Goal: Task Accomplishment & Management: Complete application form

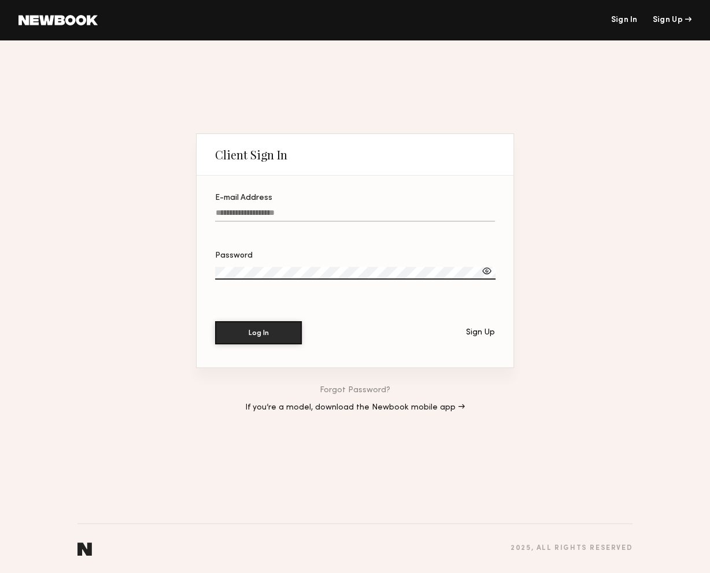
click at [300, 209] on input "E-mail Address" at bounding box center [355, 215] width 280 height 13
type input "**********"
click at [215, 321] on button "Log In" at bounding box center [258, 332] width 87 height 23
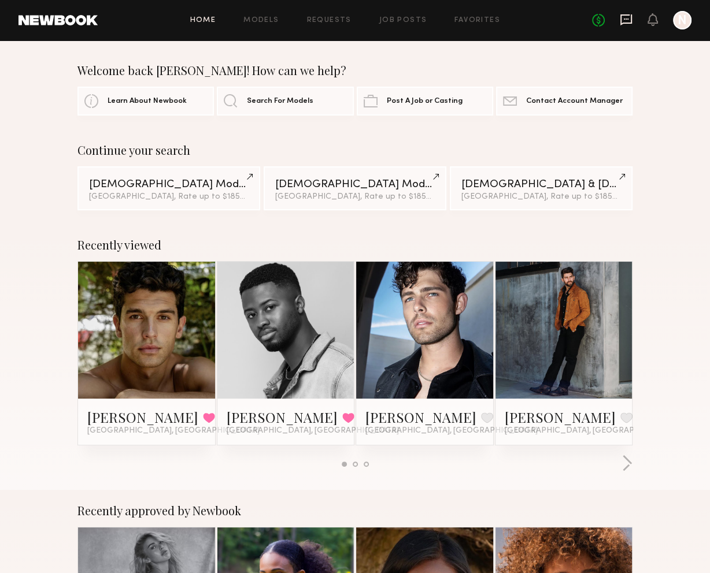
click at [538, 23] on icon at bounding box center [626, 19] width 12 height 11
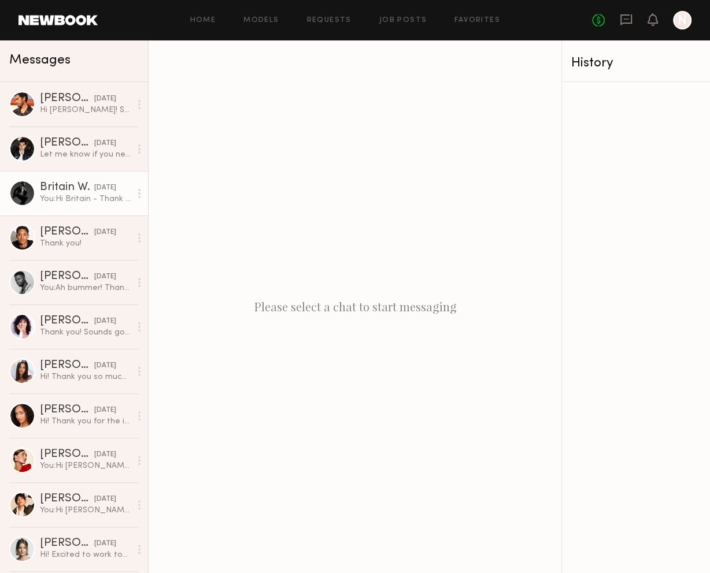
click at [69, 199] on div "You: Hi Britain - Thank you for the update on your current look — really apprec…" at bounding box center [85, 199] width 91 height 11
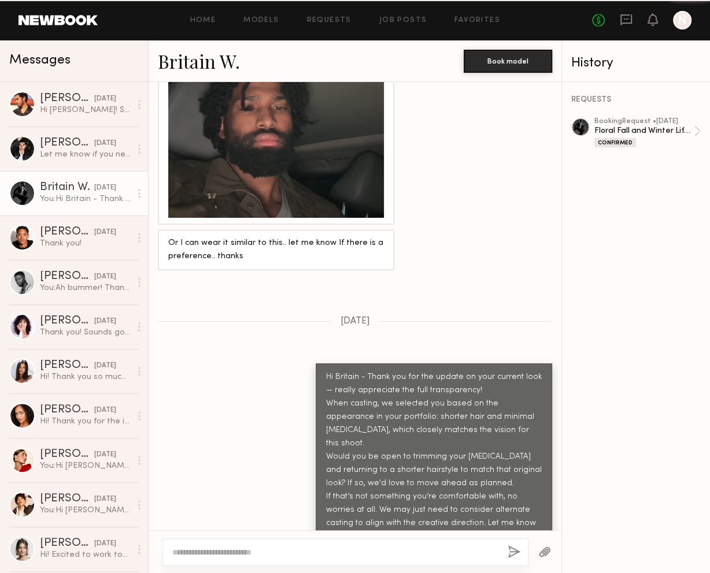
scroll to position [1360, 0]
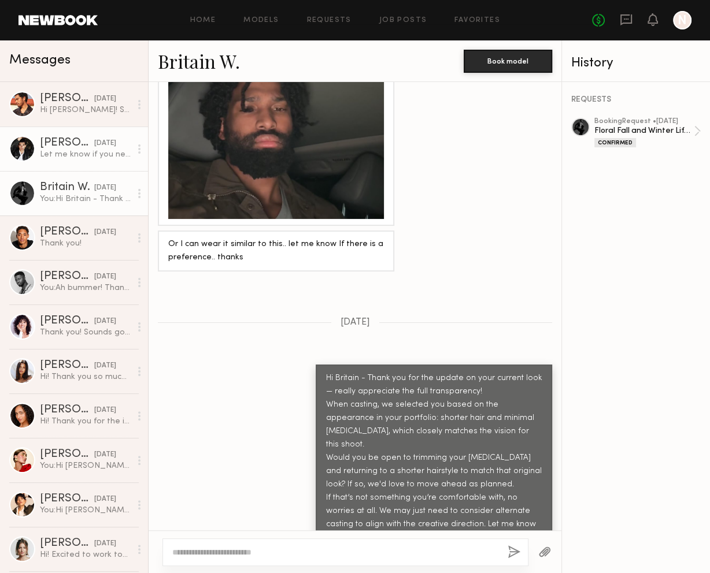
click at [55, 155] on div "Let me know if you need anything else from me" at bounding box center [85, 154] width 91 height 11
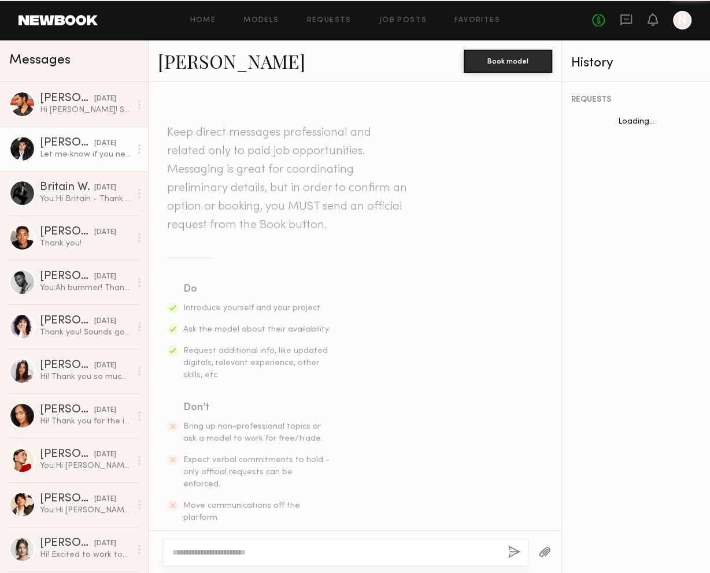
scroll to position [620, 0]
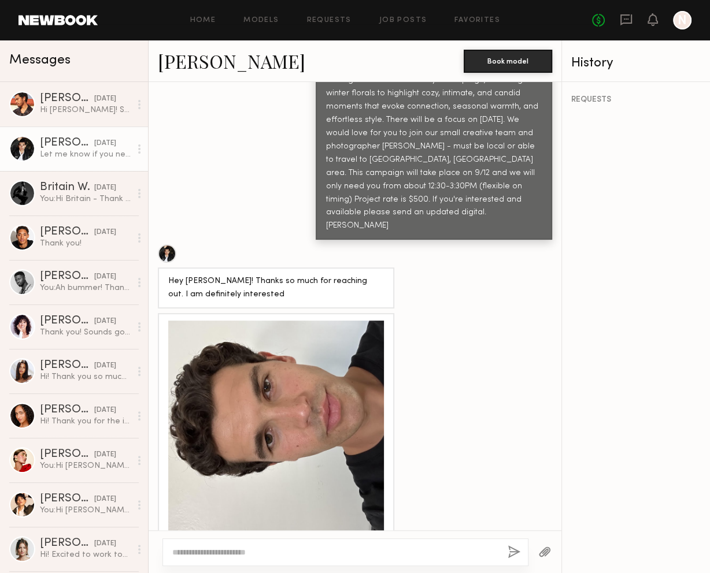
click at [244, 331] on div at bounding box center [276, 429] width 216 height 216
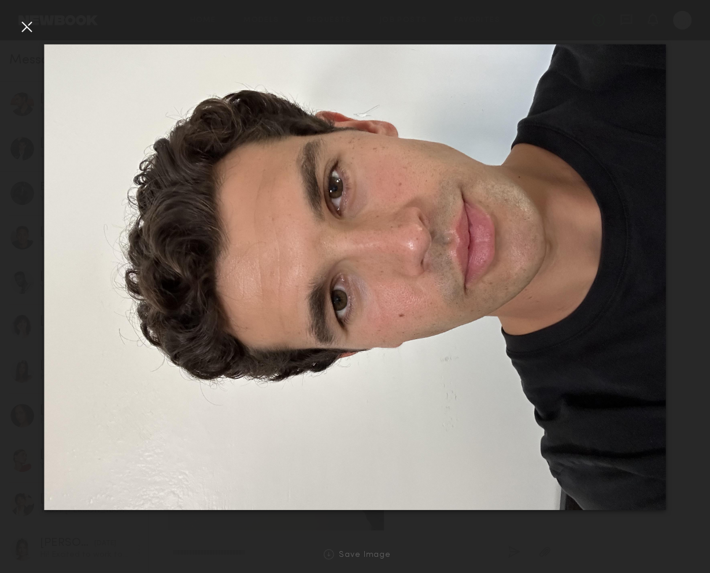
click at [28, 27] on div at bounding box center [26, 26] width 18 height 18
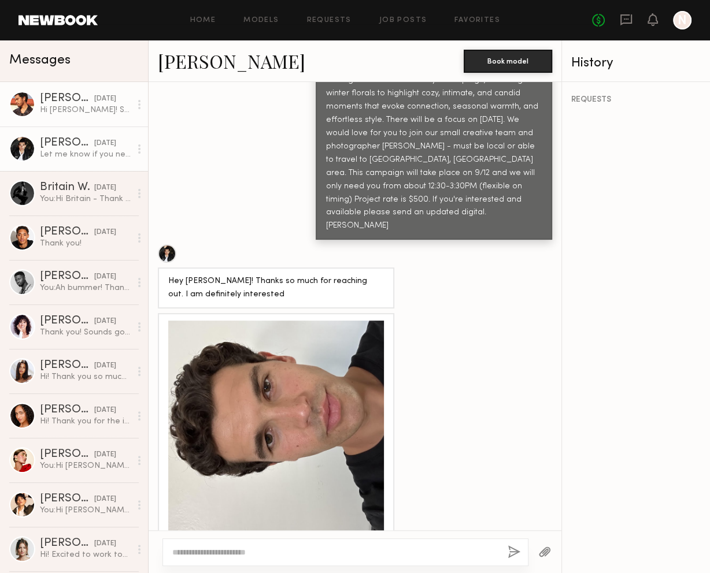
click at [66, 114] on div "Hi Nicole! Sounds like a blast. I am available and I’m in! Looking forward to h…" at bounding box center [85, 110] width 91 height 11
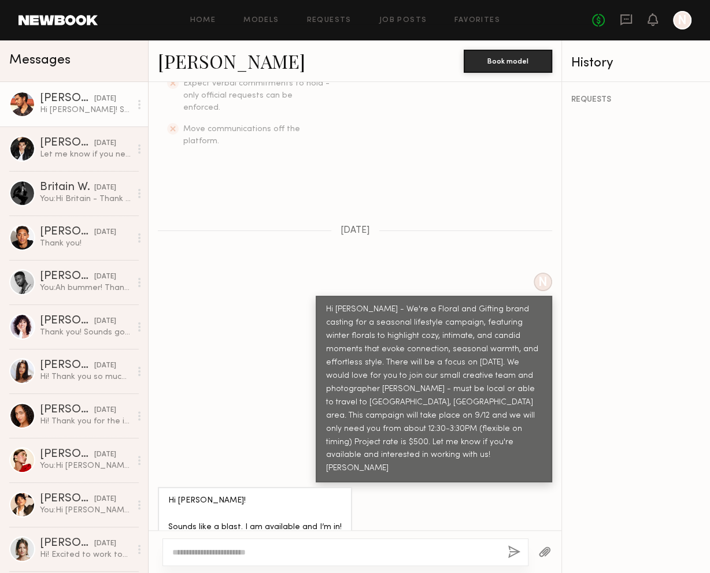
scroll to position [376, 0]
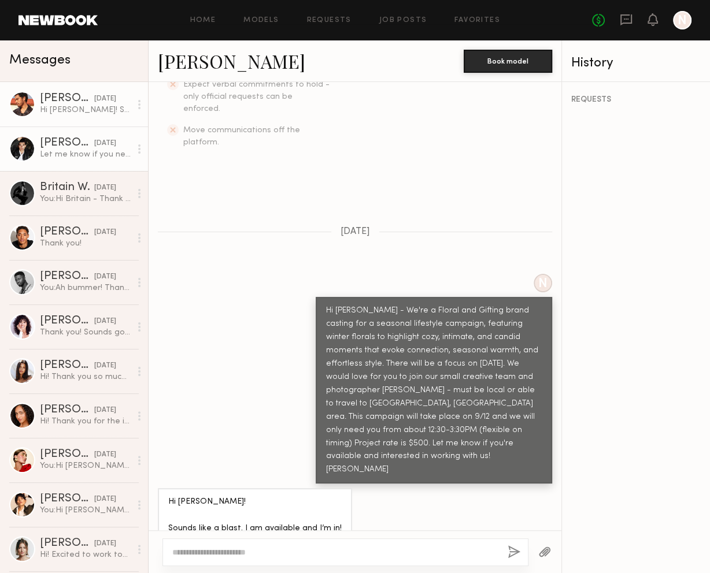
click at [62, 153] on div "Let me know if you need anything else from me" at bounding box center [85, 154] width 91 height 11
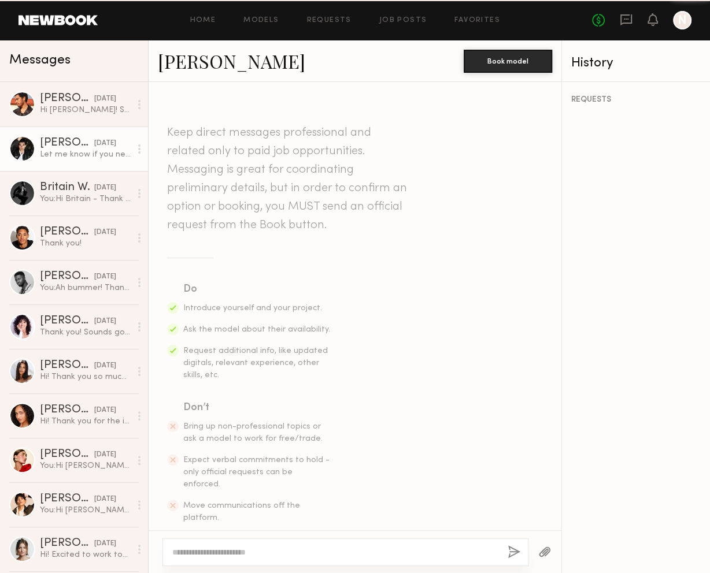
scroll to position [620, 0]
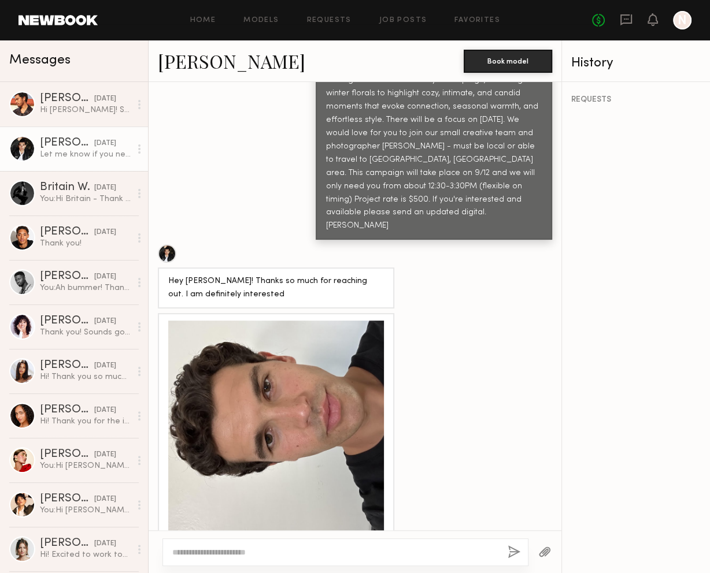
click at [251, 420] on div at bounding box center [276, 429] width 216 height 216
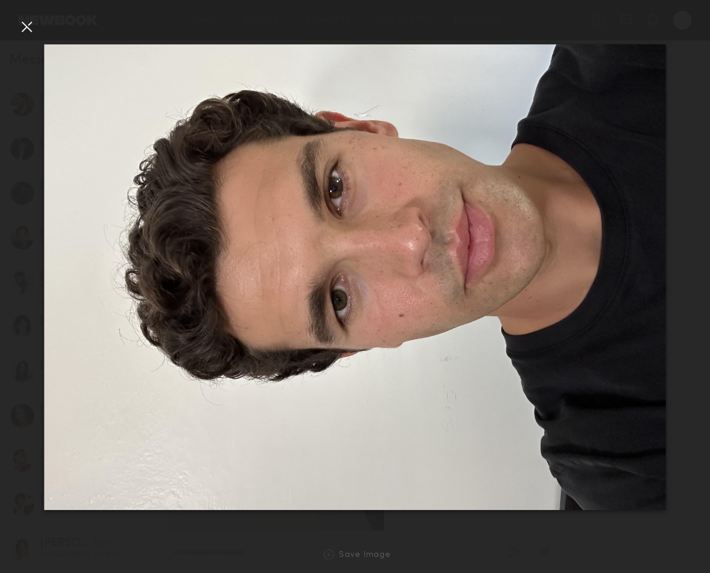
click at [27, 18] on div at bounding box center [26, 26] width 18 height 18
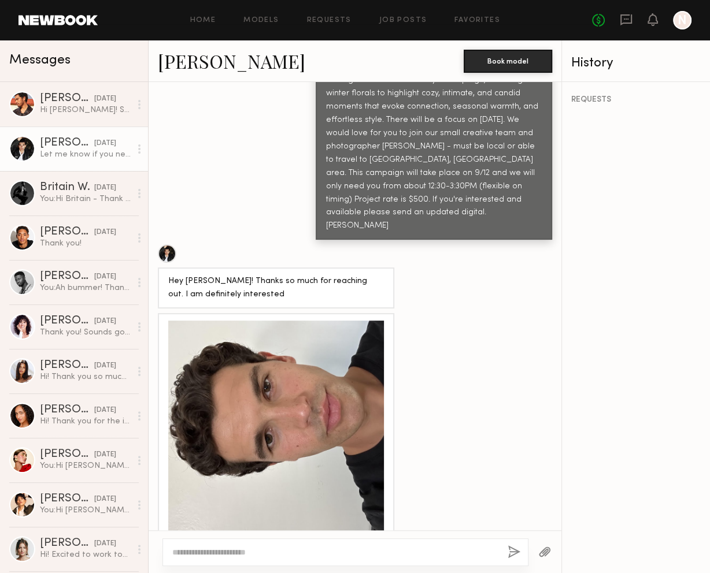
drag, startPoint x: 321, startPoint y: 396, endPoint x: 301, endPoint y: 399, distance: 20.4
click at [301, 399] on div at bounding box center [276, 429] width 216 height 216
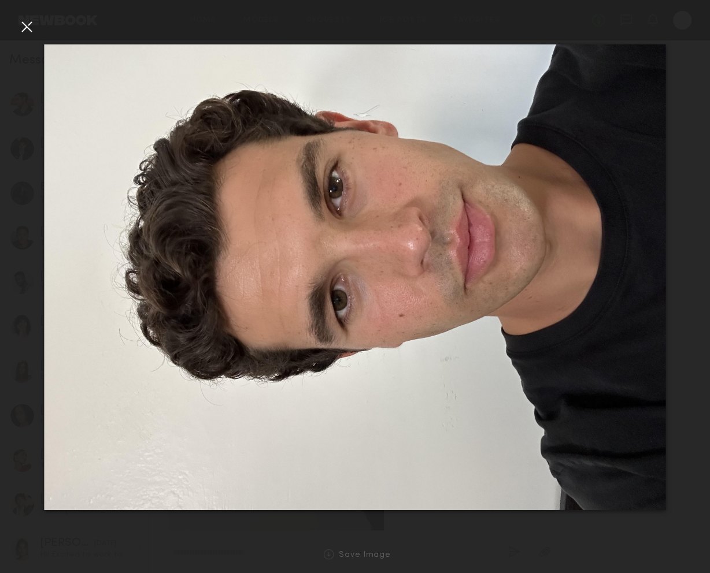
click at [30, 24] on div at bounding box center [26, 26] width 18 height 18
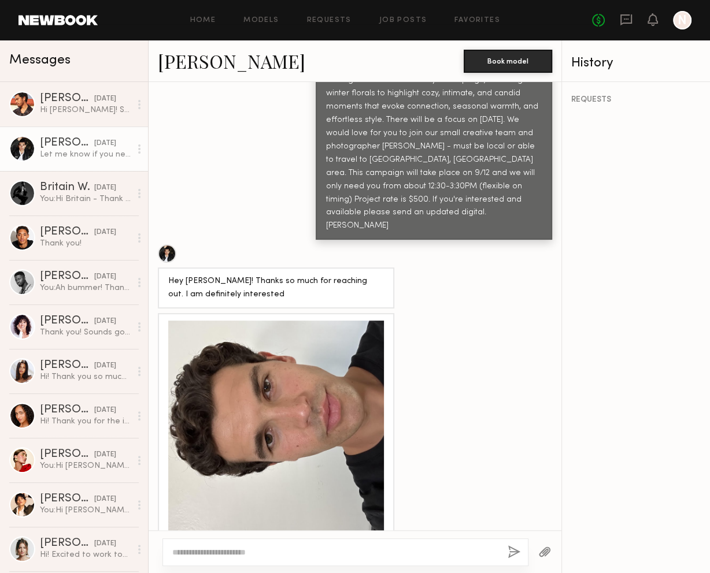
click at [195, 65] on link "Chris O." at bounding box center [231, 61] width 147 height 25
click at [80, 95] on div "Jacob R." at bounding box center [67, 99] width 54 height 12
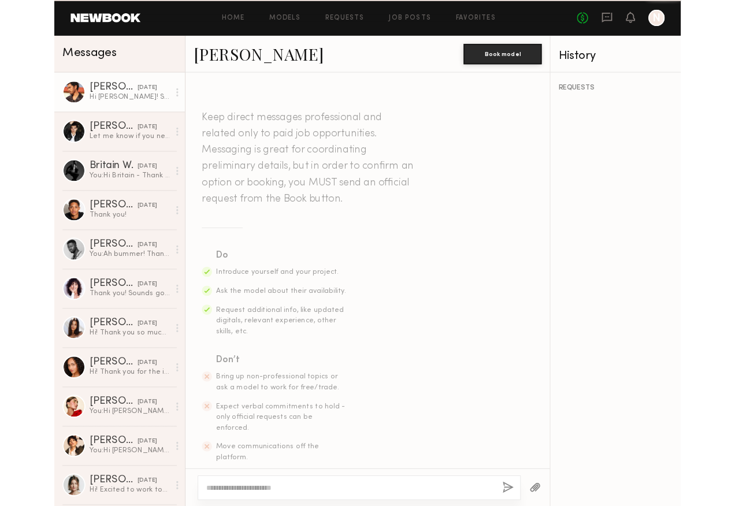
scroll to position [415, 0]
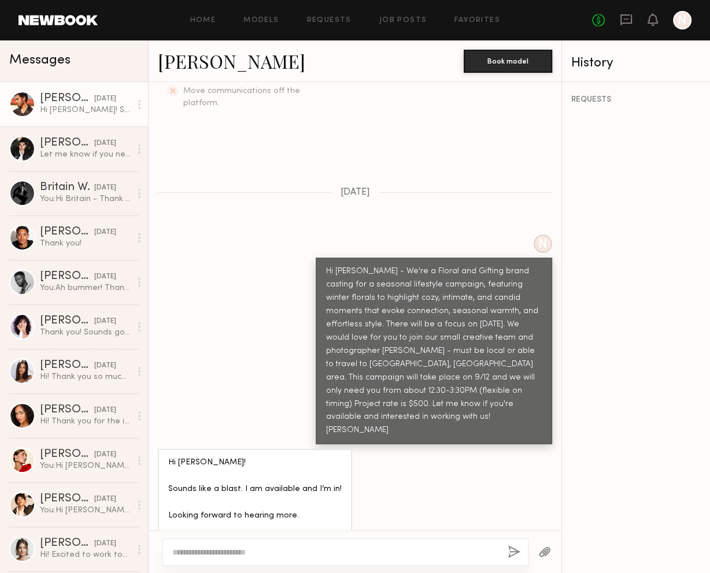
click at [207, 65] on link "Jacob R." at bounding box center [231, 61] width 147 height 25
click at [184, 69] on link "Jacob R." at bounding box center [231, 61] width 147 height 25
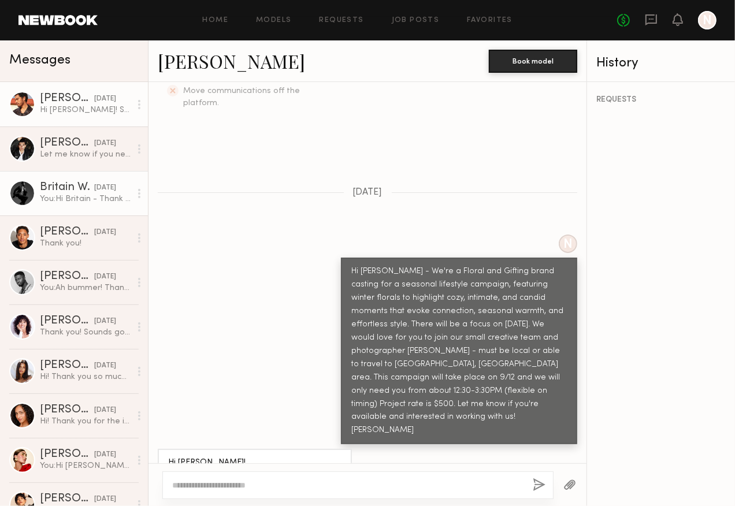
click at [80, 177] on link "Britain W. yesterday You: Hi Britain - Thank you for the update on your current…" at bounding box center [74, 193] width 148 height 45
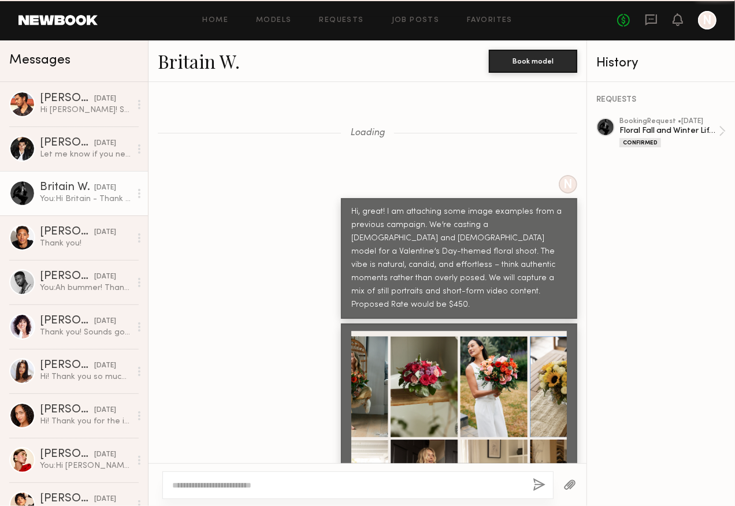
scroll to position [1426, 0]
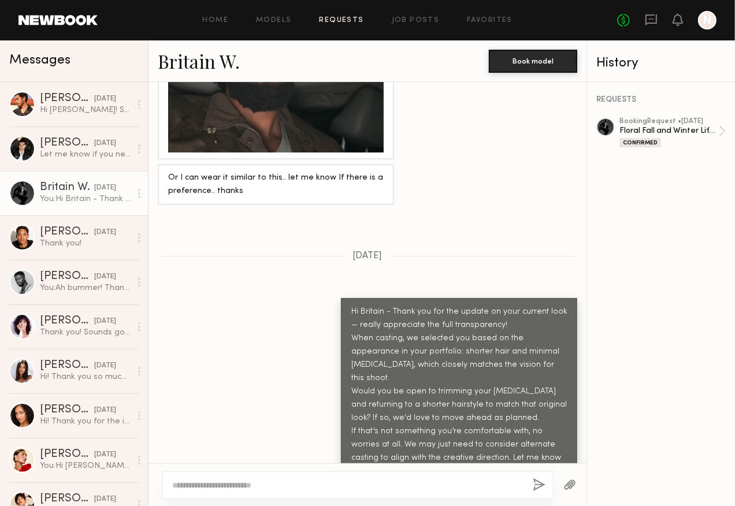
click at [343, 20] on link "Requests" at bounding box center [342, 21] width 45 height 8
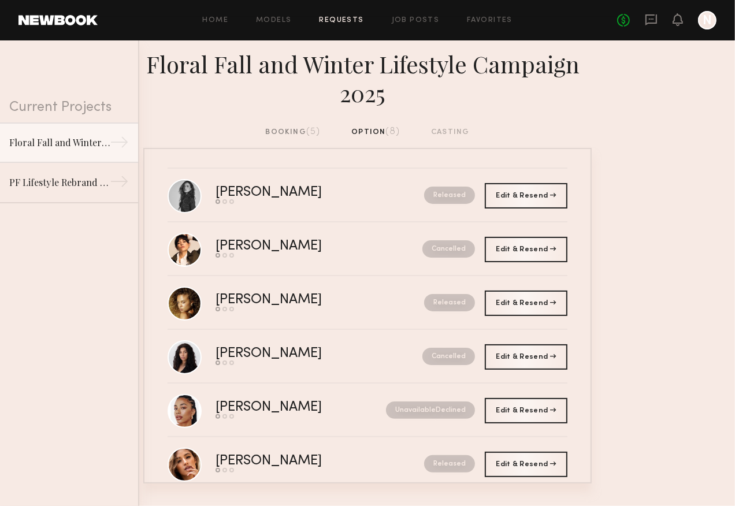
click at [294, 135] on div "booking (5)" at bounding box center [293, 132] width 55 height 13
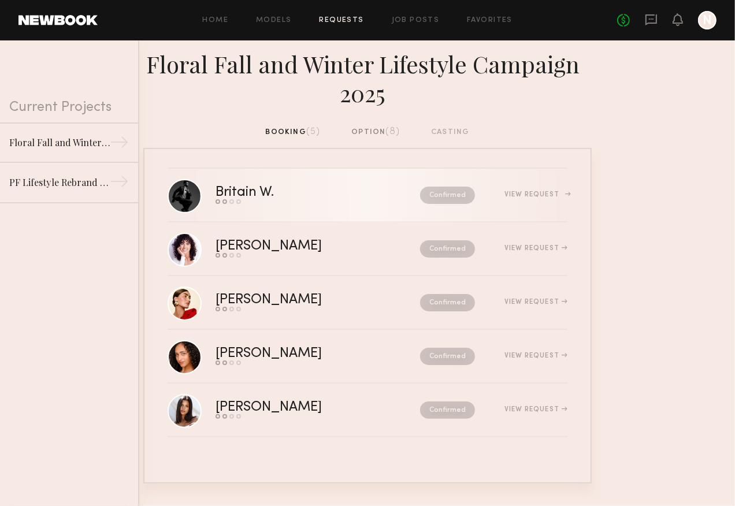
click at [328, 194] on div "Britain W." at bounding box center [282, 192] width 132 height 13
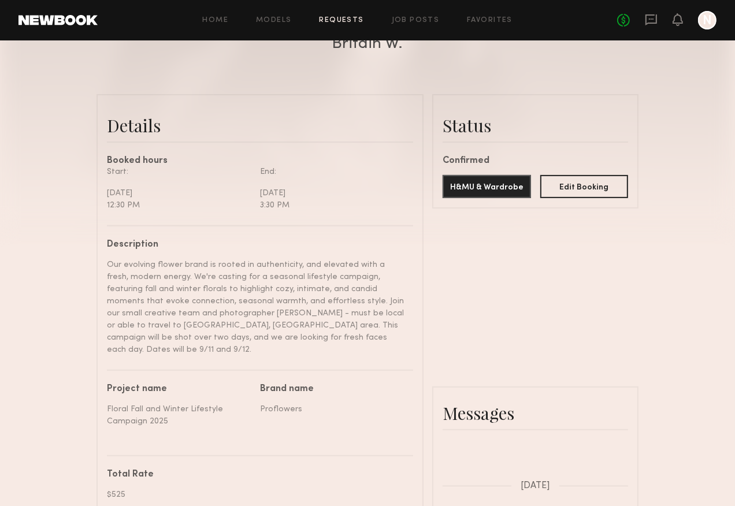
scroll to position [238, 0]
click at [538, 187] on button "Edit Booking" at bounding box center [584, 184] width 88 height 23
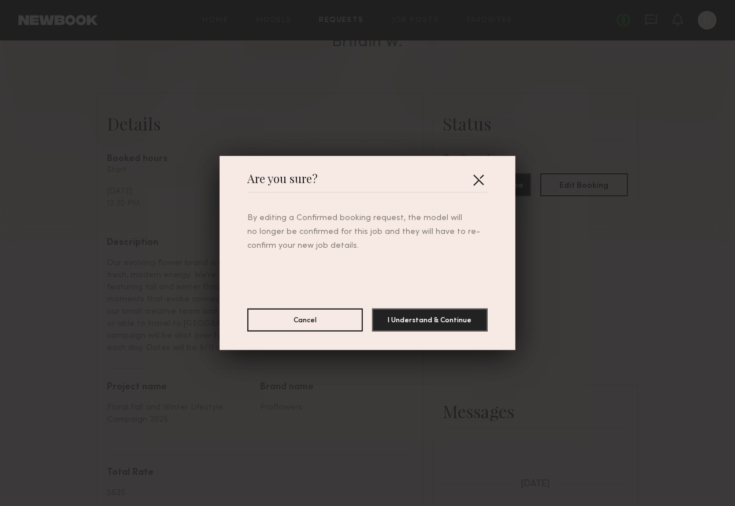
click at [479, 180] on button "button" at bounding box center [478, 180] width 18 height 18
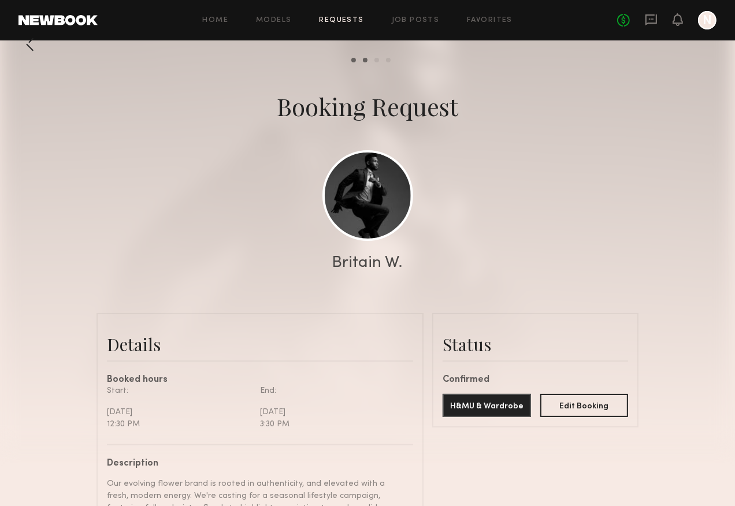
scroll to position [16, 0]
click at [332, 18] on link "Requests" at bounding box center [342, 21] width 45 height 8
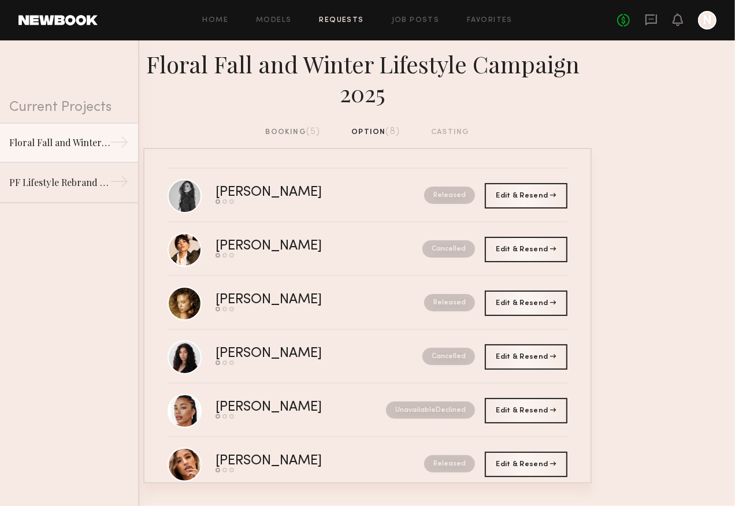
click at [284, 131] on div "booking (5)" at bounding box center [293, 132] width 55 height 13
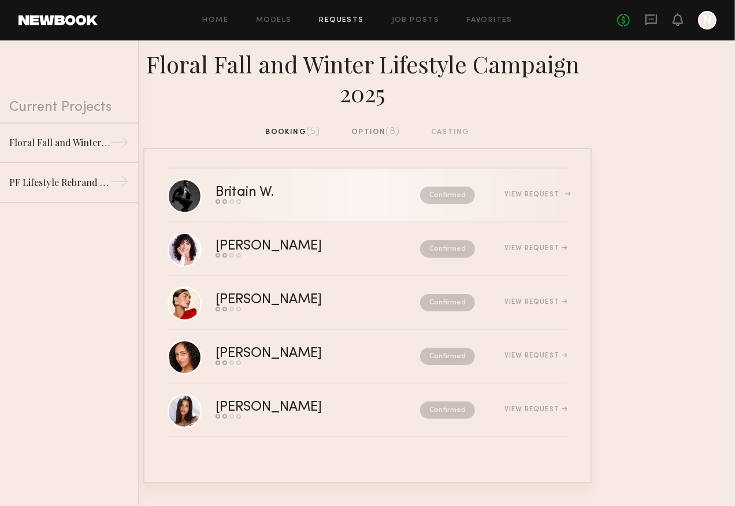
click at [240, 188] on div "Britain W." at bounding box center [282, 192] width 132 height 13
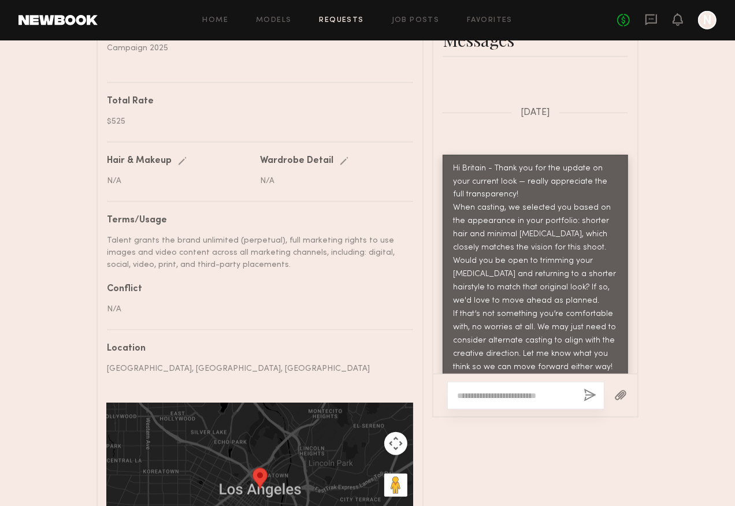
scroll to position [608, 0]
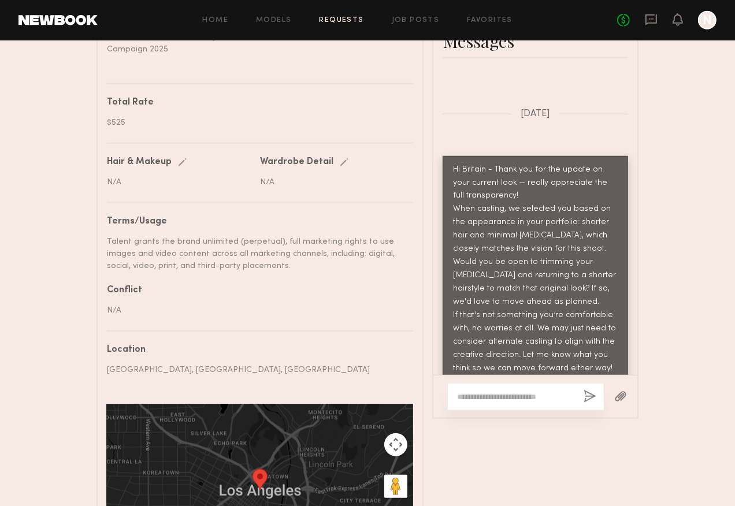
drag, startPoint x: 282, startPoint y: 254, endPoint x: 108, endPoint y: 225, distance: 176.9
click at [108, 236] on div "Talent grants the brand unlimited (perpetual), full marketing rights to use ima…" at bounding box center [256, 254] width 298 height 36
copy div "Talent grants the brand unlimited (perpetual), full marketing rights to use ima…"
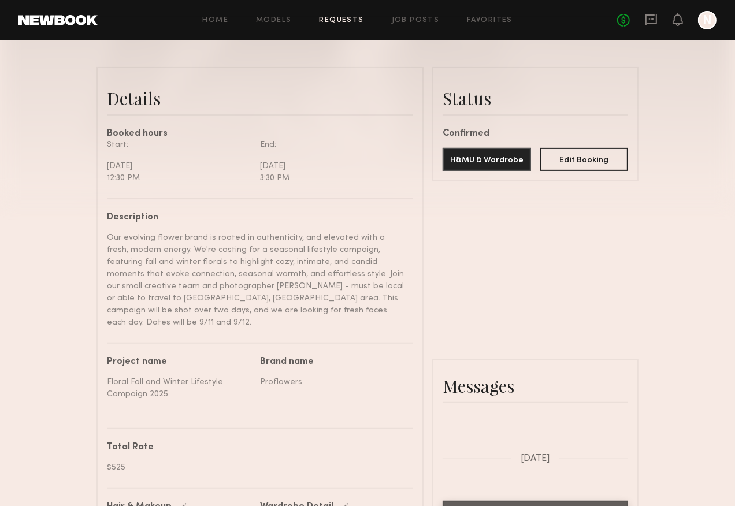
scroll to position [205, 0]
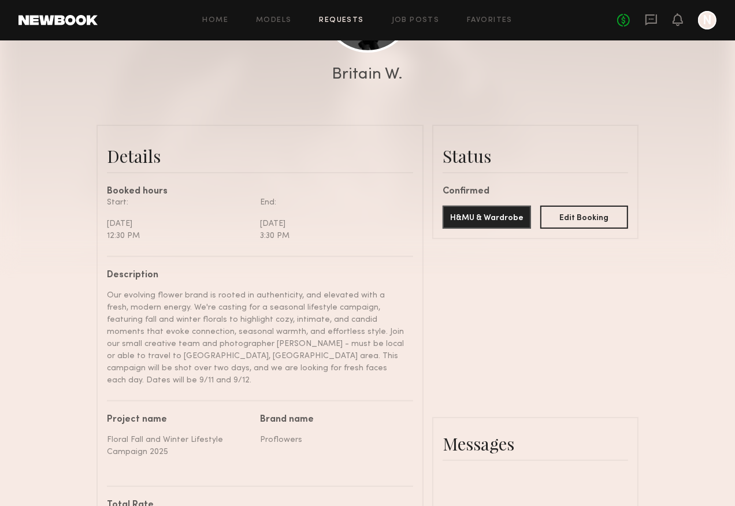
click at [265, 331] on div "Our evolving flower brand is rooted in authenticity, and elevated with a fresh,…" at bounding box center [256, 338] width 298 height 97
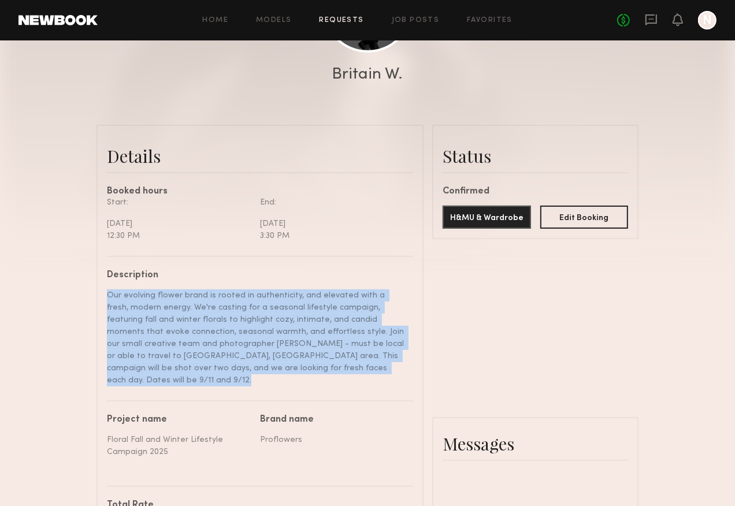
click at [265, 331] on div "Our evolving flower brand is rooted in authenticity, and elevated with a fresh,…" at bounding box center [256, 338] width 298 height 97
copy div "Our evolving flower brand is rooted in authenticity, and elevated with a fresh,…"
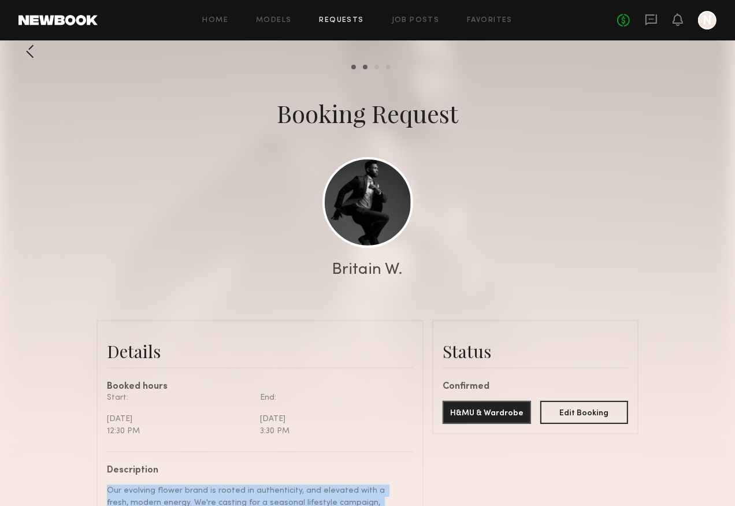
scroll to position [0, 0]
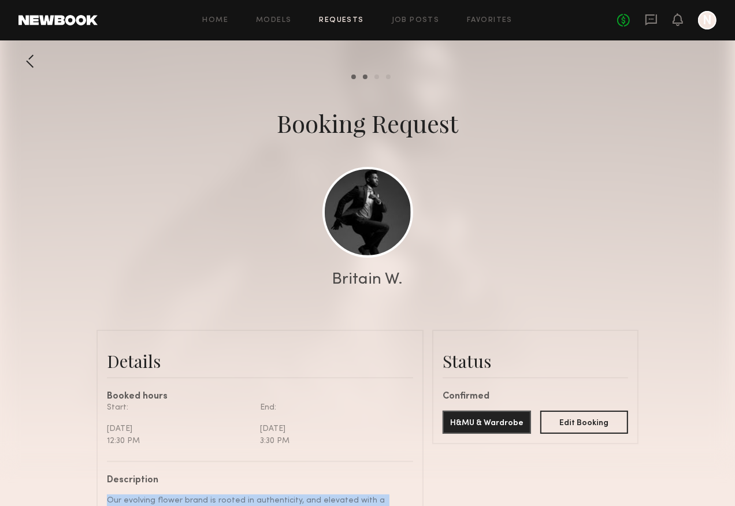
click at [339, 18] on link "Requests" at bounding box center [342, 21] width 45 height 8
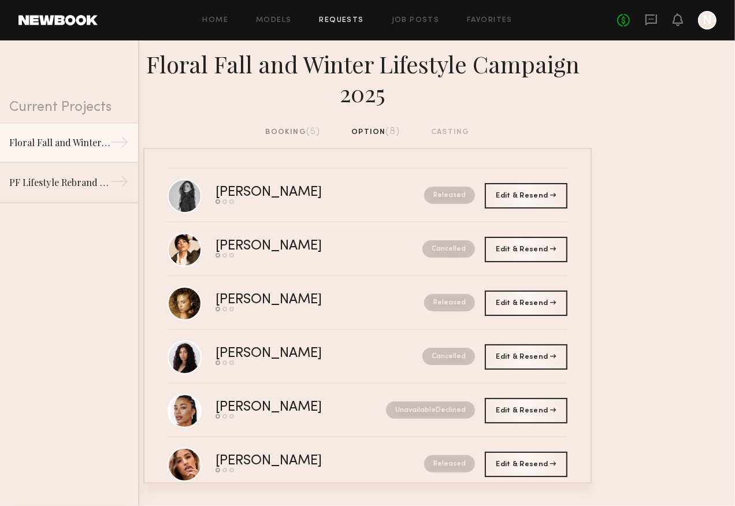
click at [282, 132] on div "booking (5)" at bounding box center [293, 132] width 55 height 13
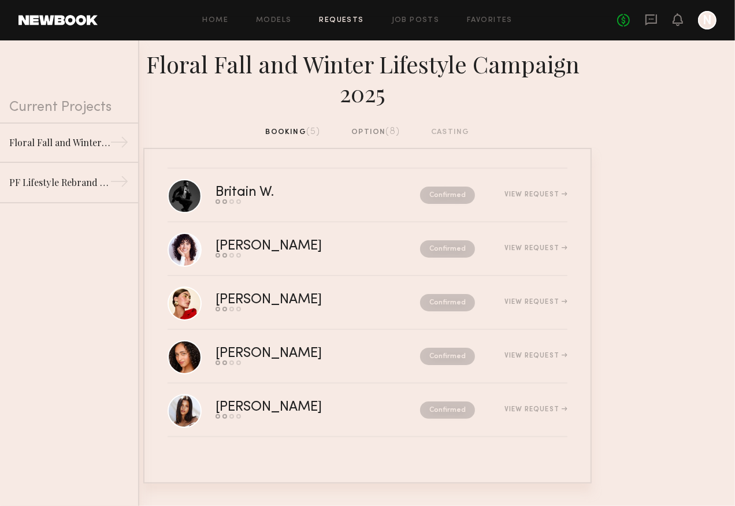
click at [376, 127] on div "option (8)" at bounding box center [375, 132] width 49 height 13
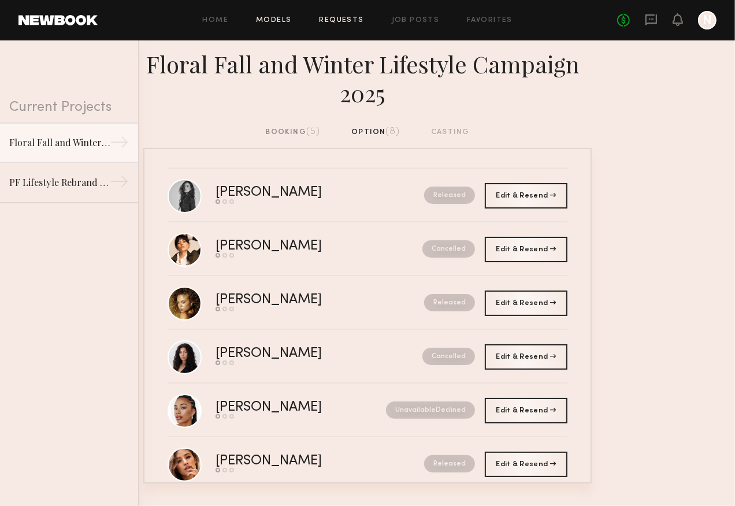
click at [266, 21] on link "Models" at bounding box center [273, 21] width 35 height 8
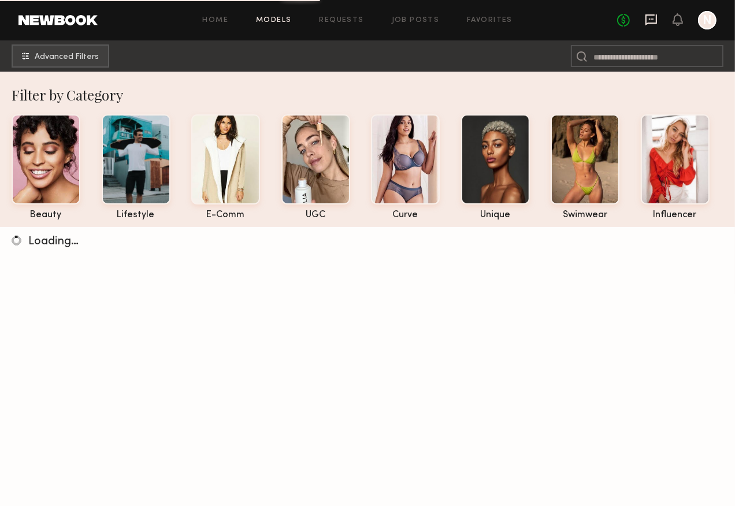
click at [538, 20] on icon at bounding box center [651, 19] width 13 height 13
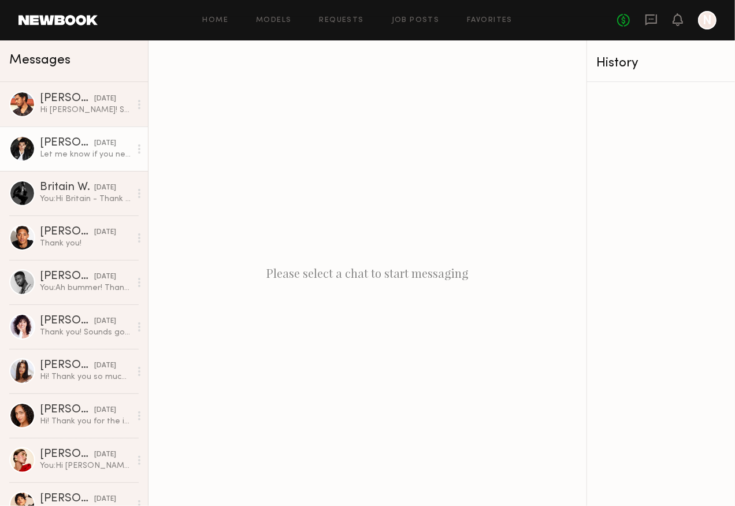
click at [65, 143] on div "[PERSON_NAME]" at bounding box center [67, 144] width 54 height 12
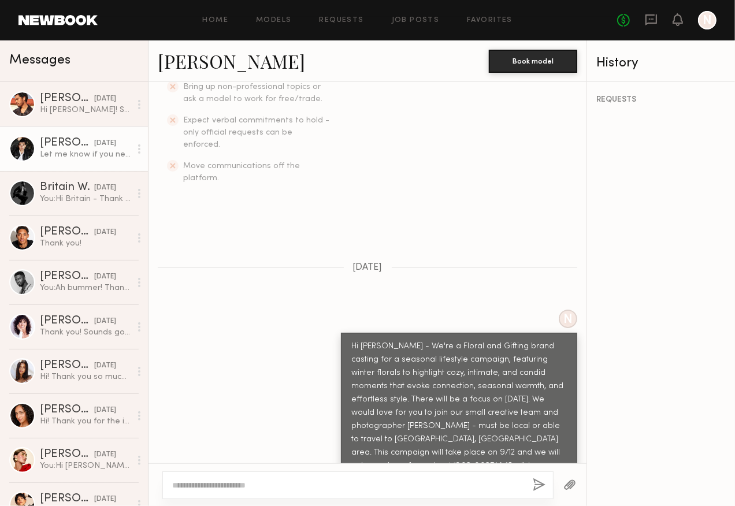
scroll to position [323, 0]
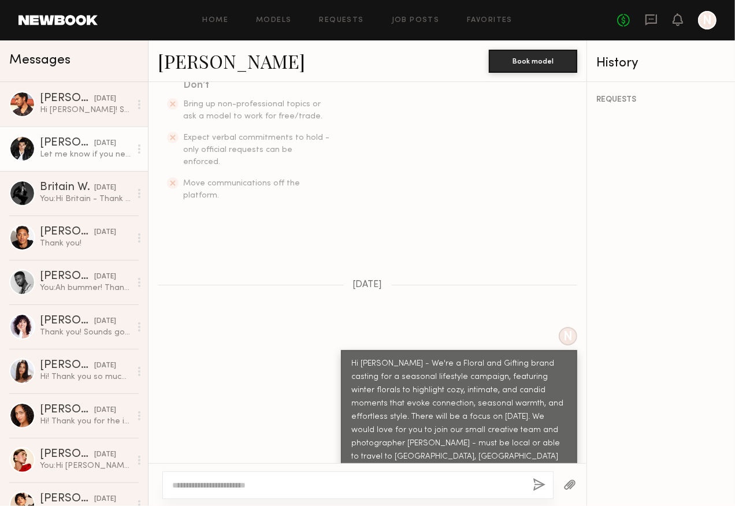
click at [538, 98] on div "REQUESTS" at bounding box center [660, 100] width 129 height 8
click at [538, 63] on button "Book model" at bounding box center [533, 60] width 88 height 23
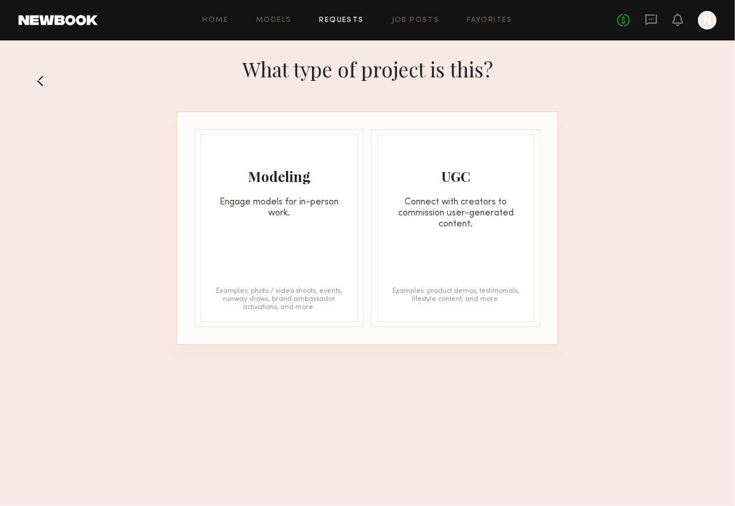
click at [318, 180] on div "Modeling" at bounding box center [279, 176] width 156 height 18
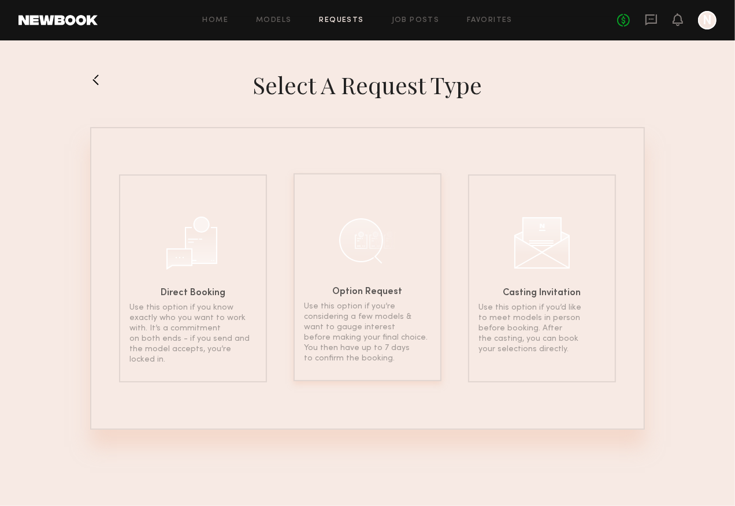
click at [372, 251] on div at bounding box center [368, 241] width 58 height 58
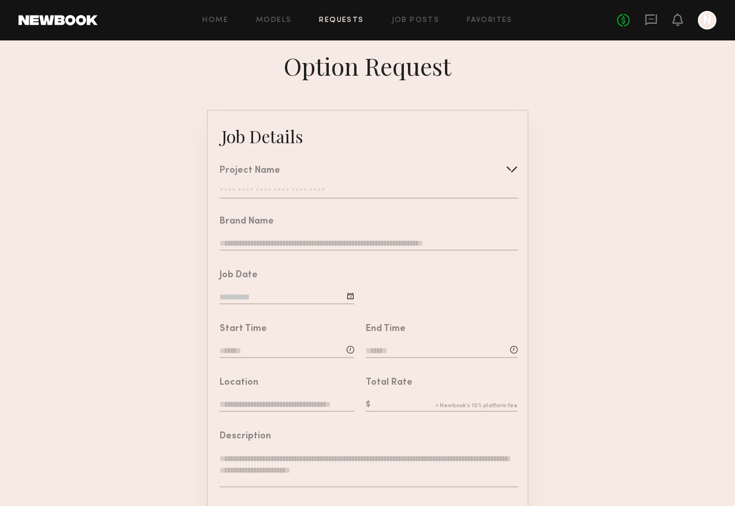
click at [346, 184] on div "Project Name Create Use recent modeling project Floral Fall and Winter Lifestyl…" at bounding box center [369, 182] width 298 height 32
click at [346, 188] on input "text" at bounding box center [369, 193] width 298 height 12
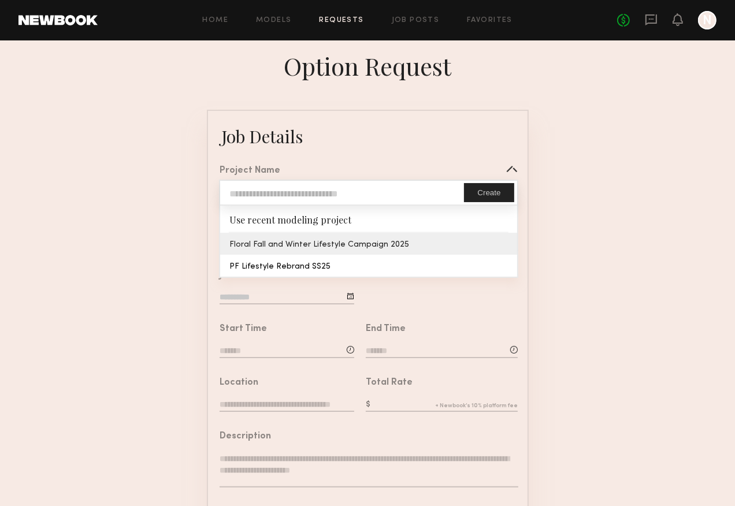
type input "**********"
type textarea "**********"
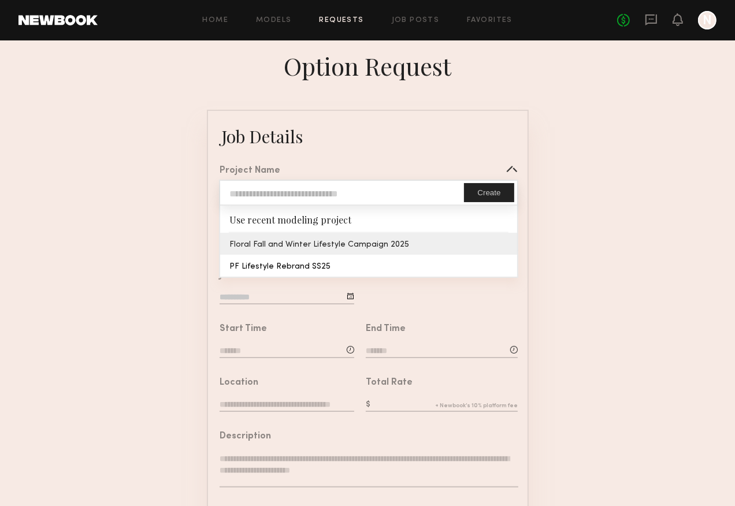
type textarea "**********"
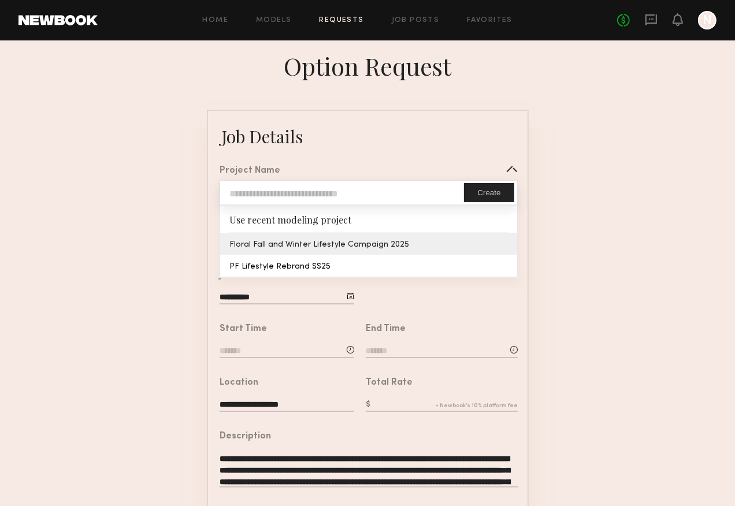
click at [320, 239] on common-border "**********" at bounding box center [368, 432] width 322 height 644
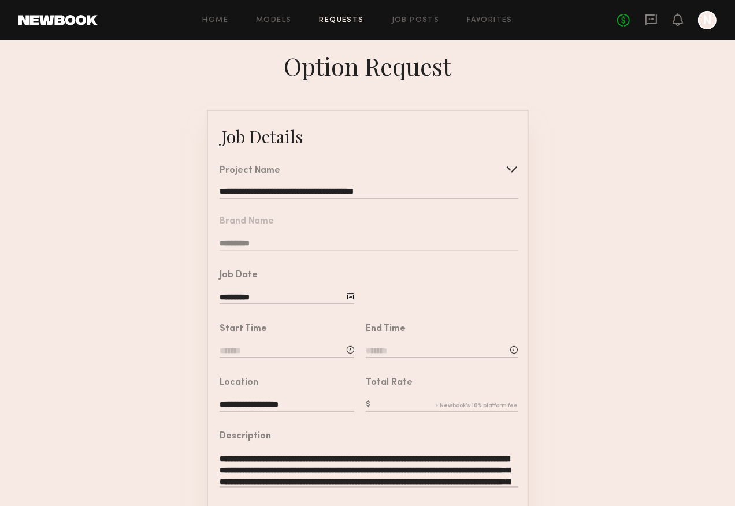
click at [350, 294] on div at bounding box center [351, 296] width 8 height 8
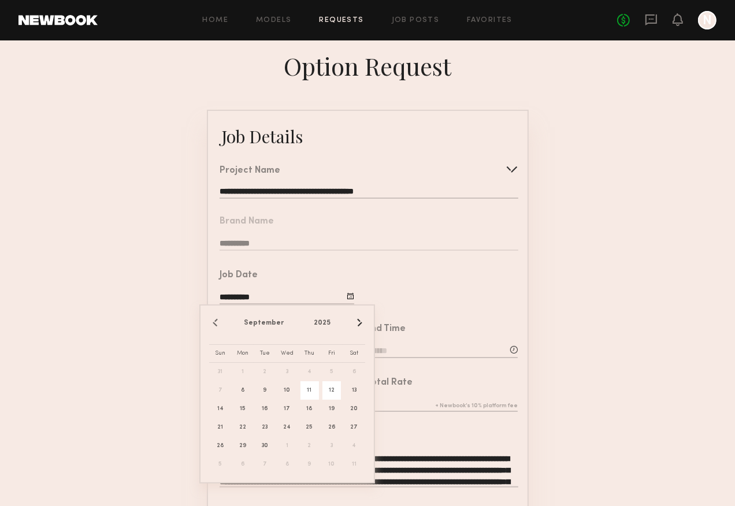
click at [332, 392] on span "12" at bounding box center [332, 390] width 18 height 18
type input "**********"
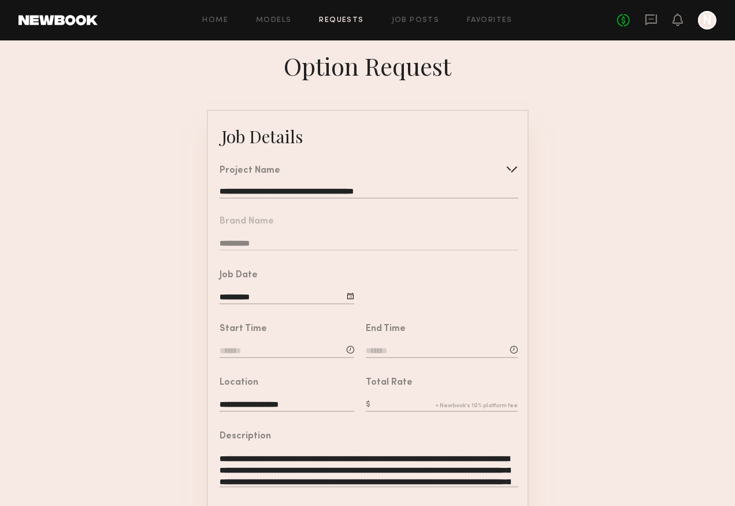
click at [303, 351] on input at bounding box center [287, 352] width 135 height 13
click at [259, 398] on input "text" at bounding box center [252, 400] width 43 height 21
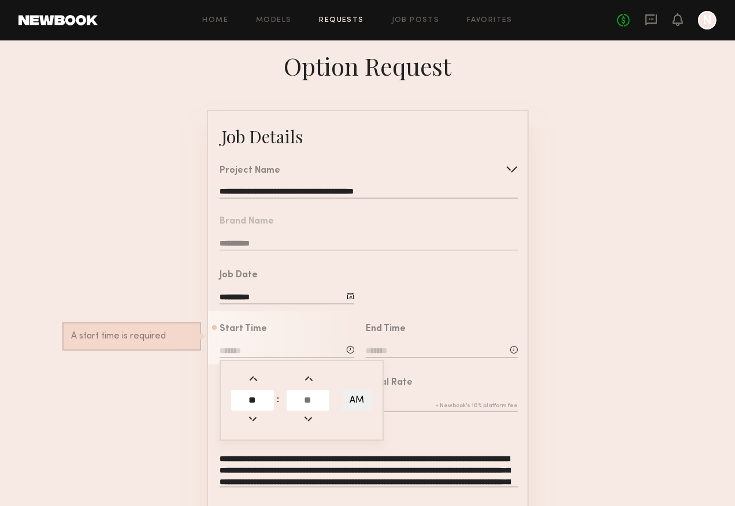
type input "**"
click at [304, 401] on input "text" at bounding box center [308, 400] width 43 height 21
type input "**"
click at [357, 398] on button "AM" at bounding box center [356, 401] width 29 height 22
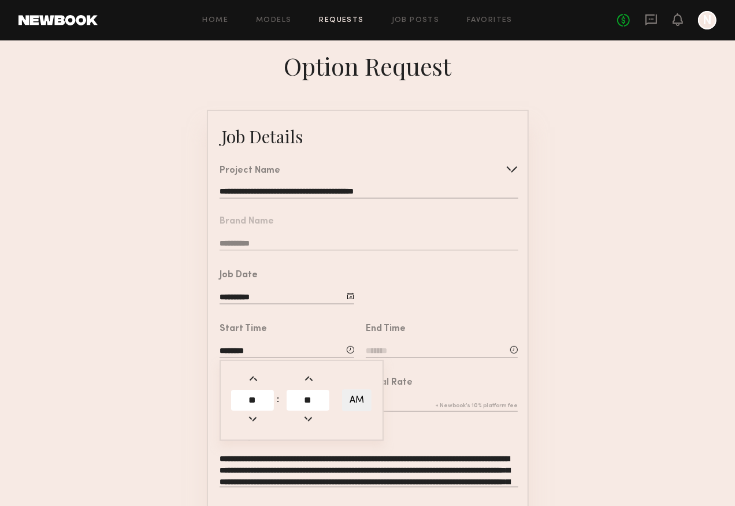
click at [357, 398] on button "AM" at bounding box center [356, 401] width 29 height 22
type input "********"
click at [402, 351] on input at bounding box center [442, 352] width 152 height 13
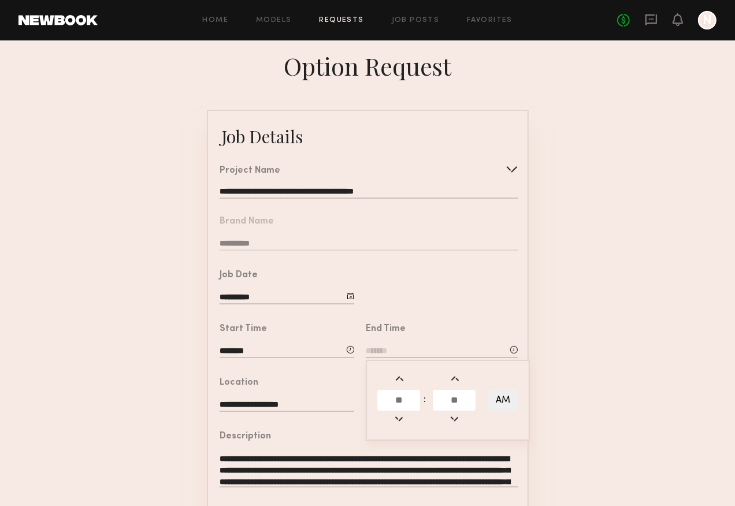
click at [393, 400] on input "text" at bounding box center [398, 400] width 43 height 21
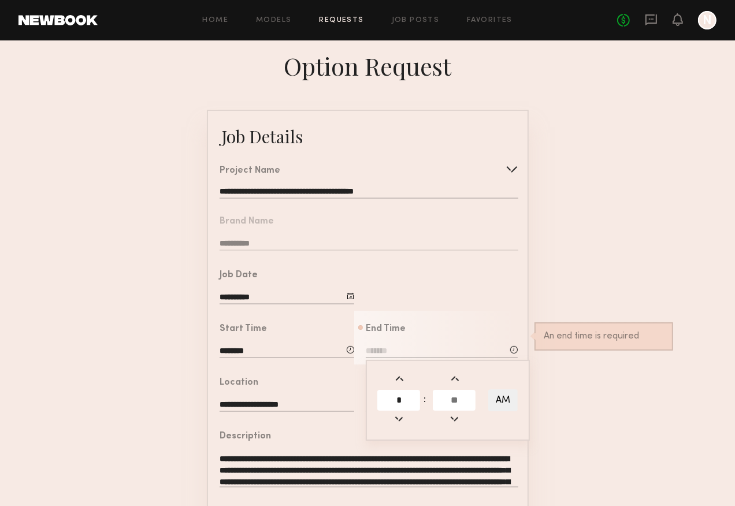
type input "*"
click at [446, 399] on input "text" at bounding box center [454, 400] width 43 height 21
type input "**"
type input "*******"
type input "**"
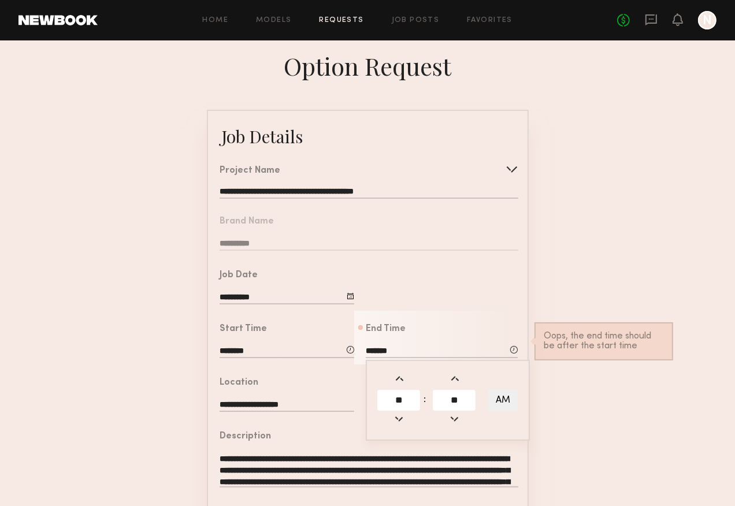
click at [501, 400] on button "AM" at bounding box center [502, 401] width 29 height 22
type input "*******"
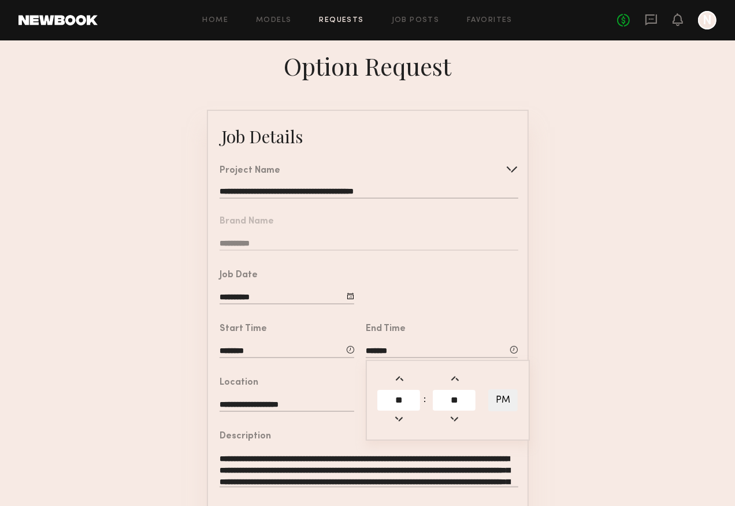
click at [536, 377] on form "**********" at bounding box center [367, 432] width 735 height 644
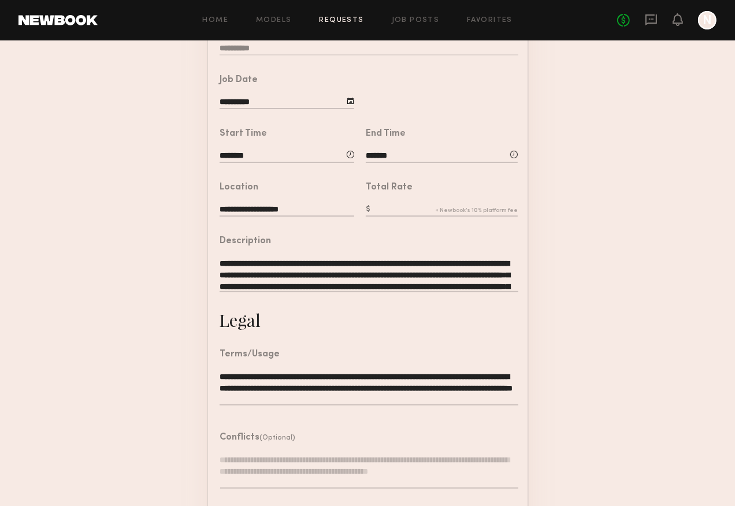
scroll to position [198, 0]
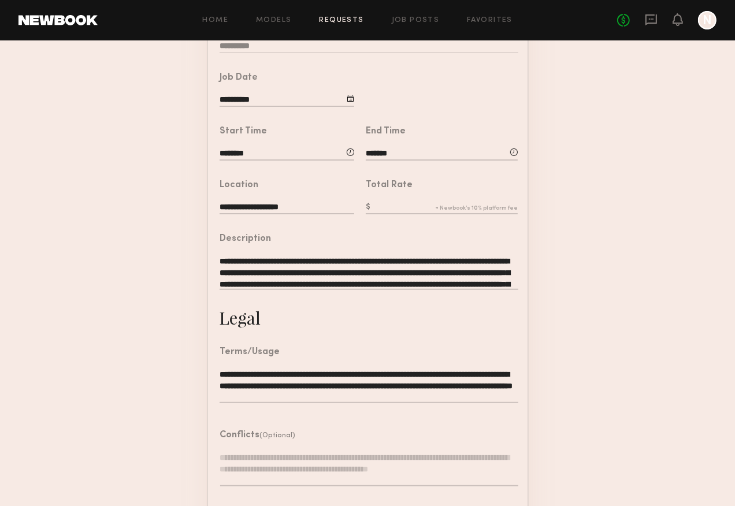
click at [416, 283] on textarea "**********" at bounding box center [369, 272] width 298 height 35
click at [355, 277] on textarea "**********" at bounding box center [369, 272] width 298 height 35
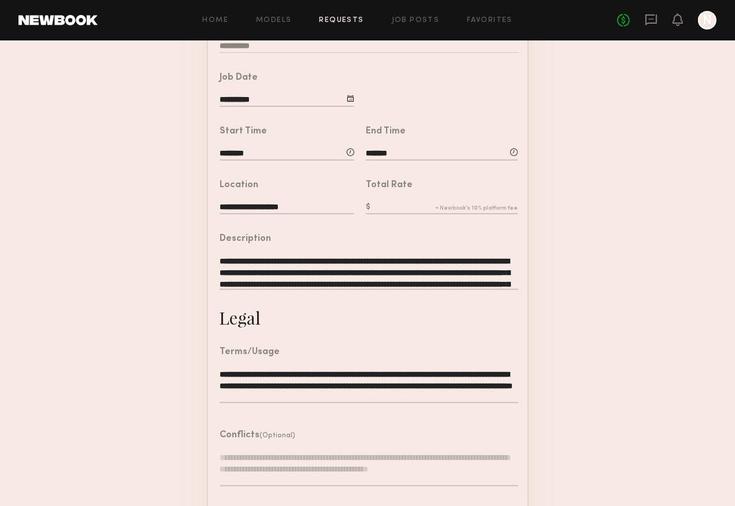
click at [355, 277] on textarea "**********" at bounding box center [369, 272] width 298 height 35
paste textarea
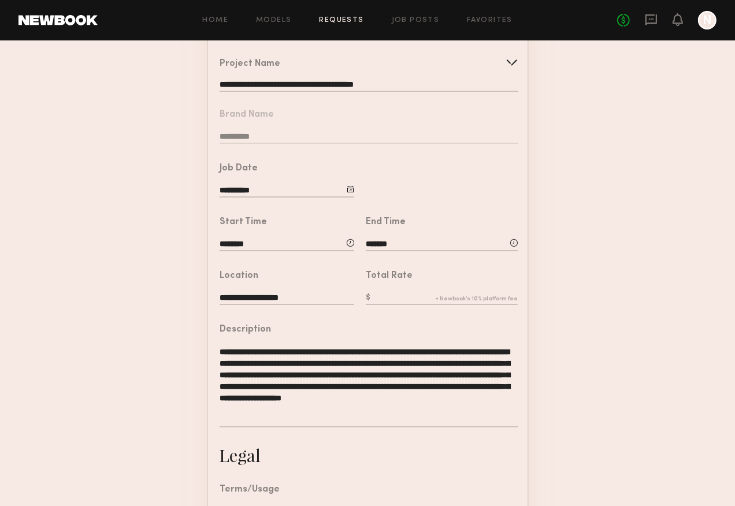
scroll to position [105, 0]
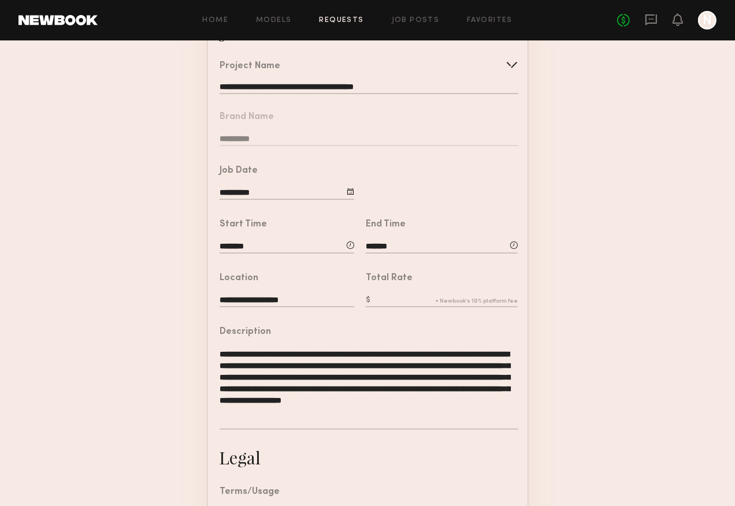
type textarea "**********"
click at [384, 301] on input "text" at bounding box center [442, 301] width 152 height 13
type input "***"
click at [538, 246] on form "**********" at bounding box center [367, 350] width 735 height 691
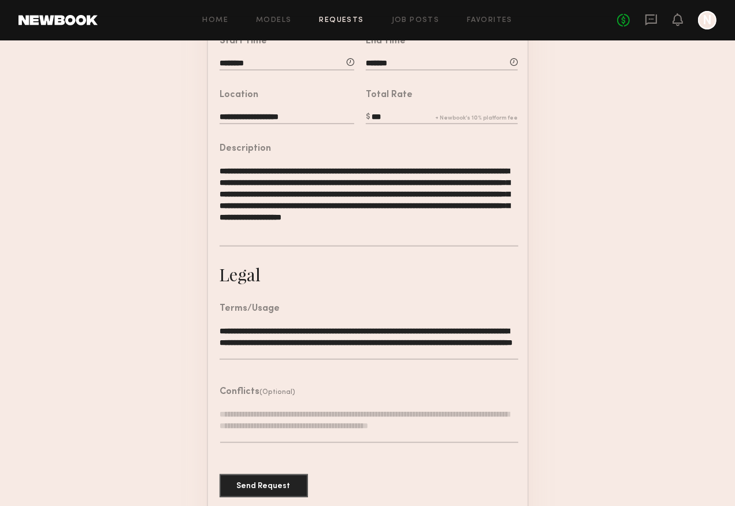
scroll to position [303, 0]
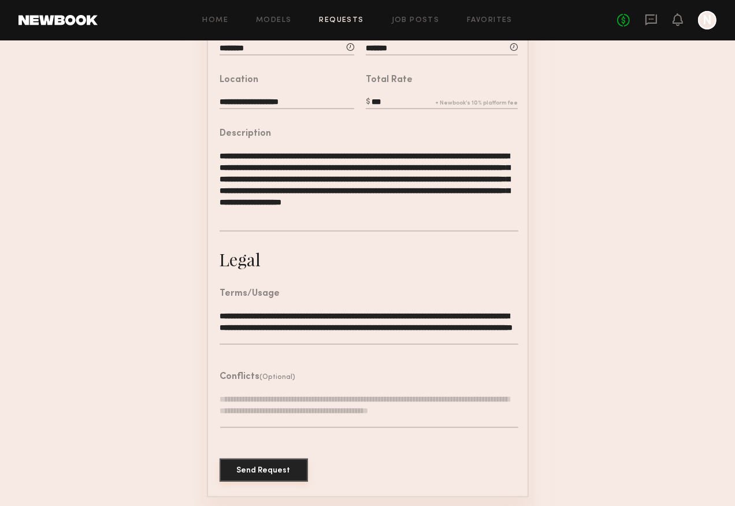
click at [263, 463] on button "Send Request" at bounding box center [264, 470] width 88 height 23
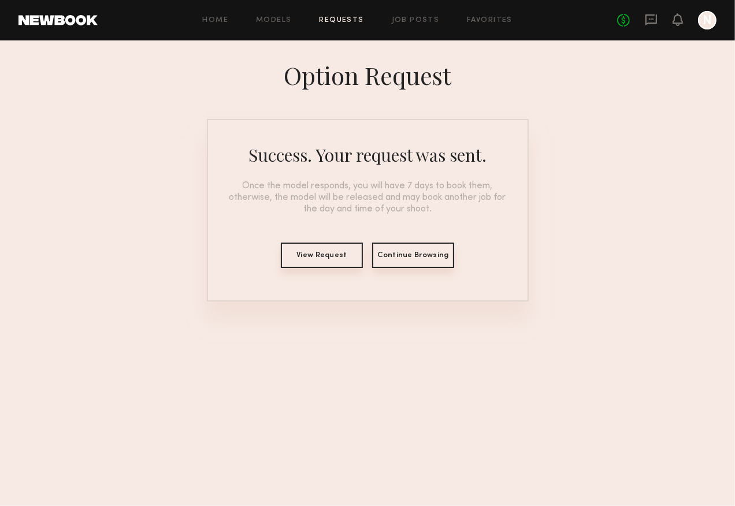
click at [322, 261] on button "View Request" at bounding box center [322, 255] width 82 height 25
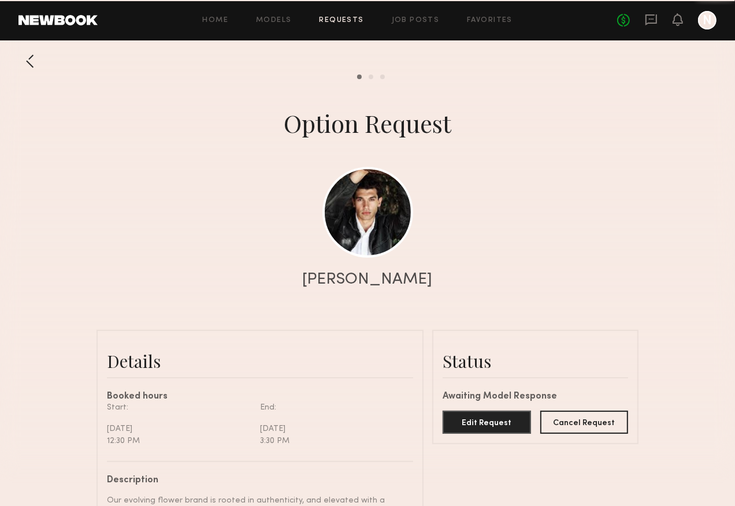
scroll to position [831, 0]
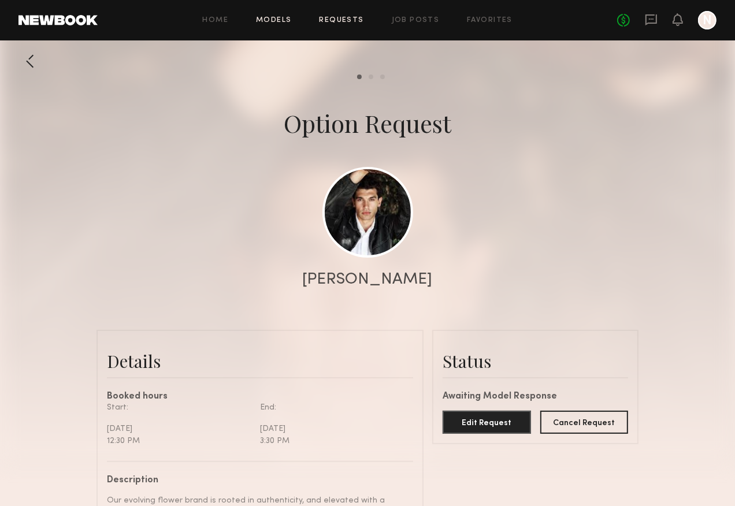
click at [284, 22] on link "Models" at bounding box center [273, 21] width 35 height 8
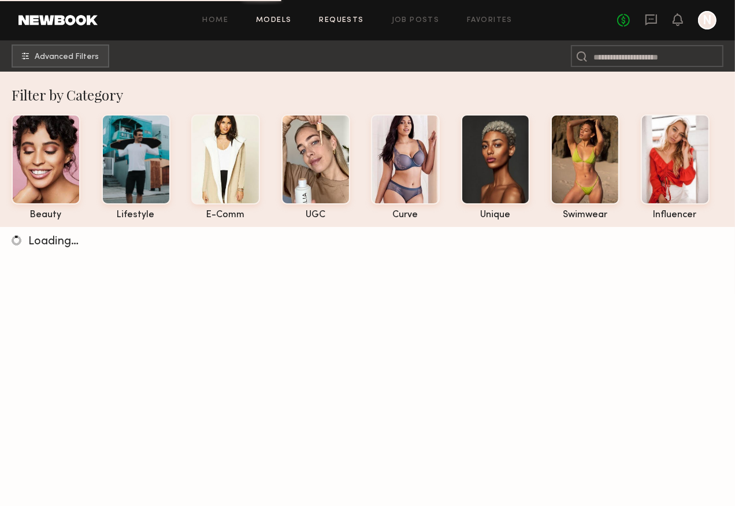
click at [335, 22] on link "Requests" at bounding box center [342, 21] width 45 height 8
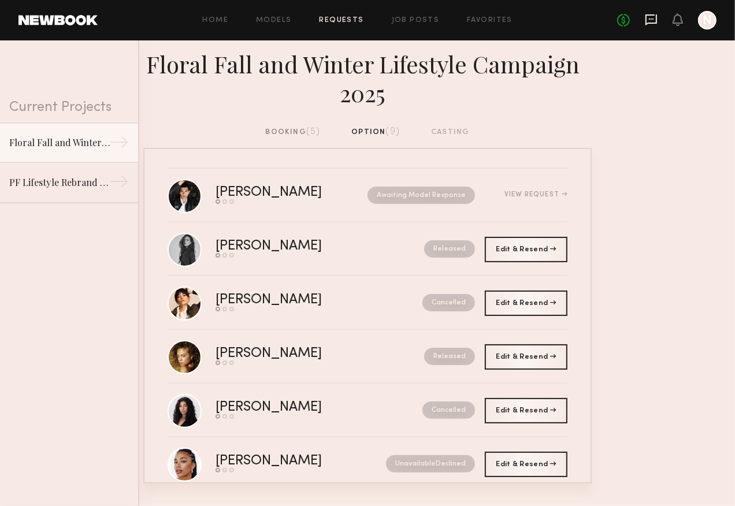
click at [538, 20] on icon at bounding box center [651, 19] width 13 height 13
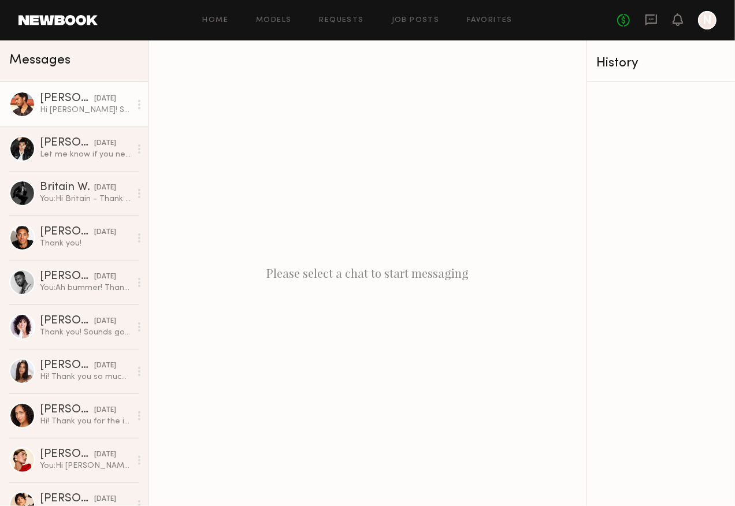
click at [60, 105] on div "Hi Nicole! Sounds like a blast. I am available and I’m in! Looking forward to h…" at bounding box center [85, 110] width 91 height 11
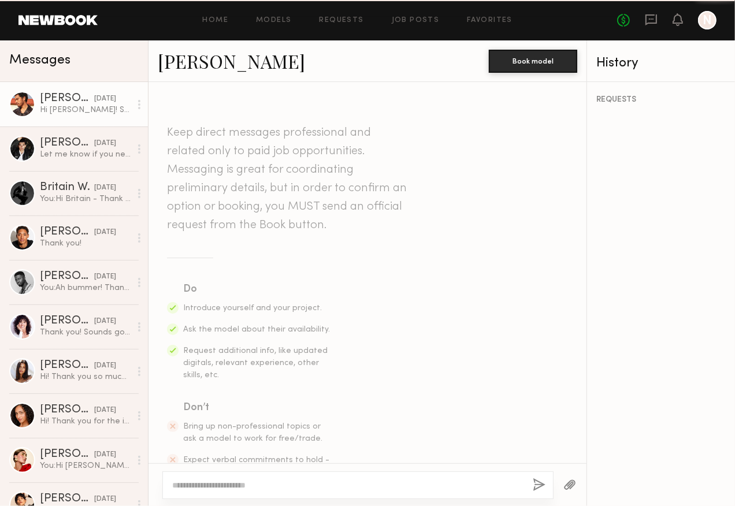
scroll to position [481, 0]
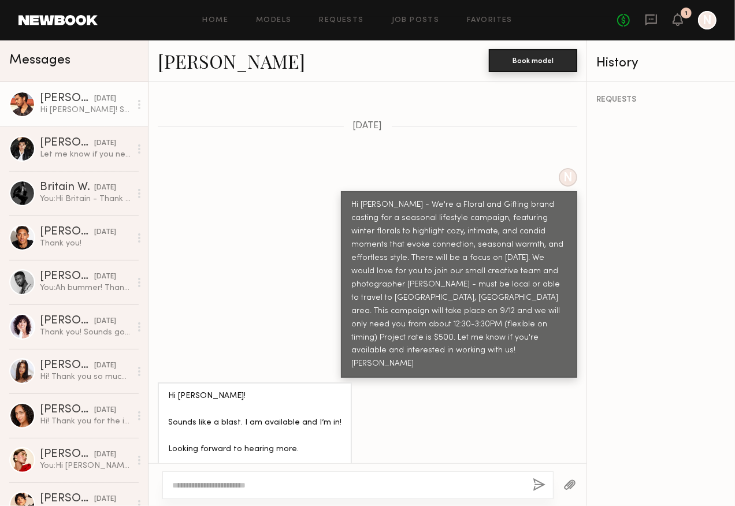
click at [538, 65] on button "Book model" at bounding box center [533, 60] width 88 height 23
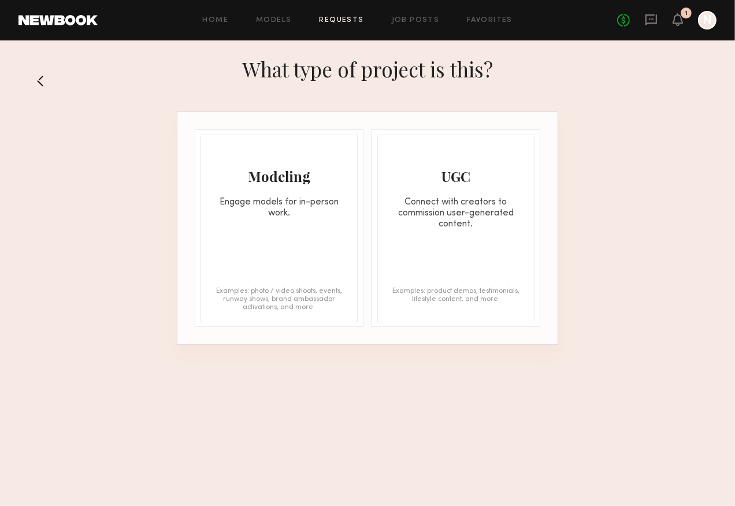
click at [277, 191] on div "Modeling Engage models for in-person work." at bounding box center [279, 177] width 156 height 84
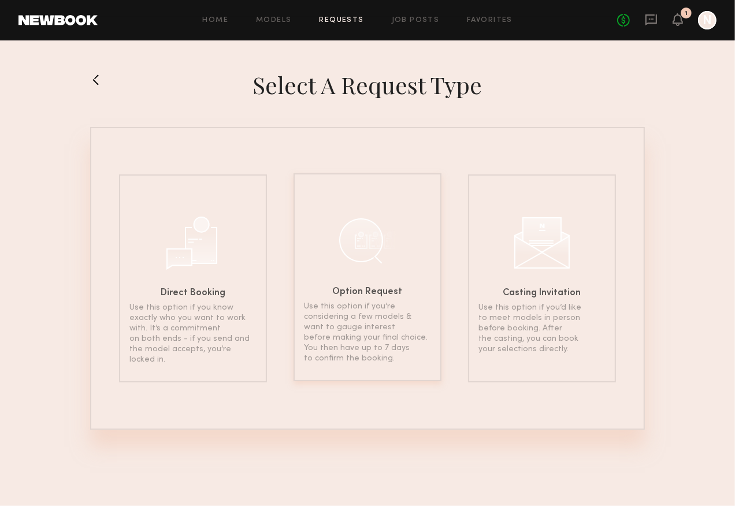
click at [359, 258] on div at bounding box center [368, 241] width 58 height 58
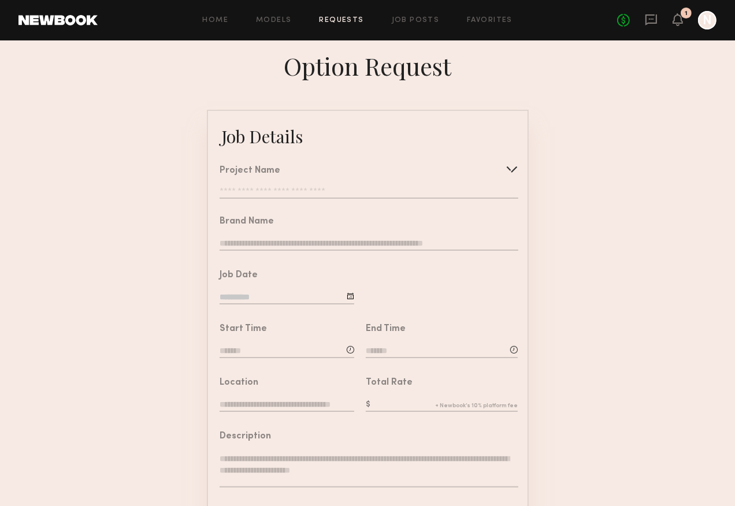
click at [323, 188] on input "text" at bounding box center [369, 193] width 298 height 12
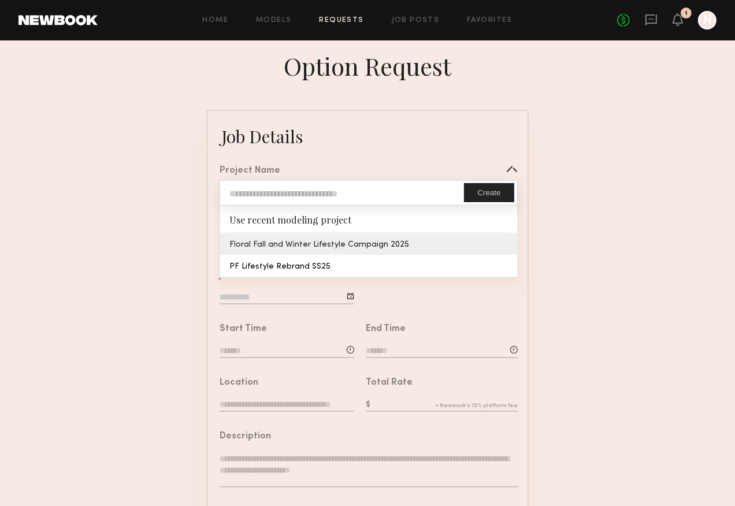
type input "**********"
type textarea "**********"
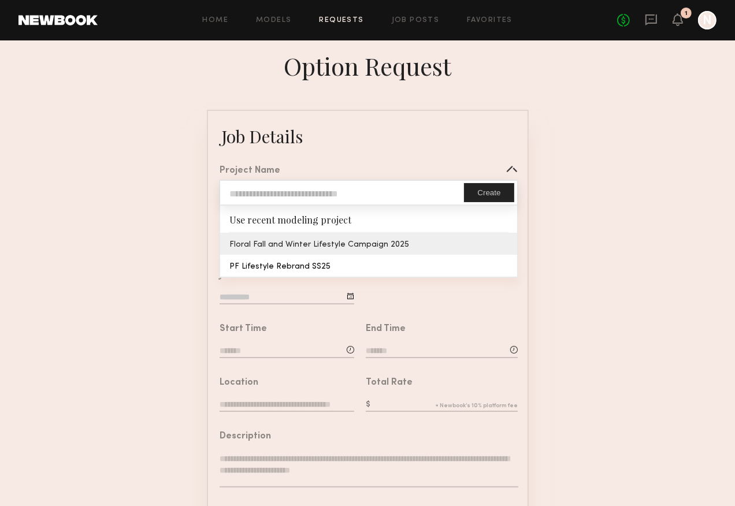
type textarea "**********"
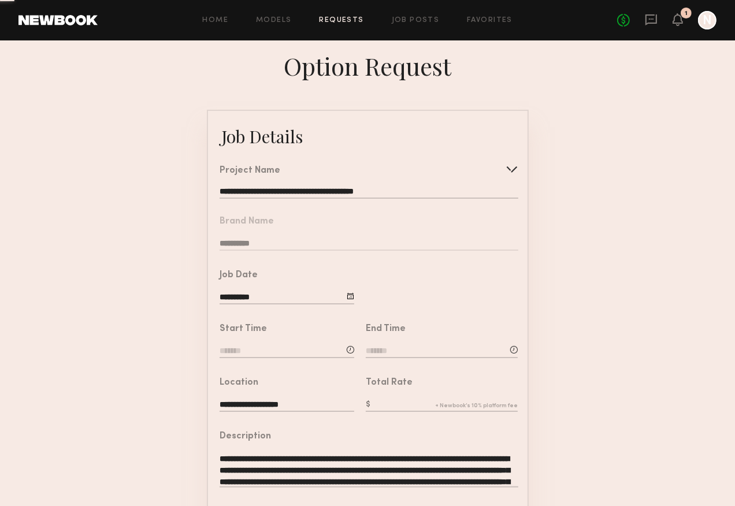
click at [314, 241] on common-border "**********" at bounding box center [368, 432] width 322 height 644
click at [295, 301] on input "**********" at bounding box center [287, 298] width 135 height 13
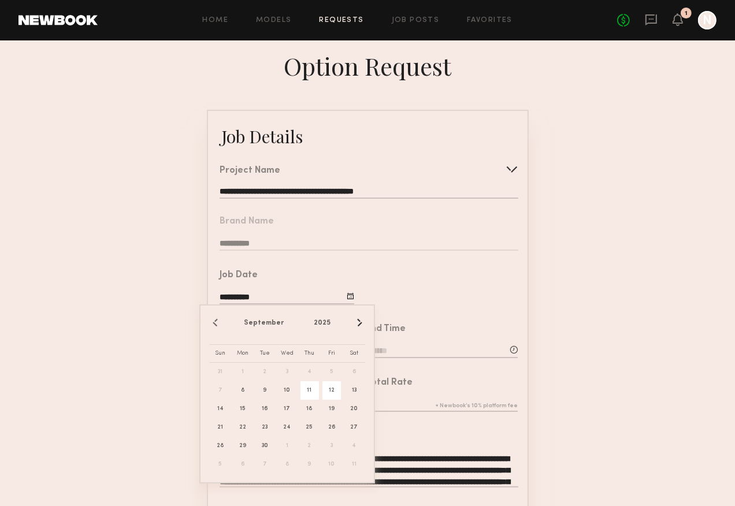
click at [333, 391] on span "12" at bounding box center [332, 390] width 18 height 18
type input "**********"
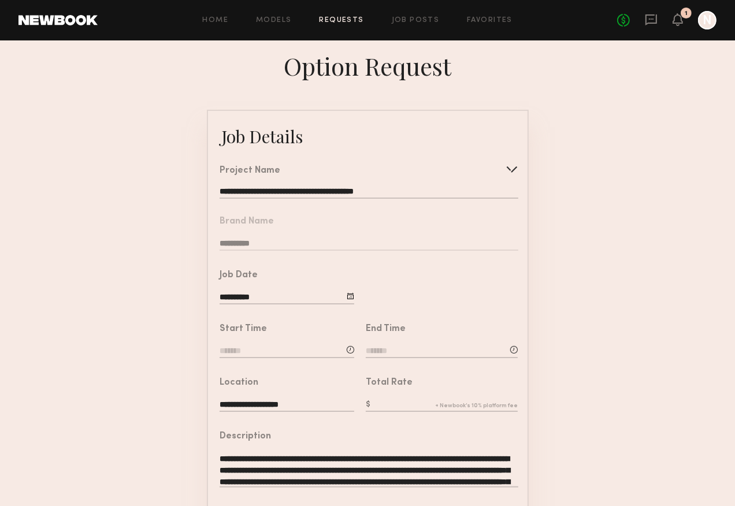
click at [306, 356] on input at bounding box center [287, 352] width 135 height 13
click at [272, 353] on input at bounding box center [287, 352] width 135 height 13
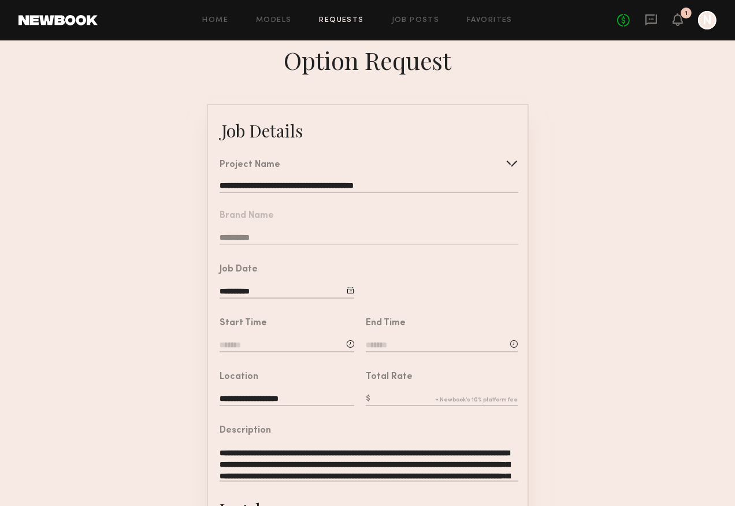
click at [266, 346] on input at bounding box center [287, 346] width 135 height 13
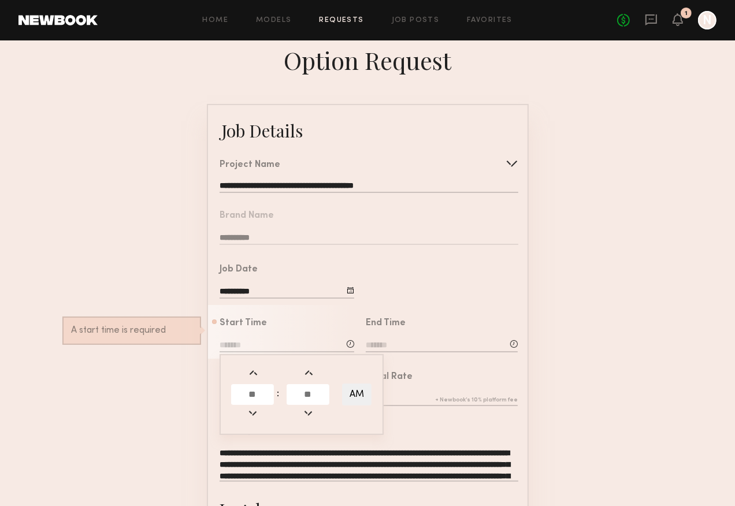
click at [262, 384] on input "text" at bounding box center [252, 394] width 43 height 21
type input "**"
click at [309, 395] on input "text" at bounding box center [308, 394] width 43 height 21
type input "**"
click at [365, 395] on button "AM" at bounding box center [356, 395] width 29 height 22
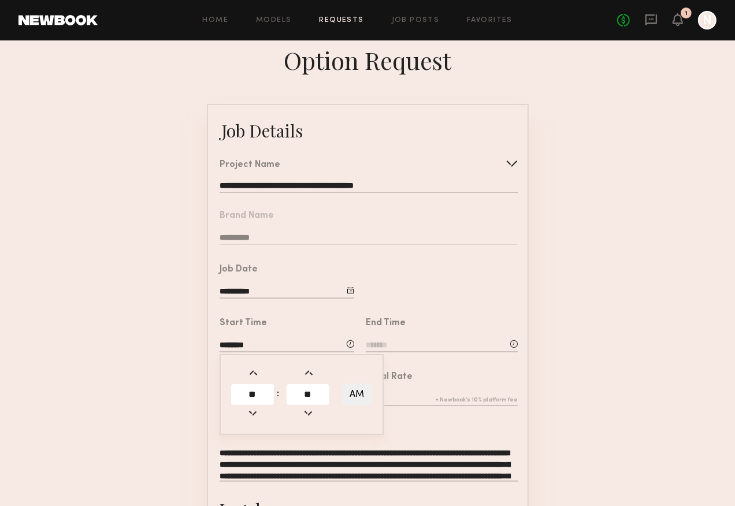
click at [365, 395] on button "AM" at bounding box center [356, 395] width 29 height 22
type input "********"
click at [413, 347] on input at bounding box center [442, 346] width 152 height 13
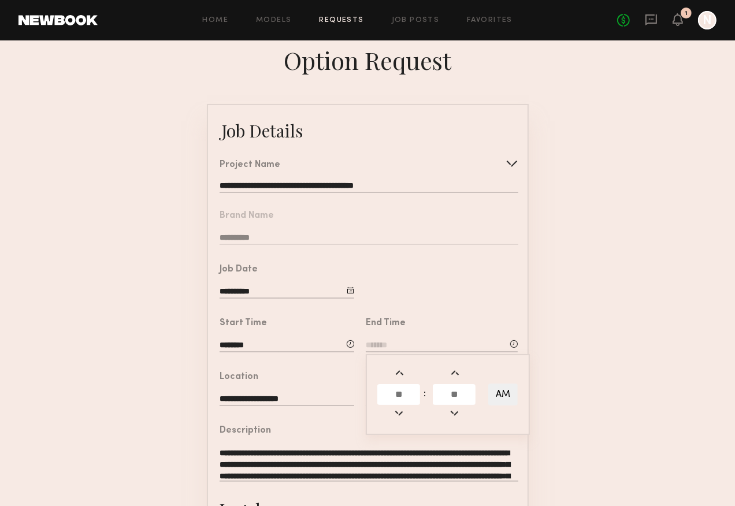
click at [402, 394] on input "text" at bounding box center [398, 394] width 43 height 21
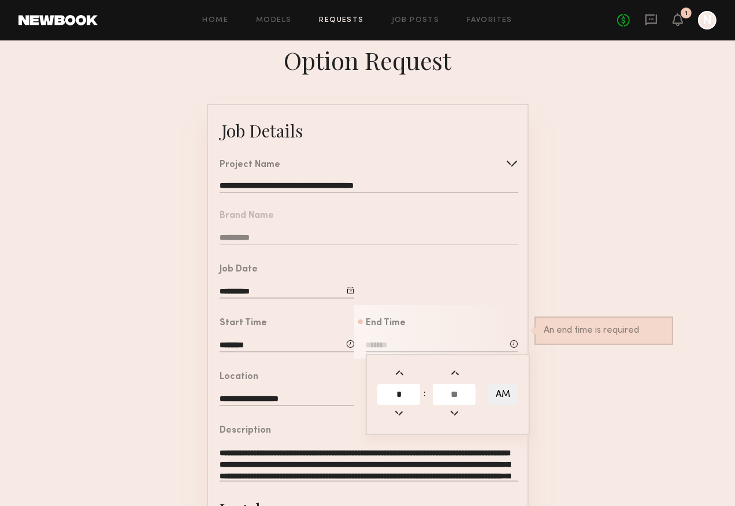
type input "*"
click at [444, 394] on input "text" at bounding box center [454, 394] width 43 height 21
type input "**"
type input "*******"
type input "**"
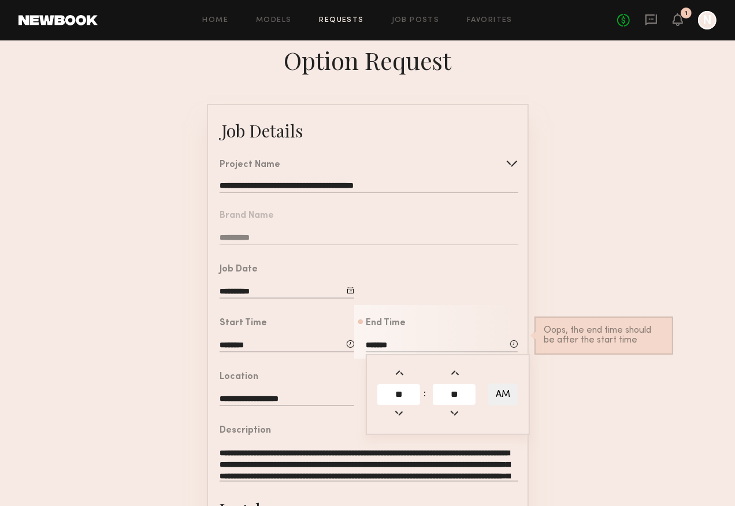
click at [501, 395] on button "AM" at bounding box center [502, 395] width 29 height 22
type input "*******"
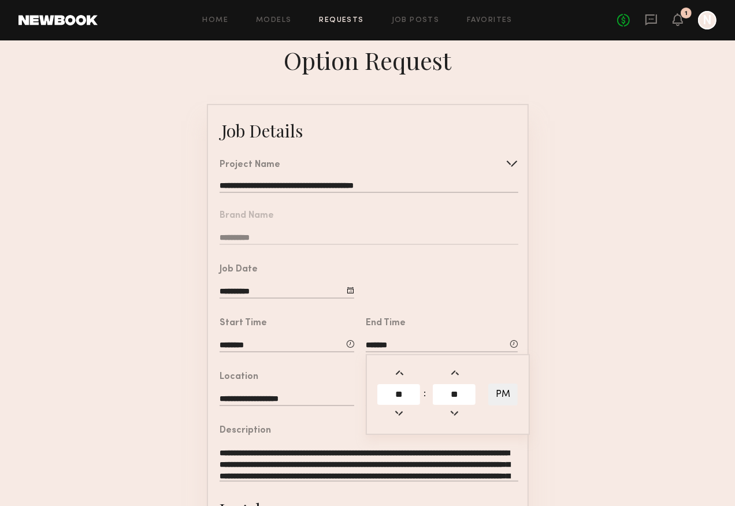
click at [538, 325] on form "**********" at bounding box center [367, 426] width 735 height 644
click at [395, 398] on input "text" at bounding box center [442, 400] width 152 height 13
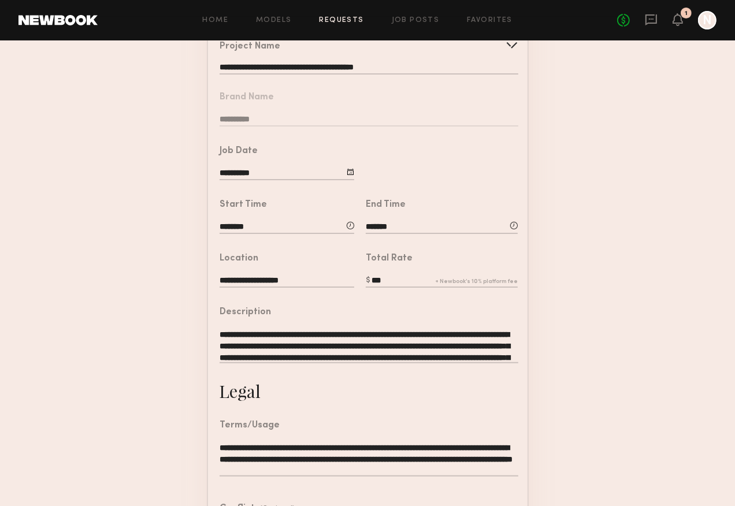
scroll to position [129, 0]
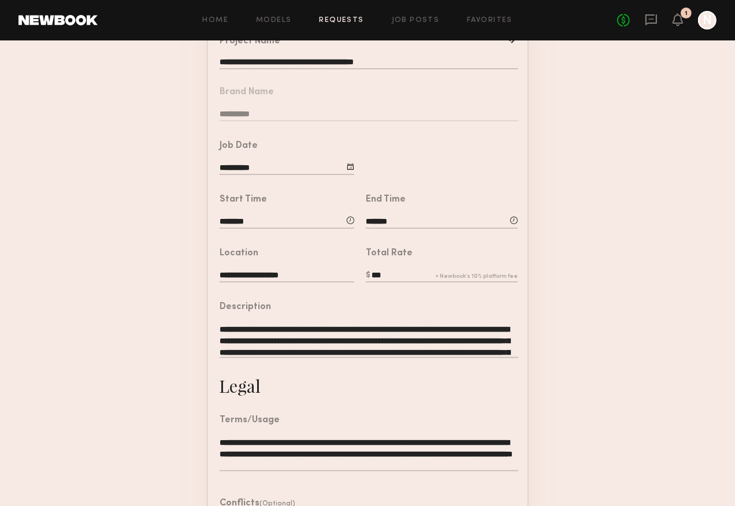
type input "***"
click at [370, 348] on textarea "**********" at bounding box center [369, 341] width 298 height 35
paste textarea
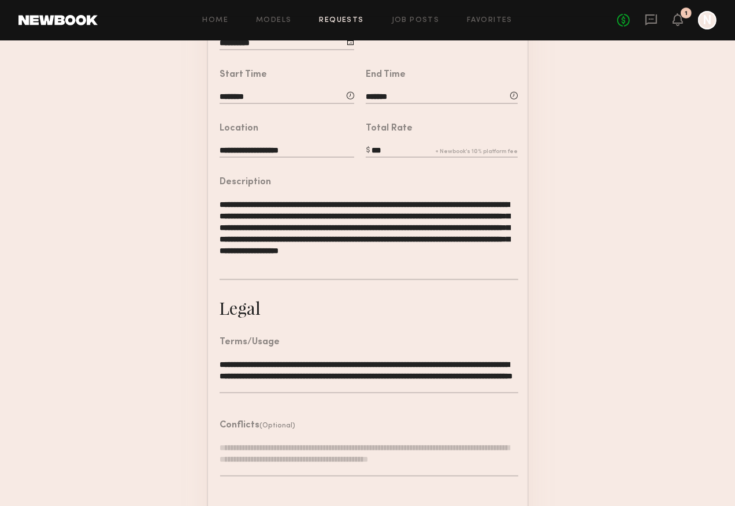
scroll to position [303, 0]
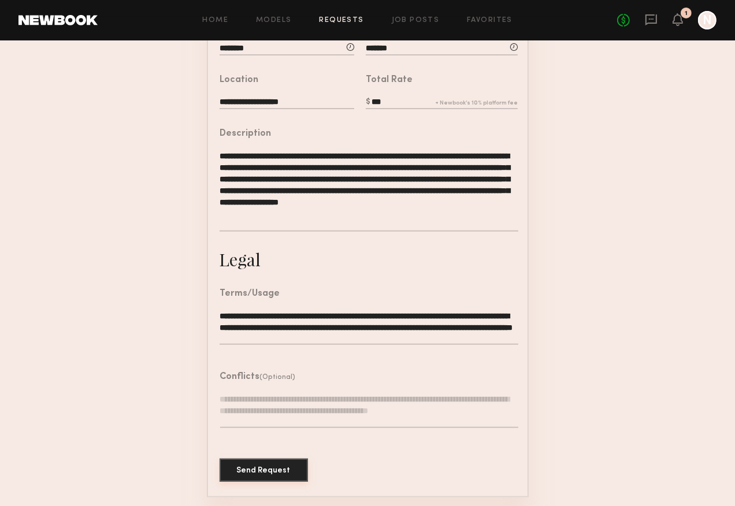
type textarea "**********"
click at [284, 463] on button "Send Request" at bounding box center [264, 470] width 88 height 23
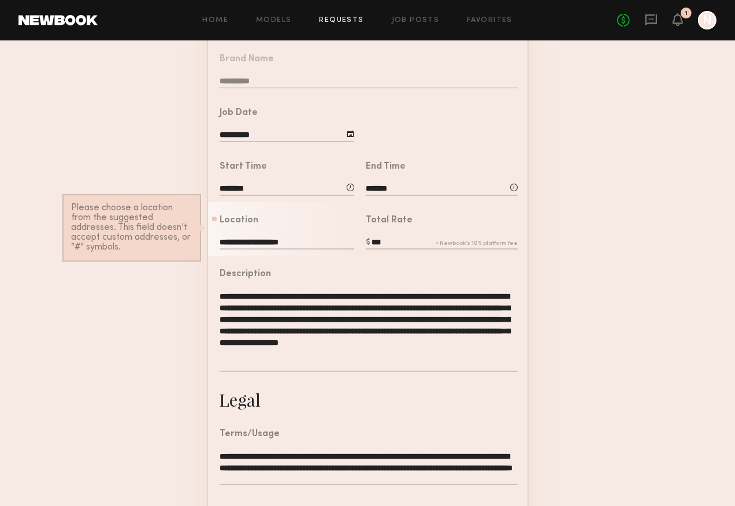
scroll to position [139, 0]
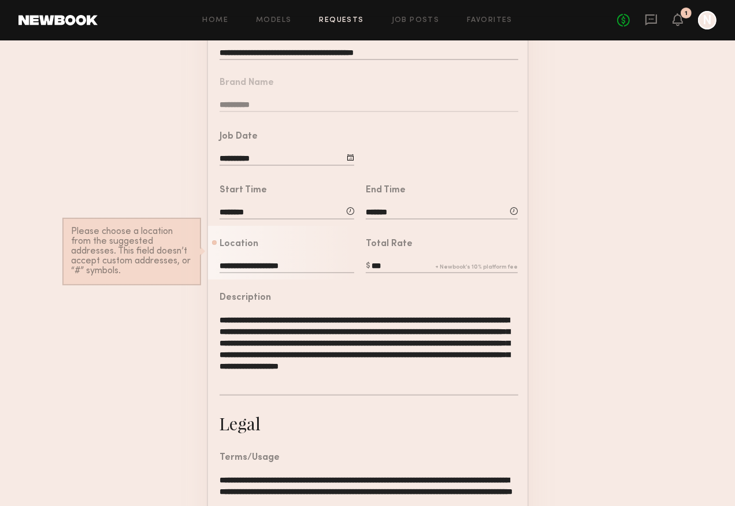
click at [302, 266] on input "**********" at bounding box center [287, 267] width 135 height 13
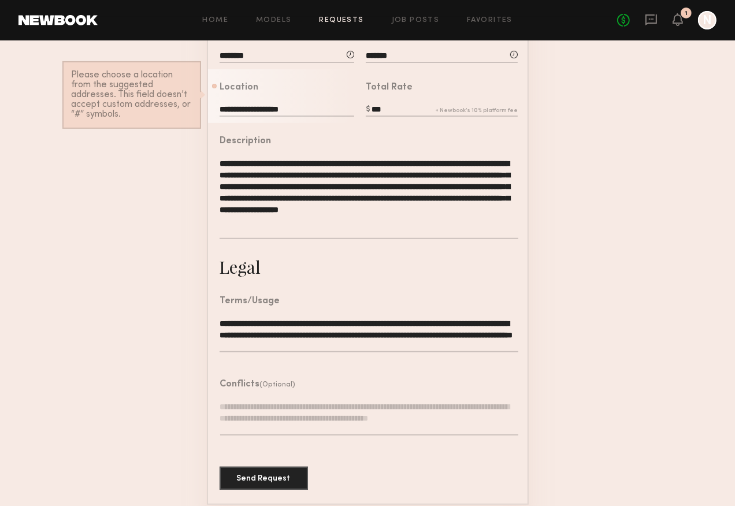
scroll to position [303, 0]
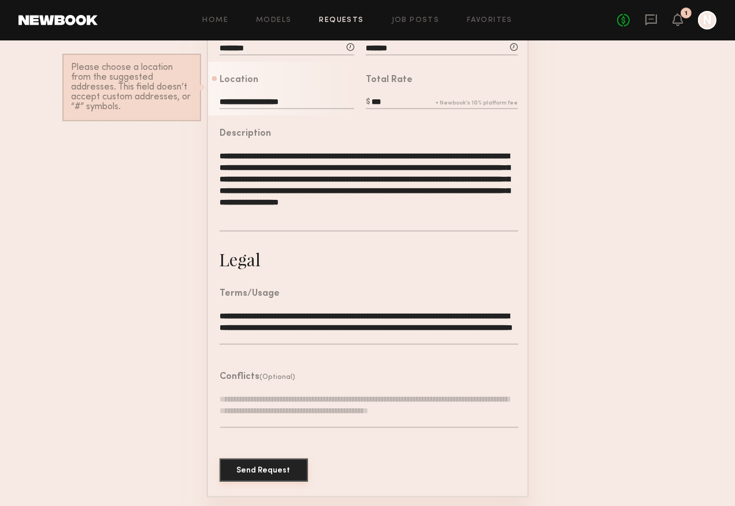
click at [285, 463] on button "Send Request" at bounding box center [264, 470] width 88 height 23
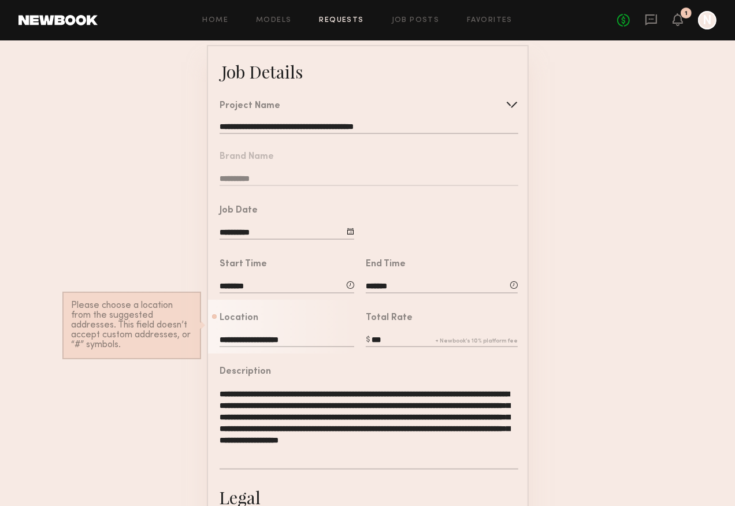
scroll to position [50, 0]
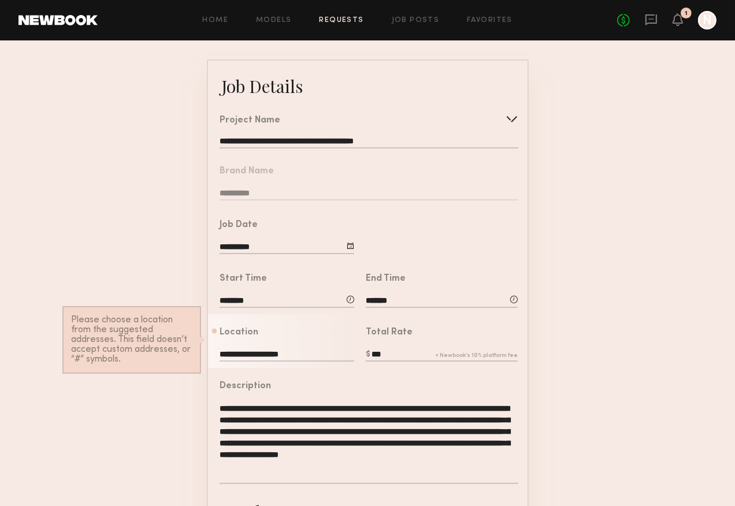
click at [304, 351] on input "**********" at bounding box center [287, 355] width 135 height 13
click at [220, 355] on input "**********" at bounding box center [287, 355] width 135 height 13
drag, startPoint x: 263, startPoint y: 354, endPoint x: 203, endPoint y: 352, distance: 59.6
click at [203, 352] on form "**********" at bounding box center [367, 405] width 735 height 691
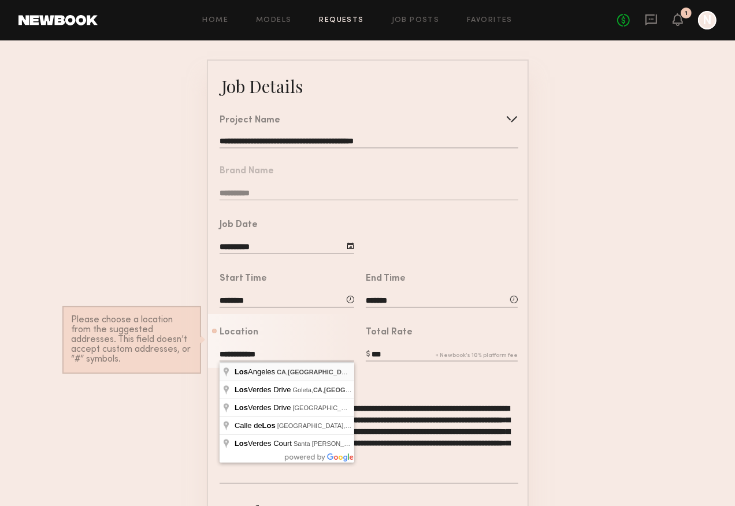
type input "**********"
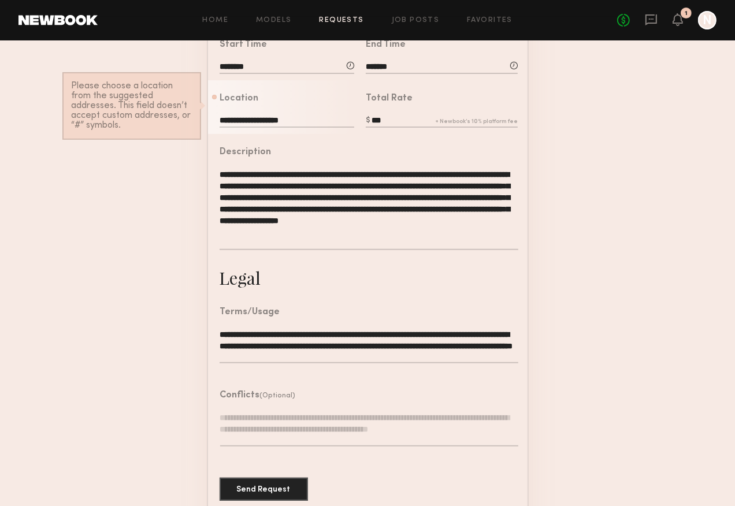
scroll to position [303, 0]
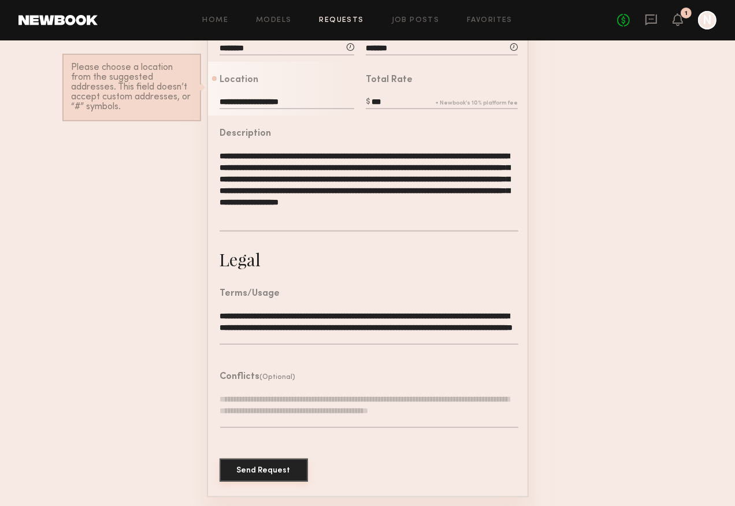
click at [256, 463] on button "Send Request" at bounding box center [264, 470] width 88 height 23
click at [316, 110] on div "**********" at bounding box center [287, 104] width 135 height 14
click at [316, 103] on input "**********" at bounding box center [287, 103] width 135 height 13
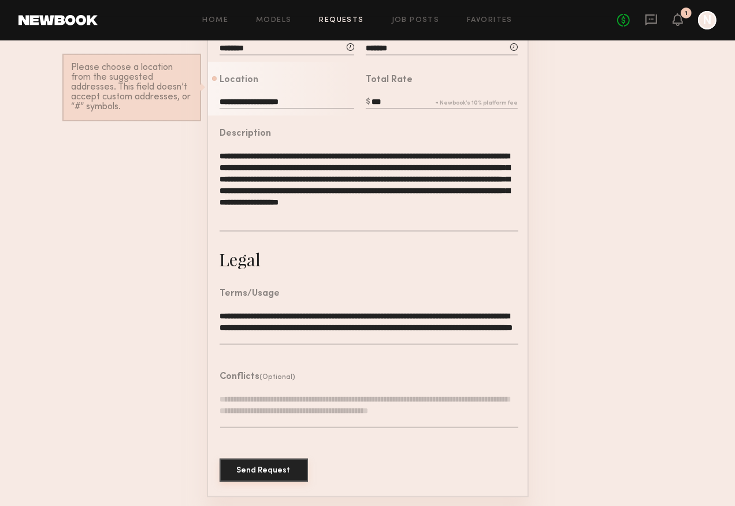
click at [269, 463] on button "Send Request" at bounding box center [264, 470] width 88 height 23
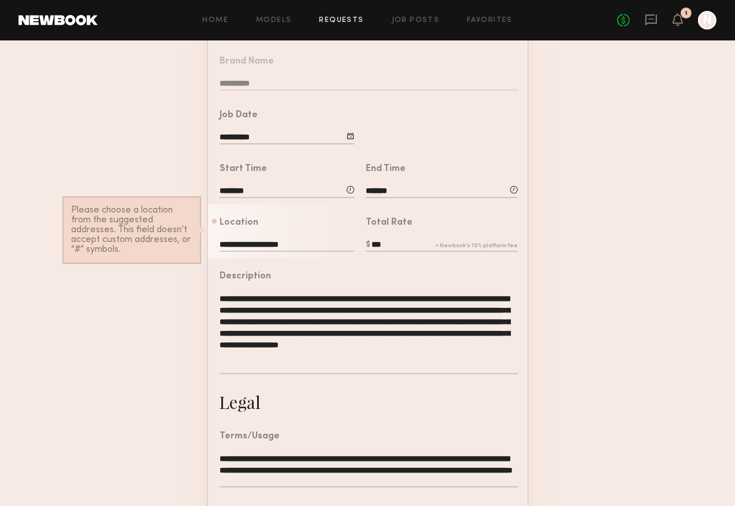
scroll to position [128, 0]
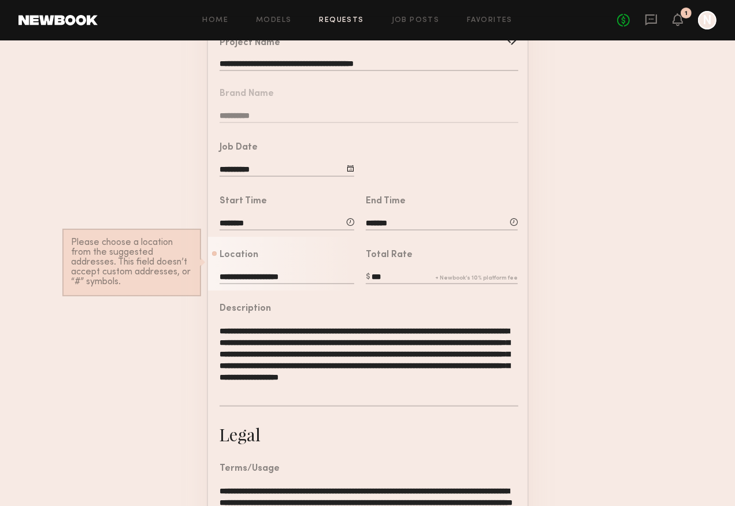
click at [432, 223] on input "*******" at bounding box center [442, 224] width 152 height 13
click at [303, 218] on input "********" at bounding box center [287, 224] width 135 height 13
click at [183, 356] on form "**********" at bounding box center [367, 327] width 735 height 691
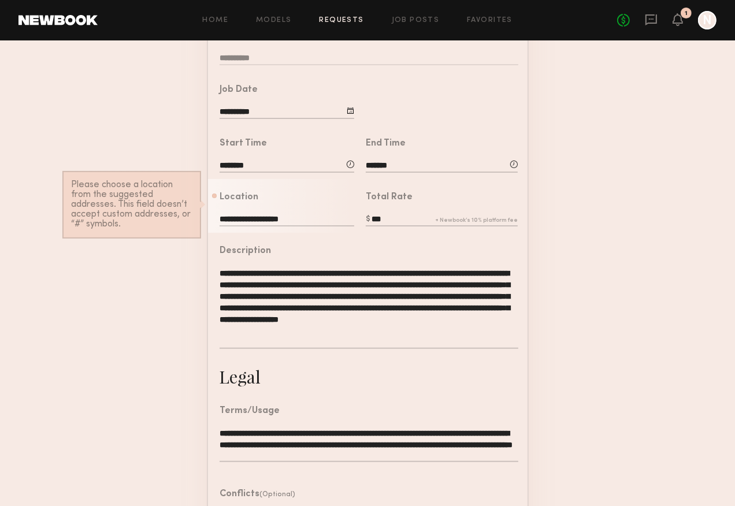
scroll to position [187, 0]
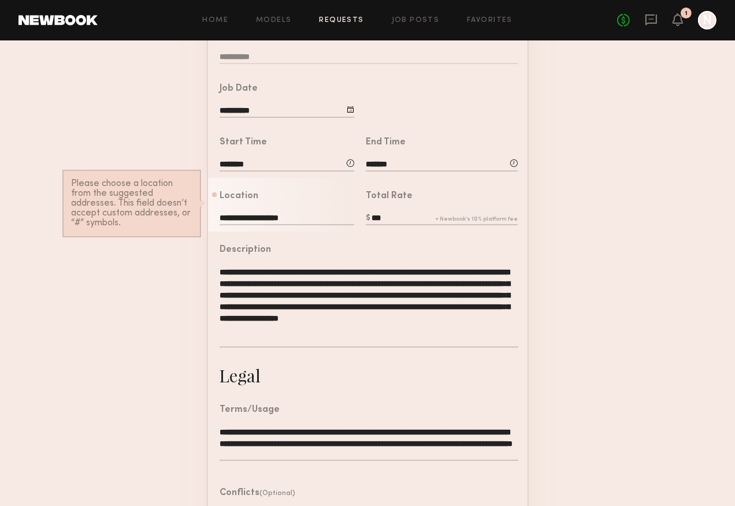
click at [313, 314] on textarea "**********" at bounding box center [369, 306] width 298 height 81
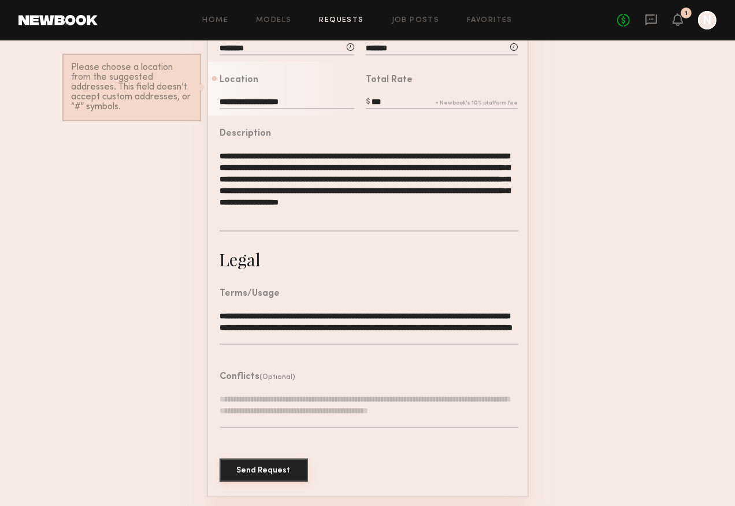
click at [276, 463] on button "Send Request" at bounding box center [264, 470] width 88 height 23
click at [309, 104] on input "**********" at bounding box center [287, 103] width 135 height 13
drag, startPoint x: 309, startPoint y: 104, endPoint x: 283, endPoint y: 102, distance: 26.1
click at [283, 102] on input "**********" at bounding box center [287, 103] width 135 height 13
click at [410, 155] on textarea "**********" at bounding box center [369, 190] width 298 height 81
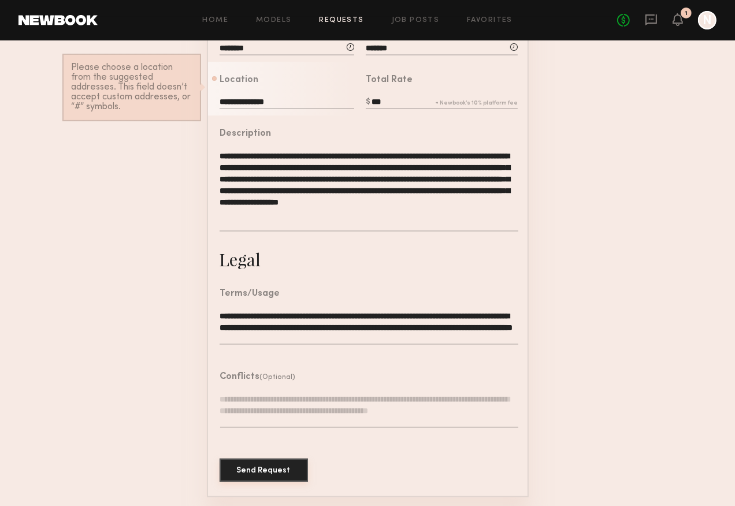
click at [270, 463] on button "Send Request" at bounding box center [264, 470] width 88 height 23
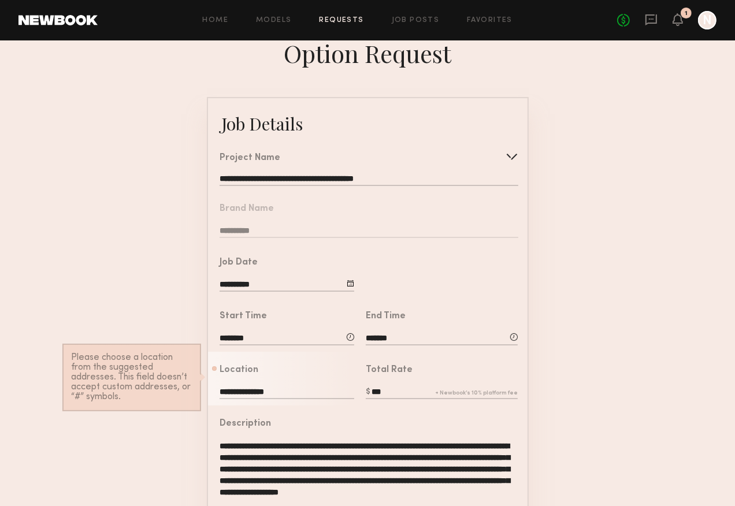
scroll to position [0, 0]
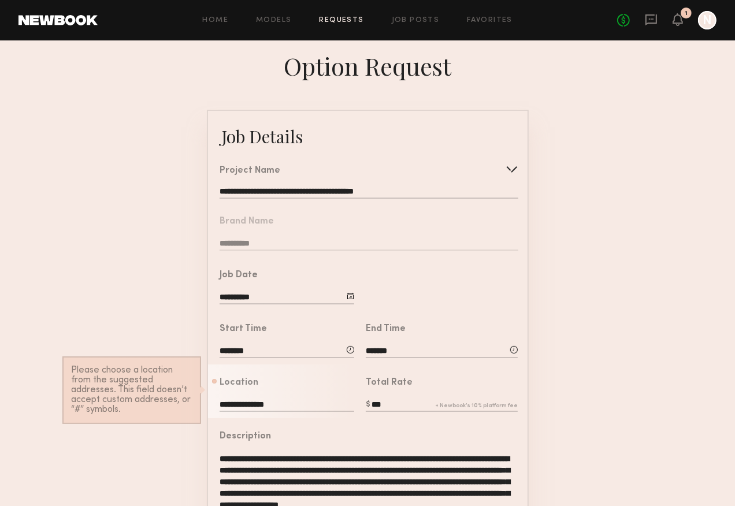
click at [281, 406] on input "**********" at bounding box center [287, 405] width 135 height 13
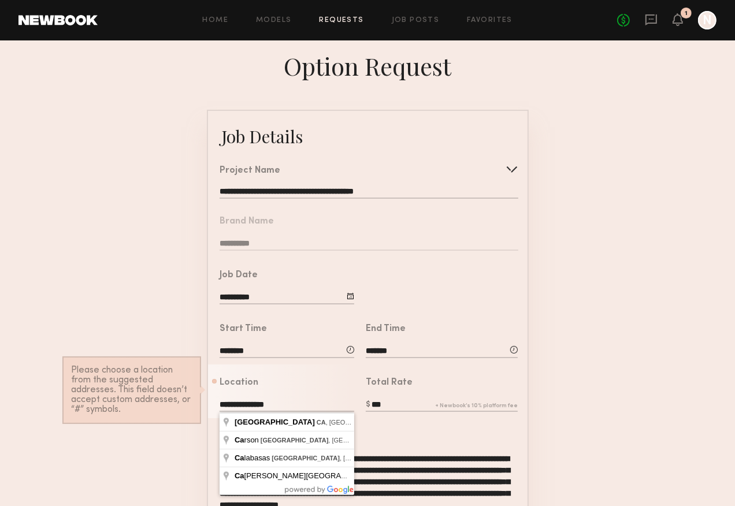
click at [281, 406] on input "**********" at bounding box center [287, 405] width 135 height 13
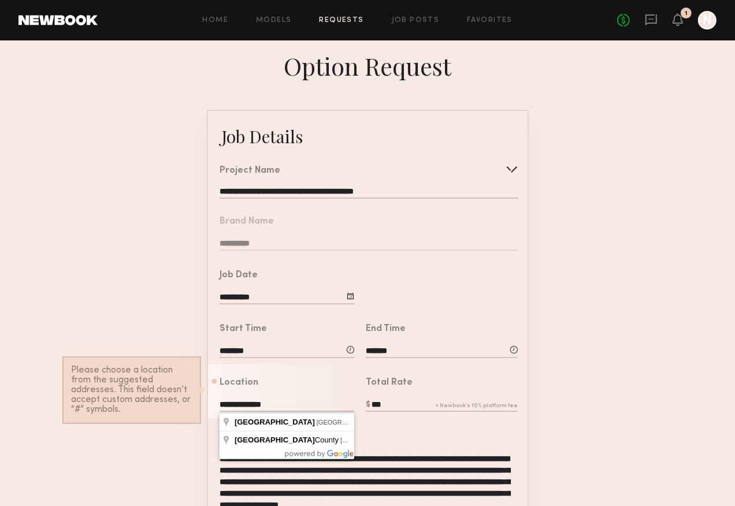
type input "**********"
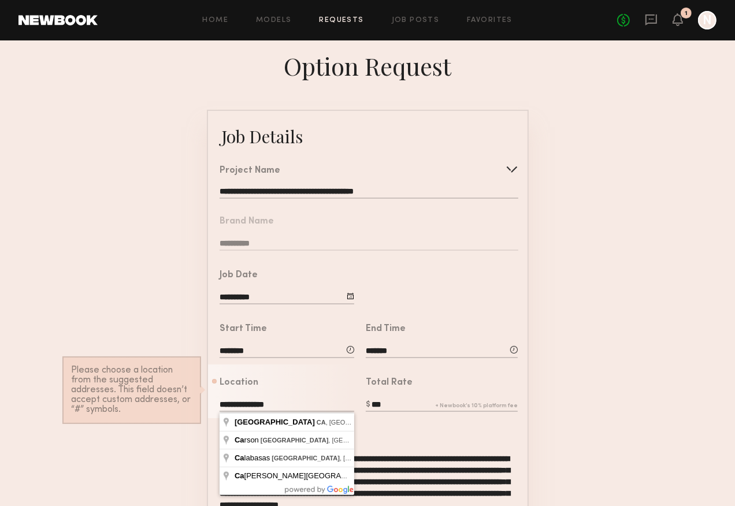
click at [538, 354] on form "**********" at bounding box center [367, 455] width 735 height 691
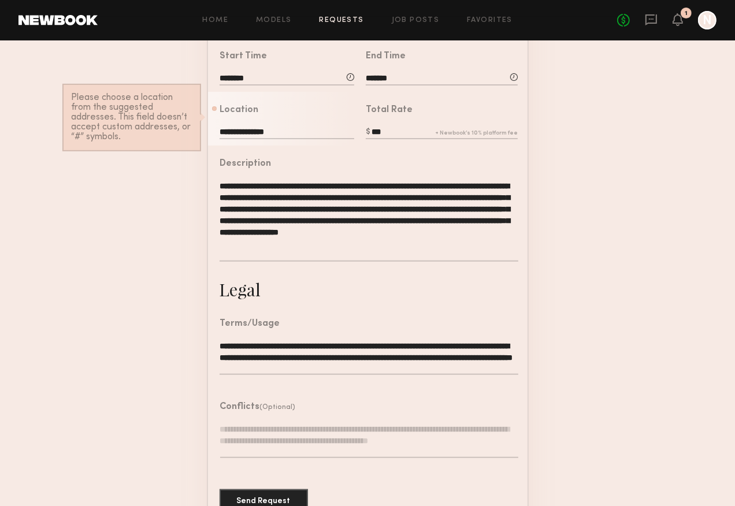
scroll to position [275, 0]
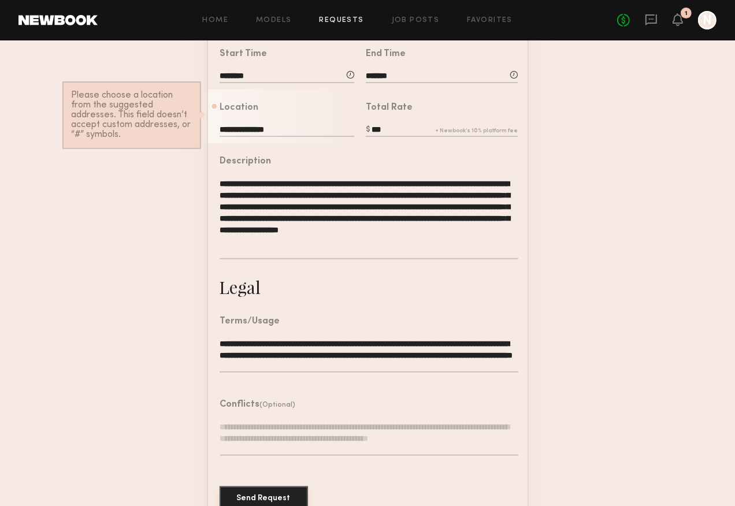
click at [290, 463] on button "Send Request" at bounding box center [264, 498] width 88 height 23
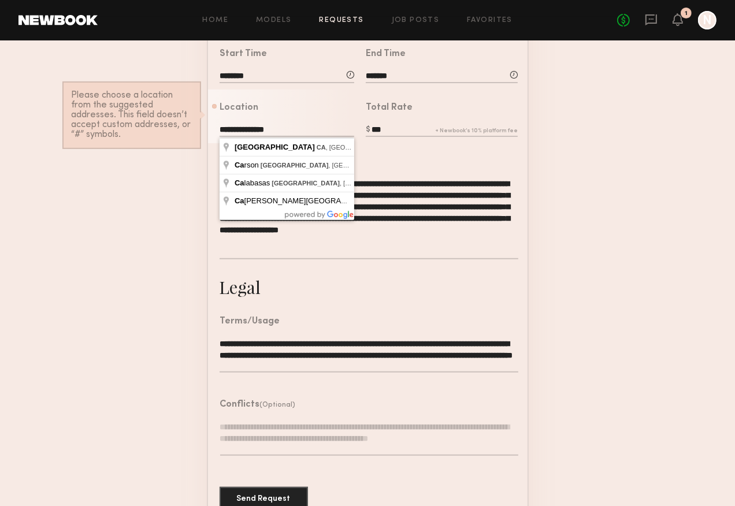
click at [290, 131] on input "**********" at bounding box center [287, 130] width 135 height 13
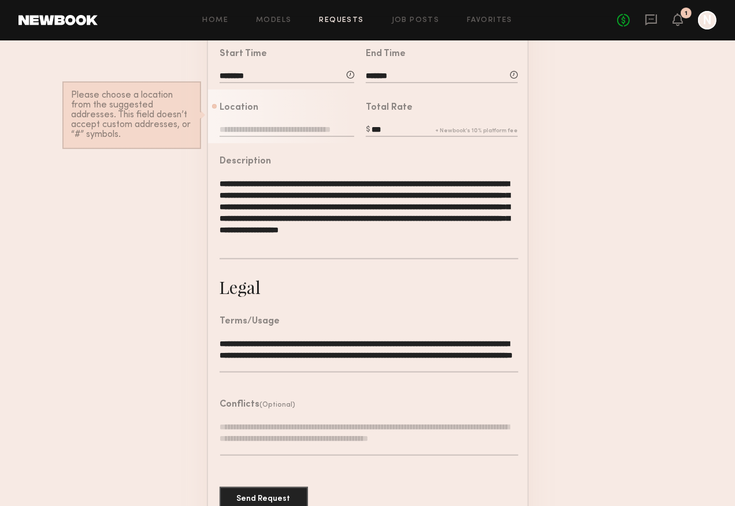
scroll to position [303, 0]
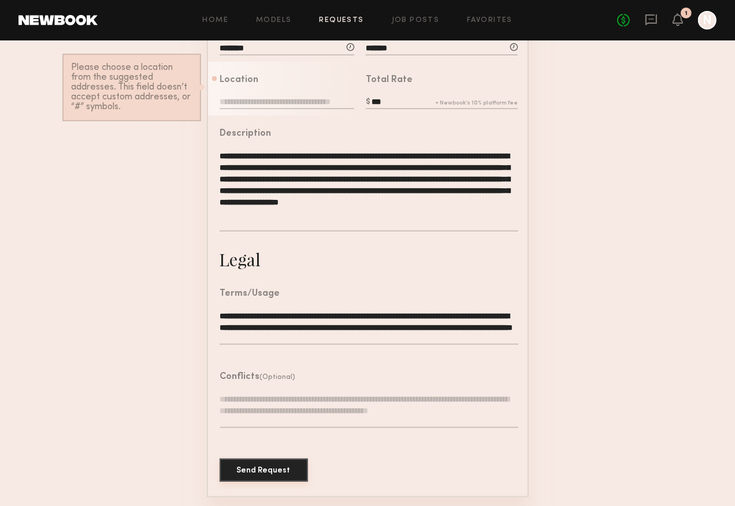
click at [265, 463] on button "Send Request" at bounding box center [264, 470] width 88 height 23
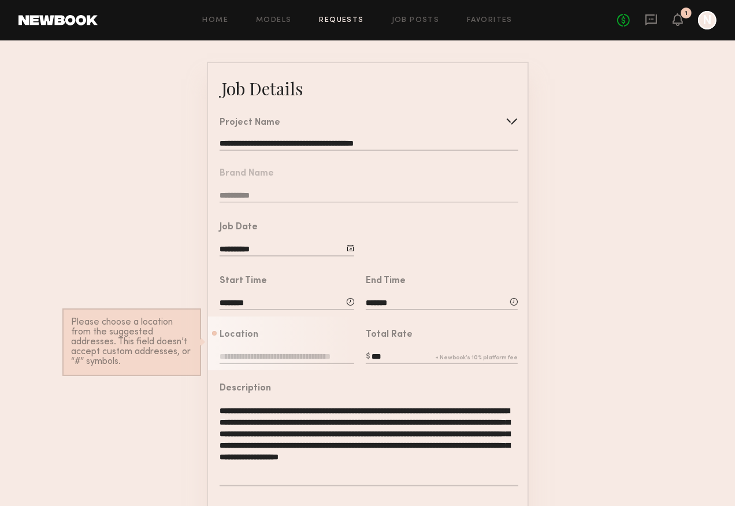
scroll to position [0, 0]
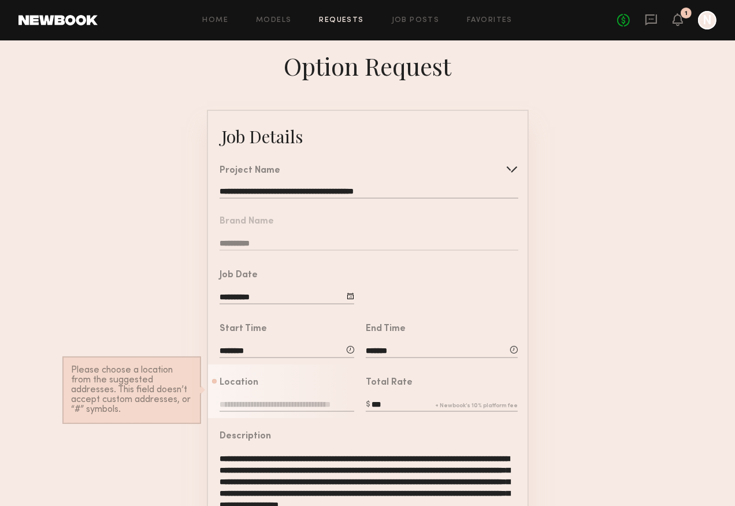
click at [266, 405] on input "text" at bounding box center [287, 405] width 135 height 13
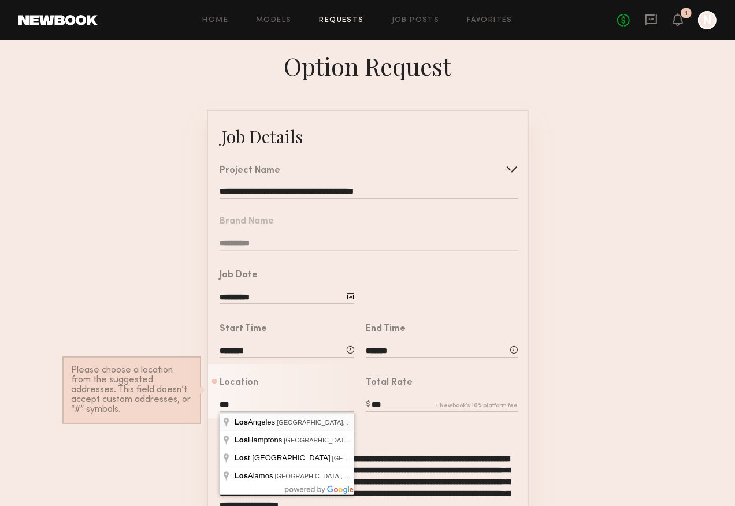
type input "**********"
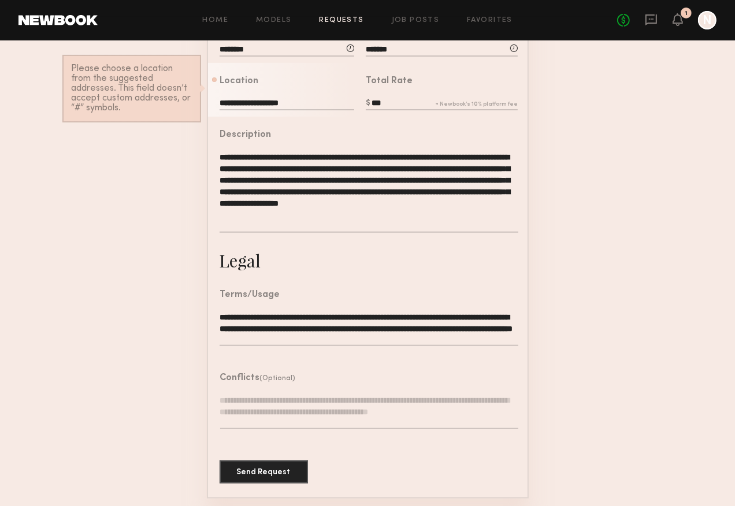
scroll to position [303, 0]
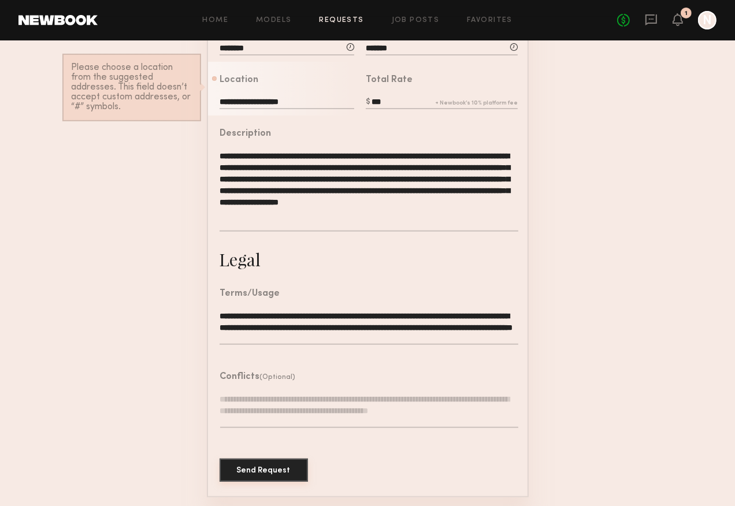
click at [260, 463] on button "Send Request" at bounding box center [264, 470] width 88 height 23
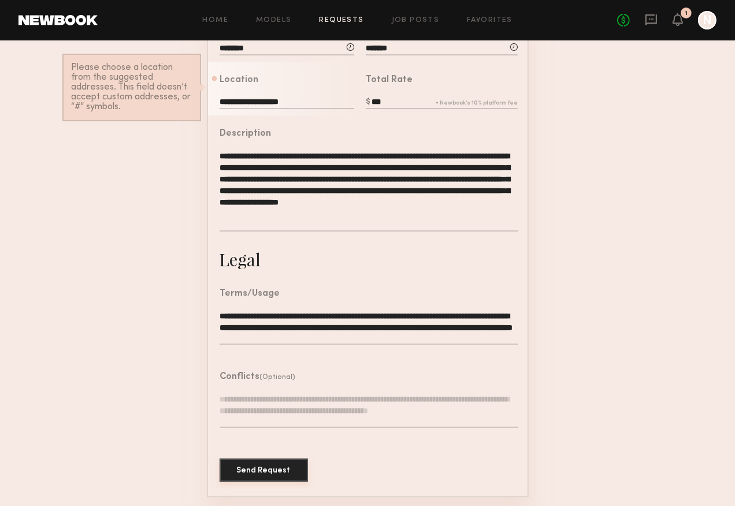
click at [260, 463] on button "Send Request" at bounding box center [264, 470] width 88 height 23
click at [370, 216] on textarea "**********" at bounding box center [369, 190] width 298 height 81
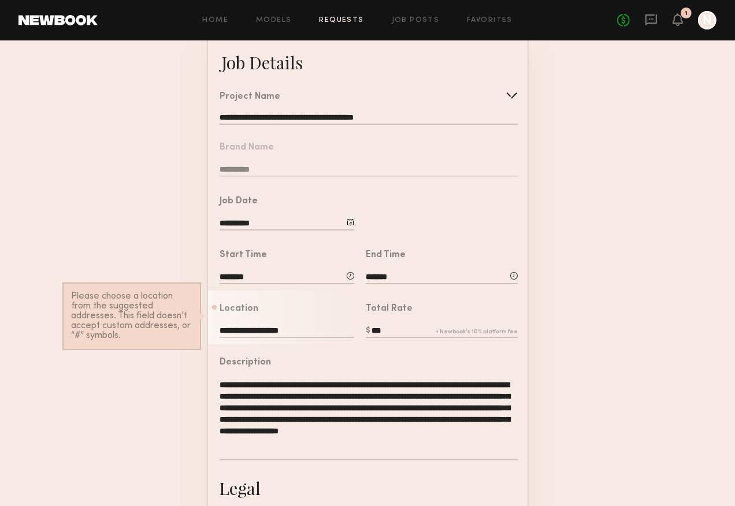
scroll to position [0, 0]
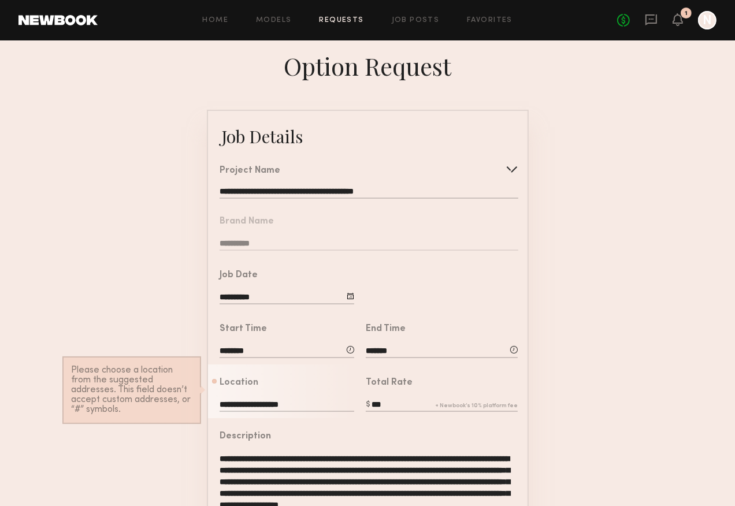
click at [350, 18] on link "Requests" at bounding box center [342, 21] width 45 height 8
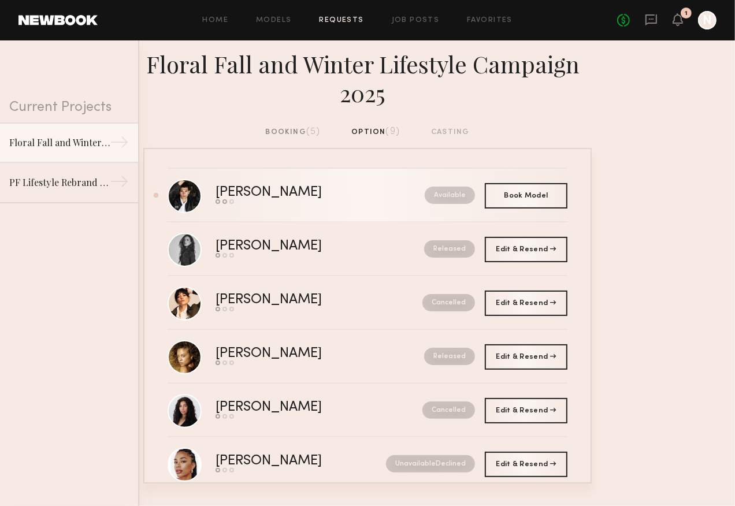
click at [287, 194] on div "Chris O." at bounding box center [295, 192] width 158 height 13
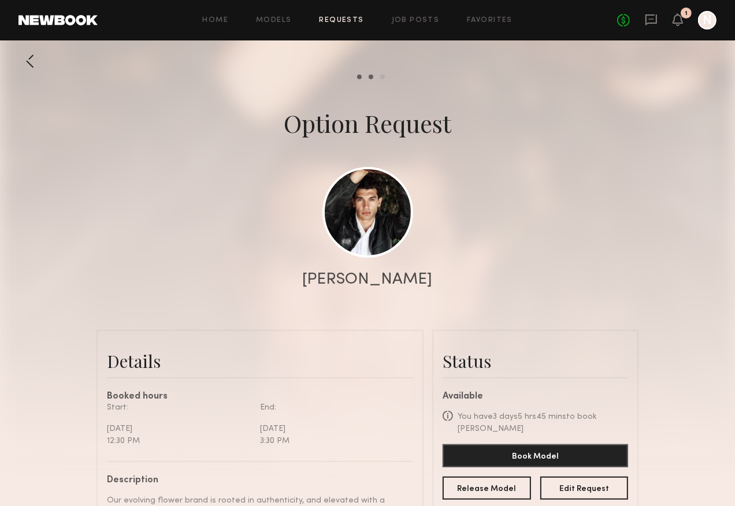
click at [346, 17] on link "Requests" at bounding box center [342, 21] width 45 height 8
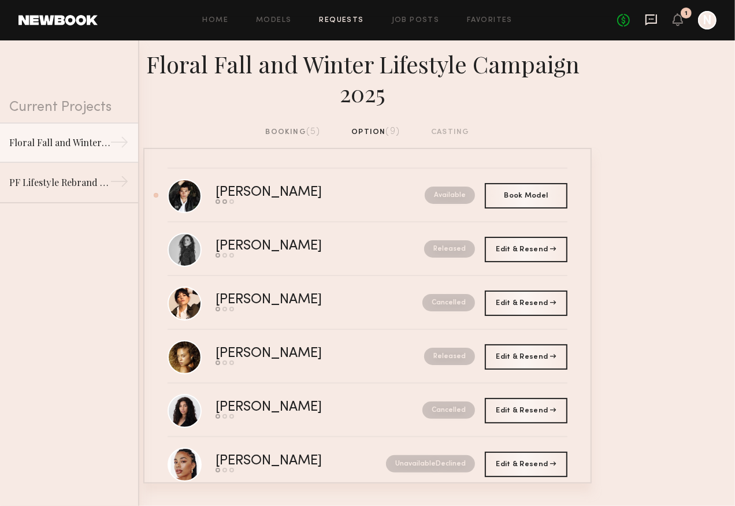
click at [538, 23] on icon at bounding box center [652, 19] width 12 height 11
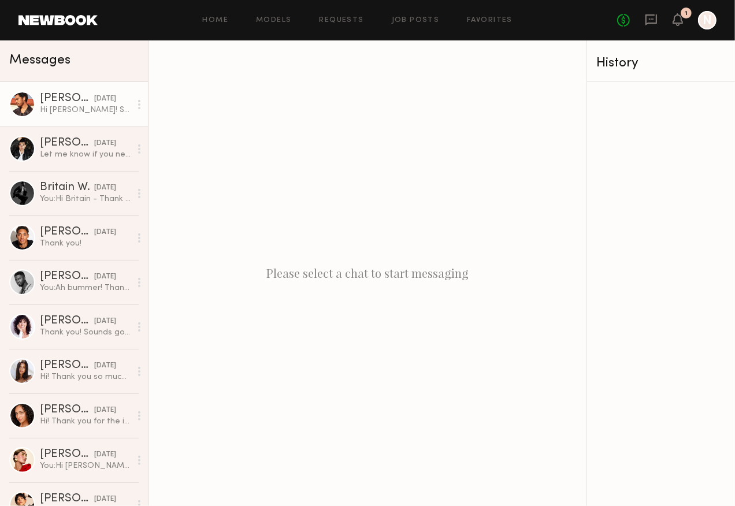
click at [94, 102] on div "yesterday" at bounding box center [105, 99] width 22 height 11
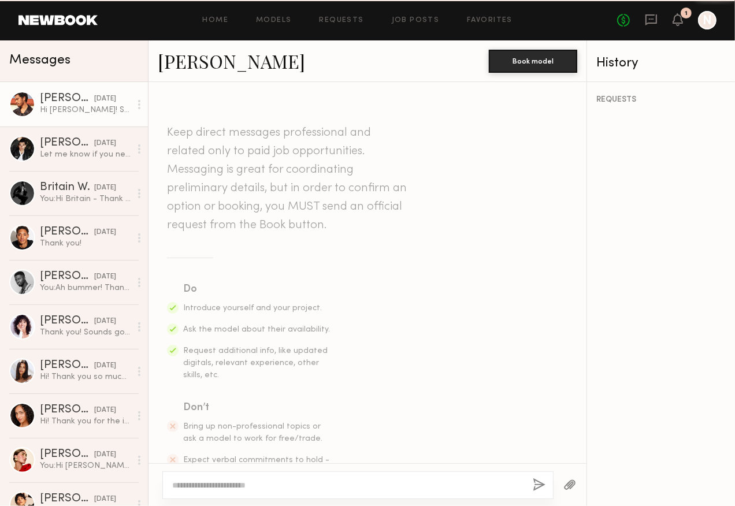
scroll to position [481, 0]
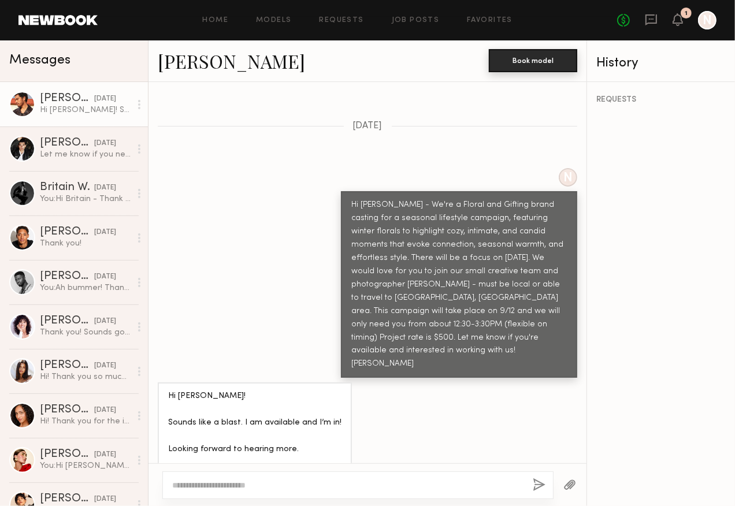
click at [538, 63] on button "Book model" at bounding box center [533, 60] width 88 height 23
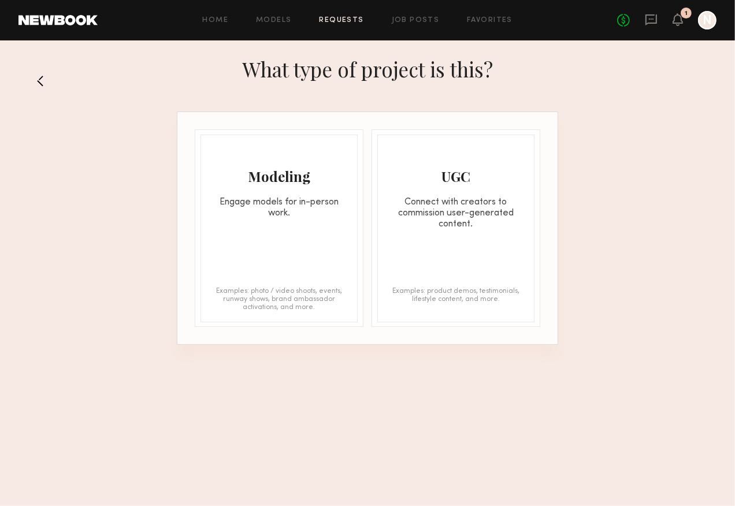
click at [297, 198] on div "Engage models for in-person work." at bounding box center [279, 208] width 156 height 22
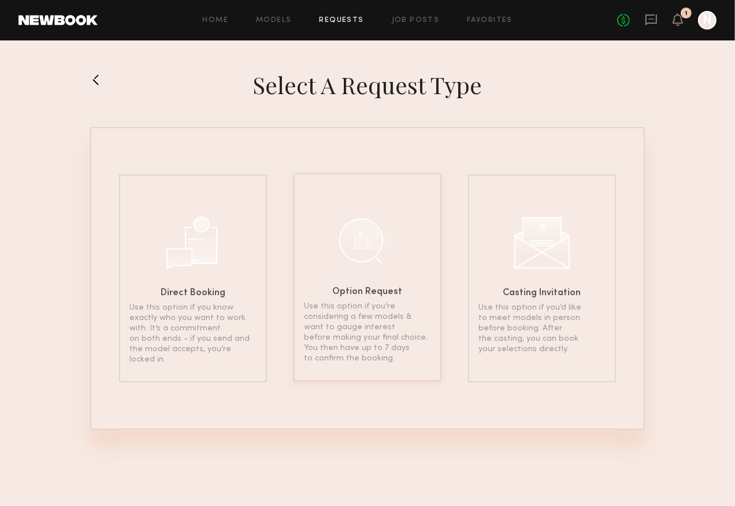
click at [349, 250] on div at bounding box center [368, 241] width 58 height 58
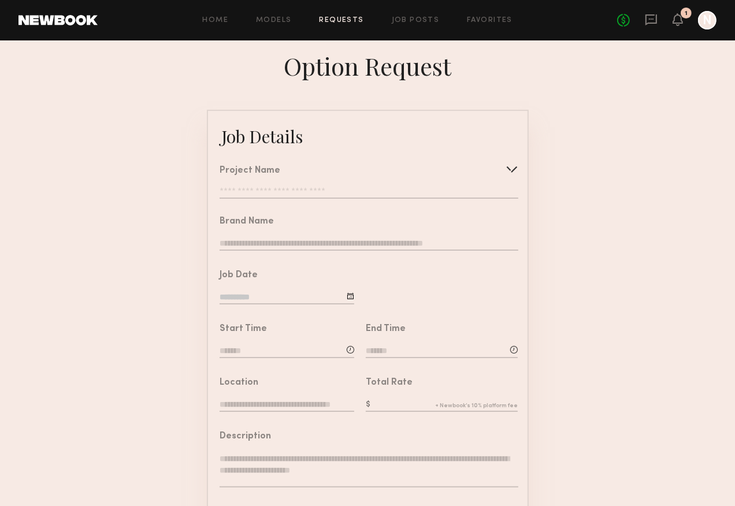
click at [313, 187] on input "text" at bounding box center [369, 193] width 298 height 12
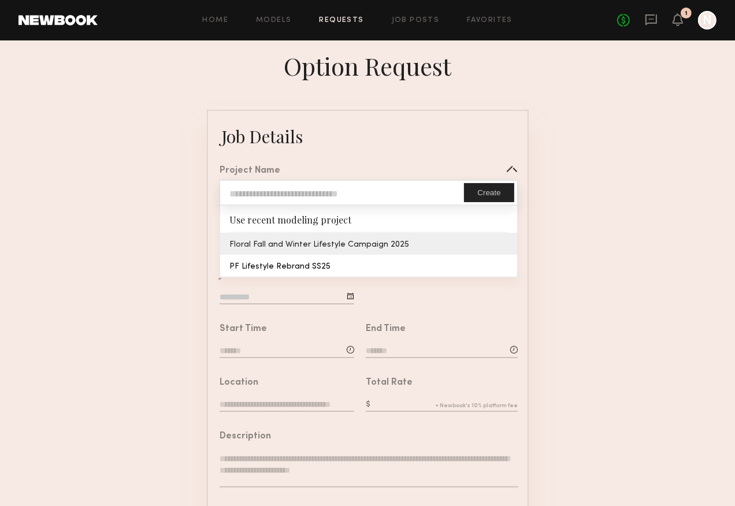
type input "**********"
type textarea "**********"
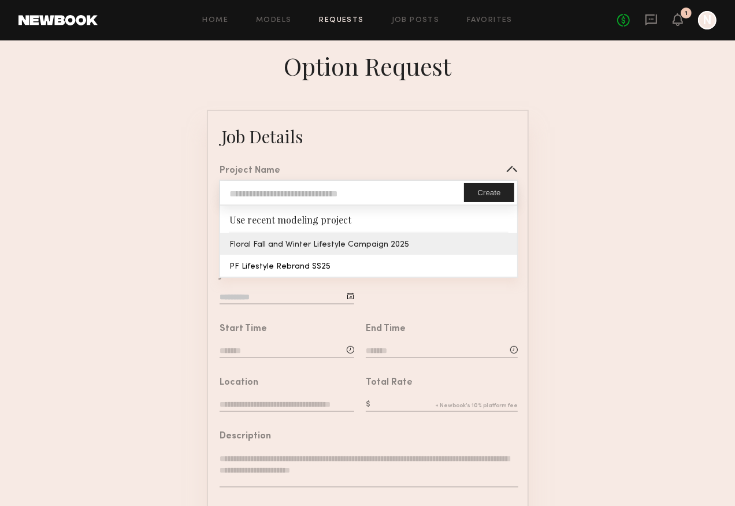
type textarea "**********"
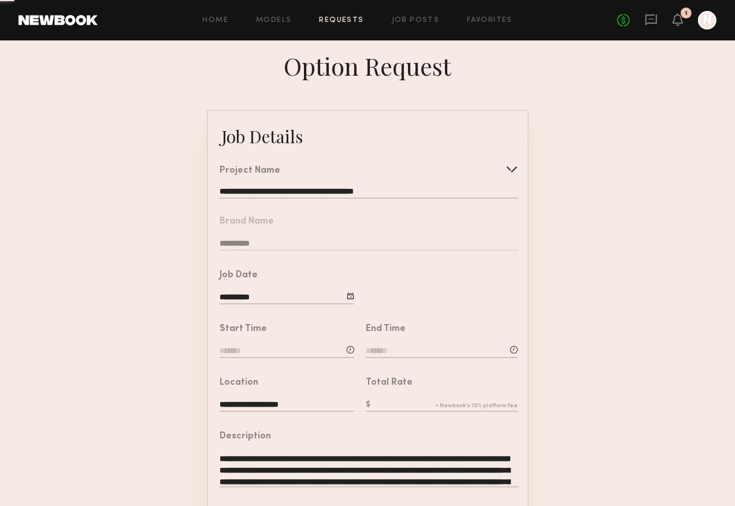
click at [310, 244] on common-border "**********" at bounding box center [368, 432] width 322 height 644
click at [287, 298] on input "**********" at bounding box center [287, 298] width 135 height 13
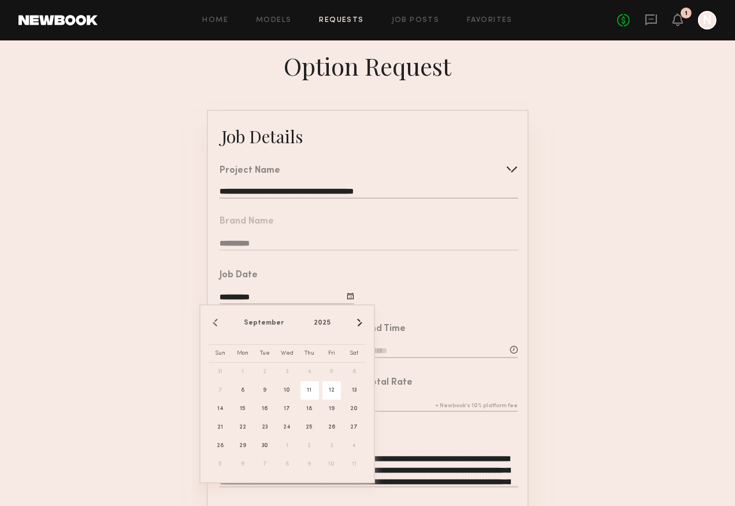
click at [334, 386] on span "12" at bounding box center [332, 390] width 18 height 18
type input "**********"
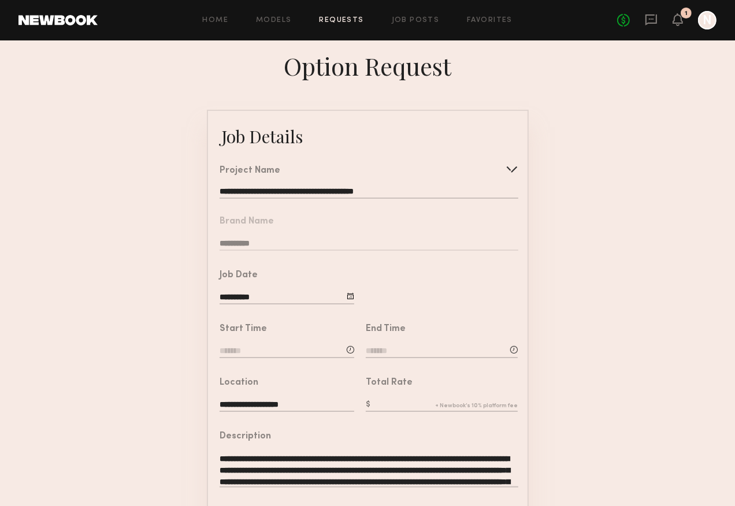
click at [287, 355] on input at bounding box center [287, 352] width 135 height 13
click at [264, 396] on input "text" at bounding box center [252, 400] width 43 height 21
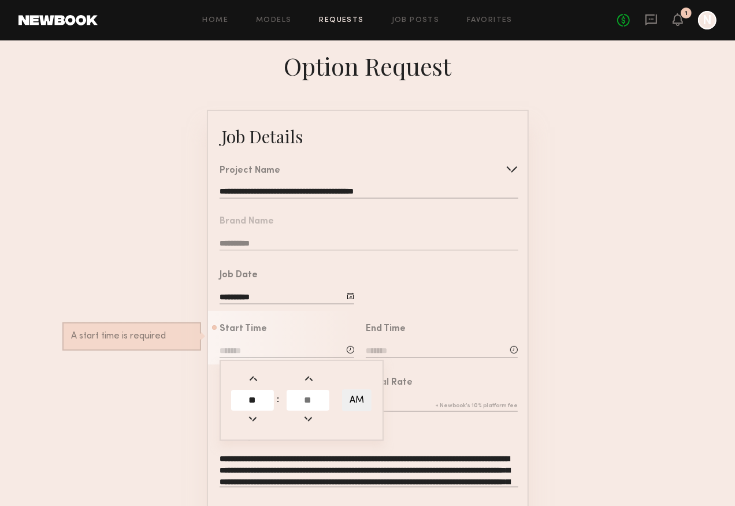
type input "**"
click at [311, 401] on input "text" at bounding box center [308, 400] width 43 height 21
type input "**"
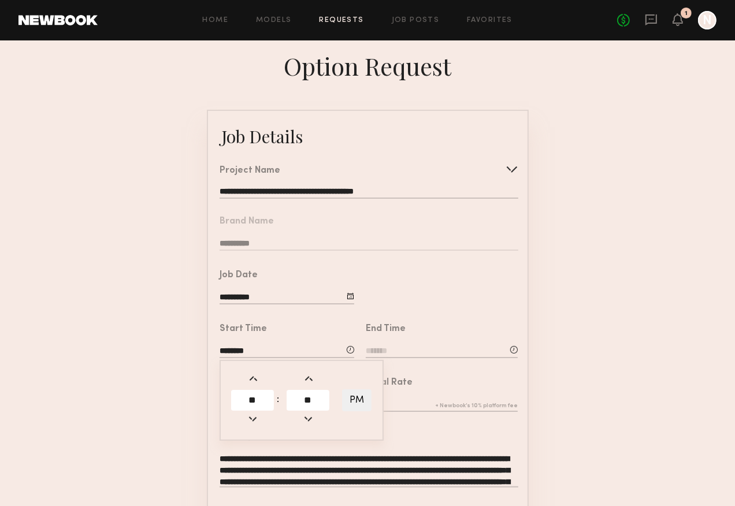
click at [357, 400] on button "PM" at bounding box center [356, 401] width 29 height 22
click at [357, 400] on button "AM" at bounding box center [356, 401] width 29 height 22
type input "********"
click at [416, 352] on input at bounding box center [442, 352] width 152 height 13
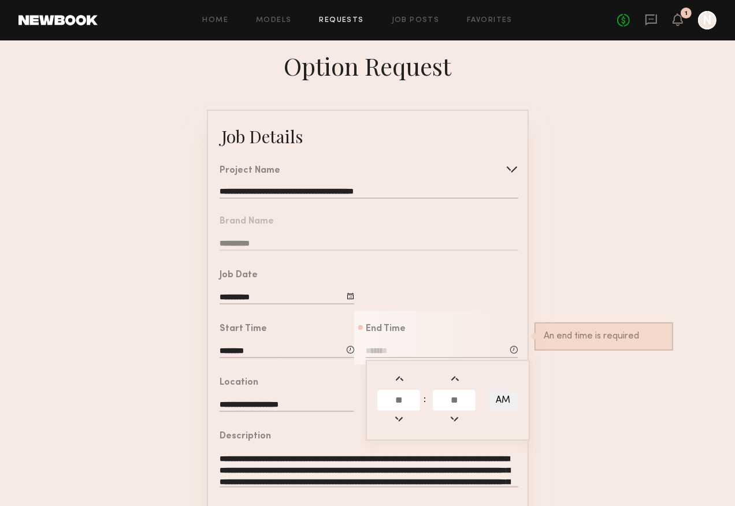
click at [398, 392] on input "text" at bounding box center [398, 400] width 43 height 21
type input "*"
click at [440, 402] on input "text" at bounding box center [454, 400] width 43 height 21
type input "**"
type input "*******"
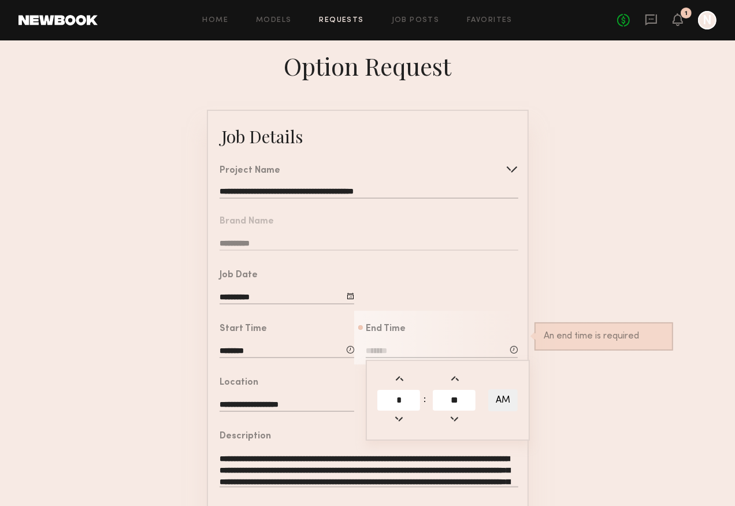
type input "**"
click at [496, 403] on button "AM" at bounding box center [502, 401] width 29 height 22
type input "*******"
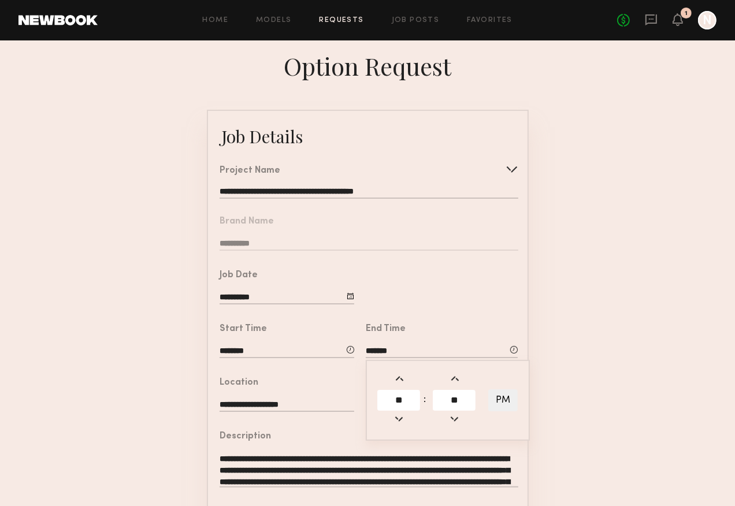
click at [538, 370] on form "**********" at bounding box center [367, 432] width 735 height 644
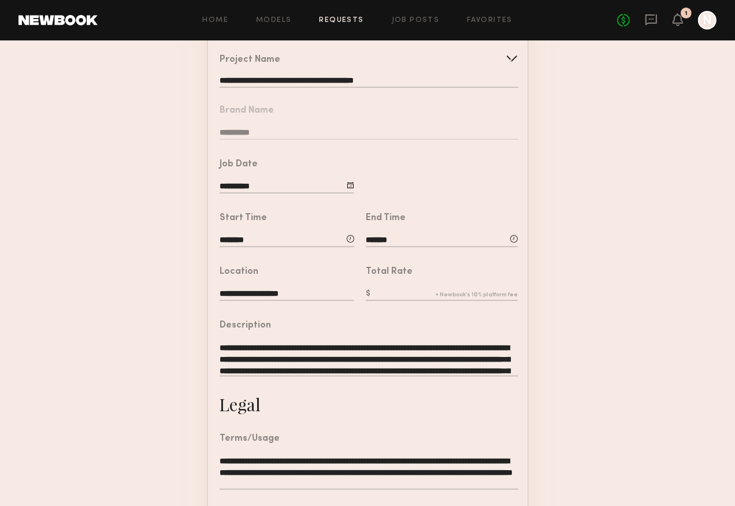
scroll to position [112, 0]
click at [417, 291] on input "text" at bounding box center [442, 294] width 152 height 13
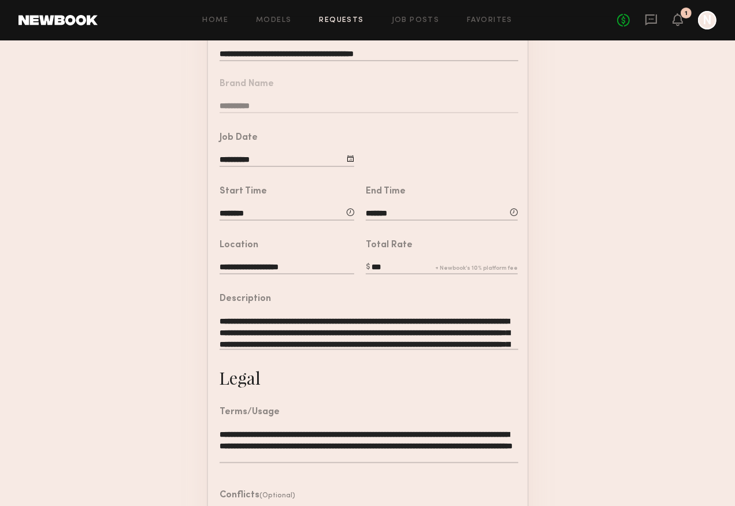
scroll to position [139, 0]
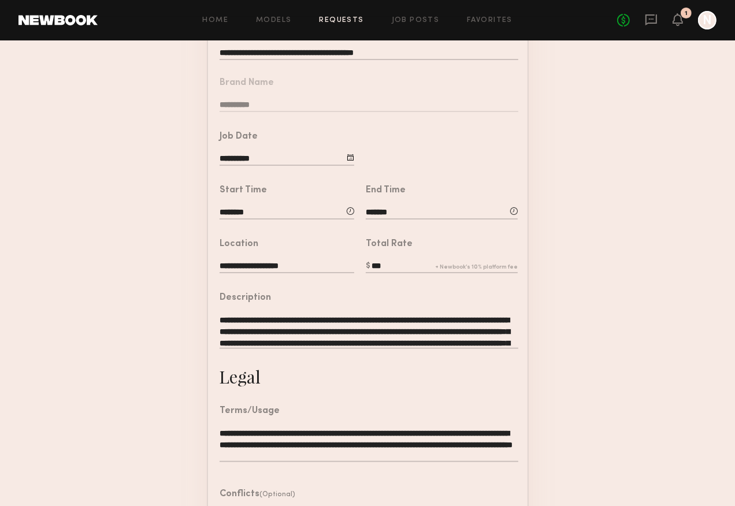
type input "***"
click at [403, 340] on textarea "**********" at bounding box center [369, 331] width 298 height 35
paste textarea
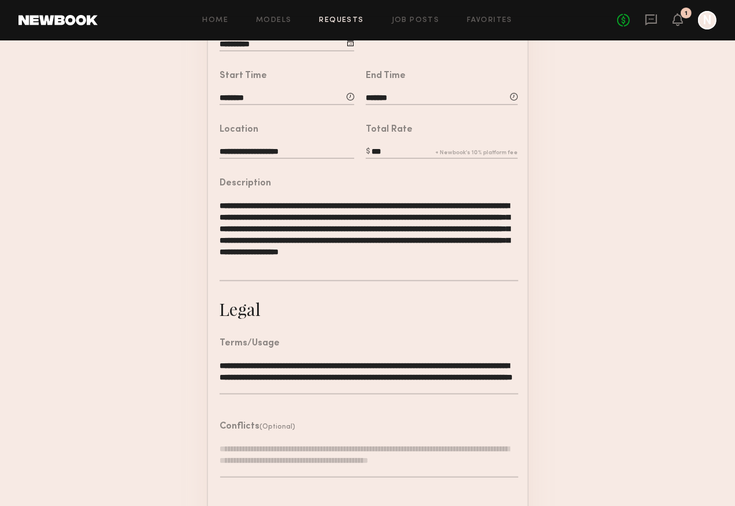
scroll to position [303, 0]
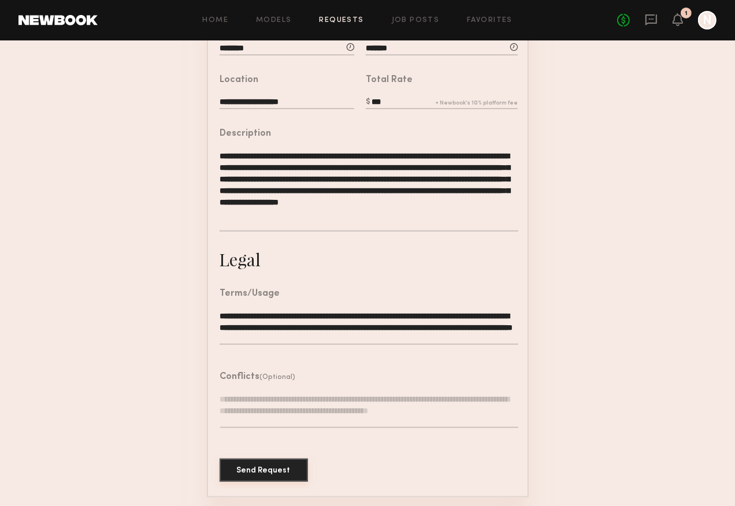
type textarea "**********"
click at [278, 463] on button "Send Request" at bounding box center [264, 470] width 88 height 23
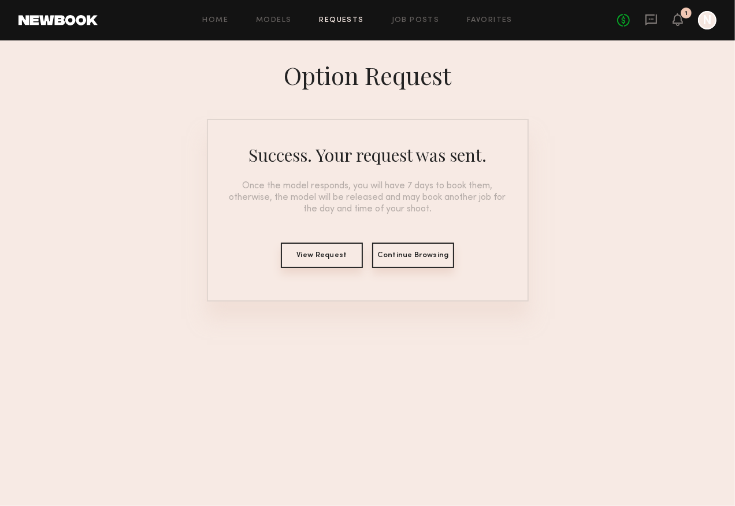
click at [320, 260] on button "View Request" at bounding box center [322, 255] width 82 height 25
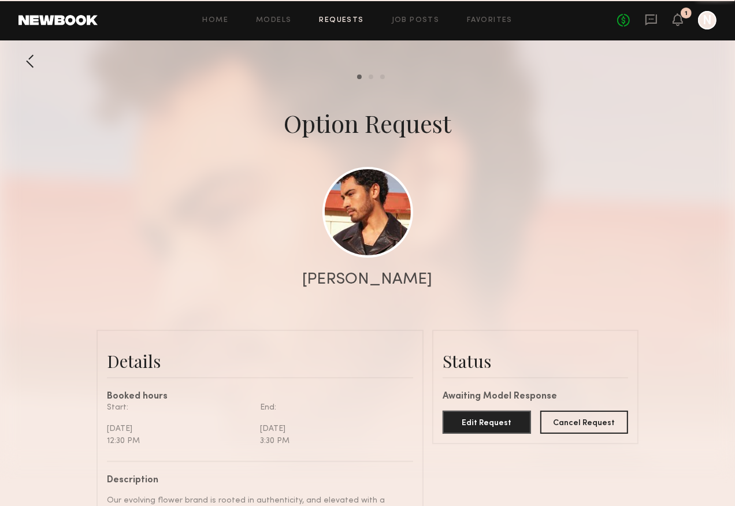
scroll to position [664, 0]
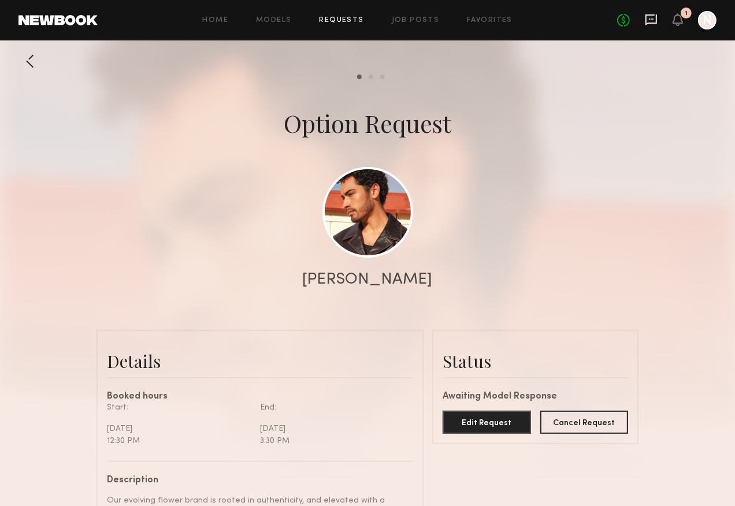
click at [538, 14] on icon at bounding box center [651, 19] width 13 height 13
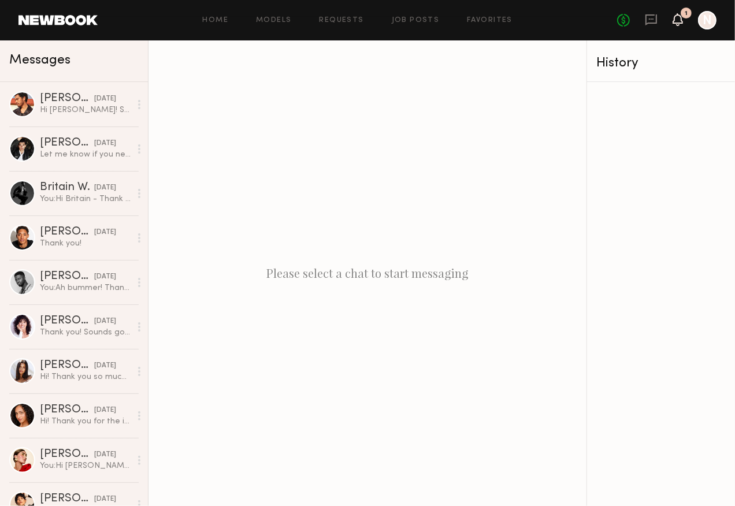
click at [538, 24] on icon at bounding box center [678, 19] width 10 height 13
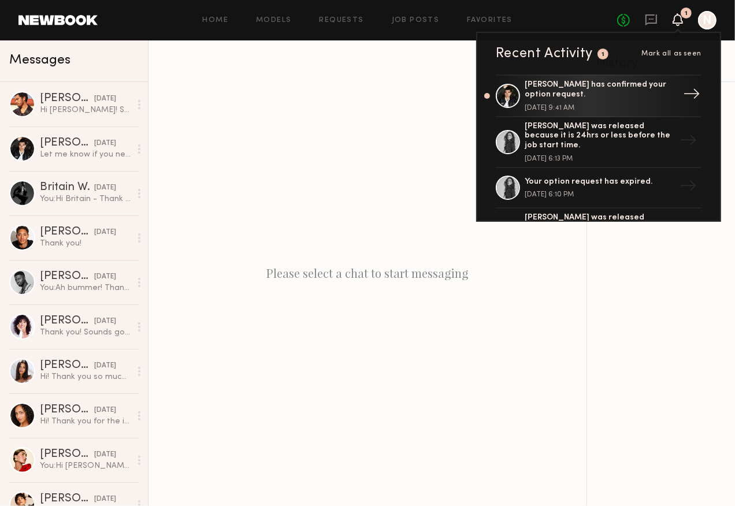
click at [538, 95] on div "Chris O. has confirmed your option request." at bounding box center [600, 90] width 150 height 20
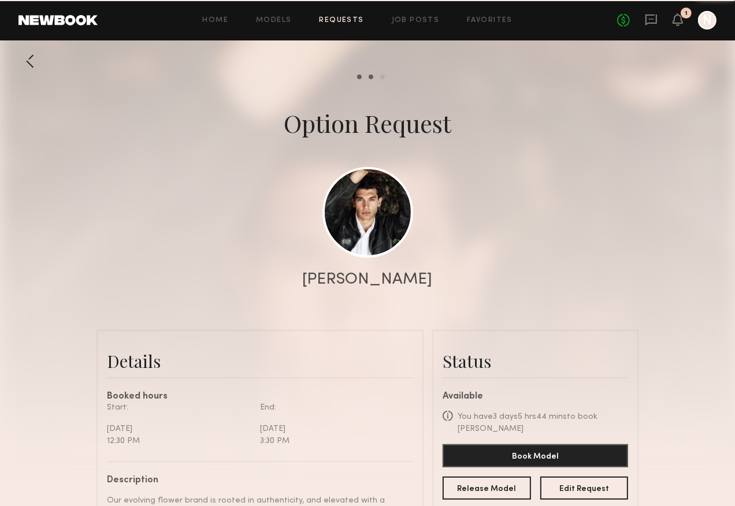
scroll to position [831, 0]
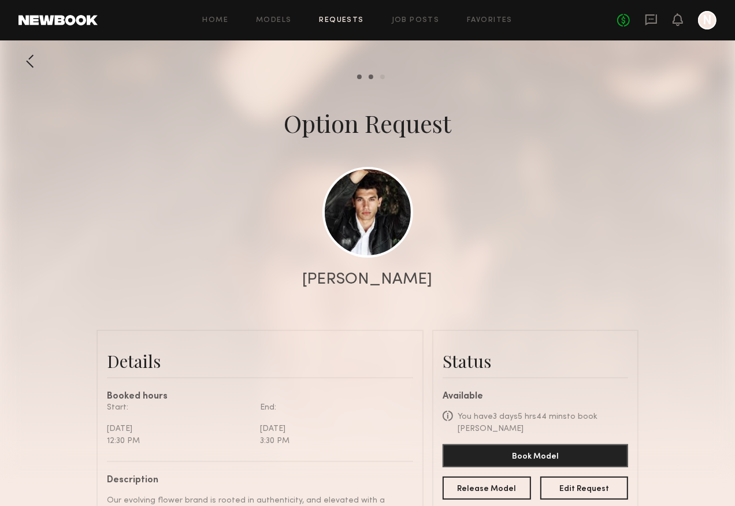
click at [28, 61] on div at bounding box center [29, 61] width 23 height 23
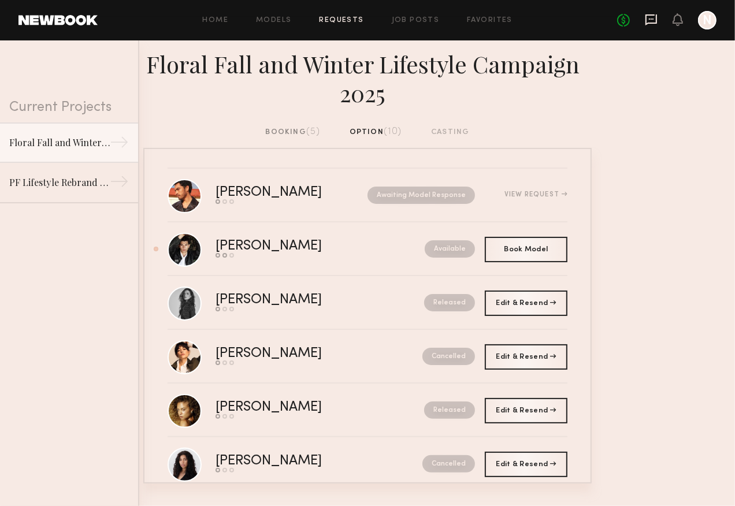
click at [538, 17] on icon at bounding box center [651, 19] width 13 height 13
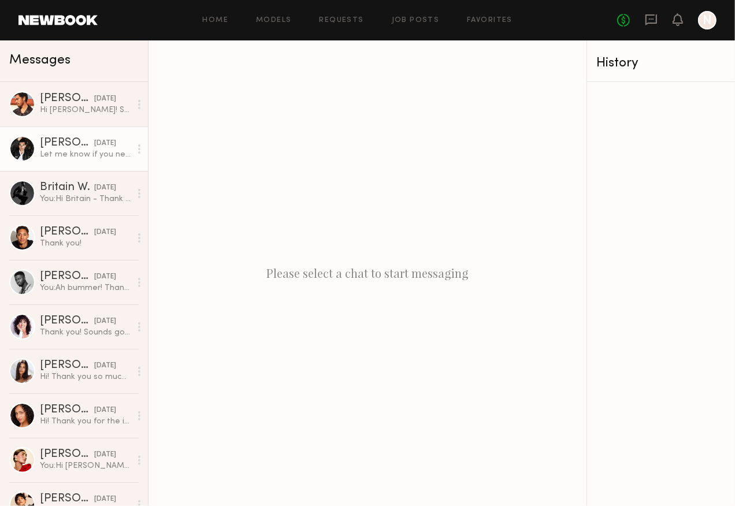
click at [81, 138] on div "Chris O." at bounding box center [67, 144] width 54 height 12
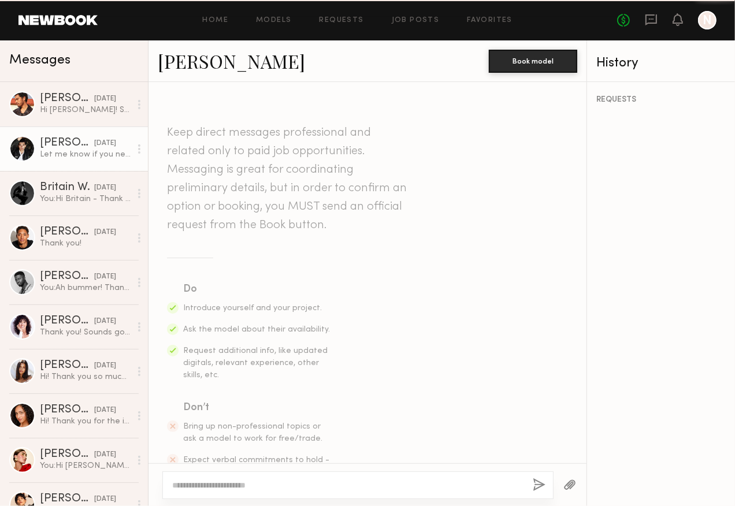
scroll to position [686, 0]
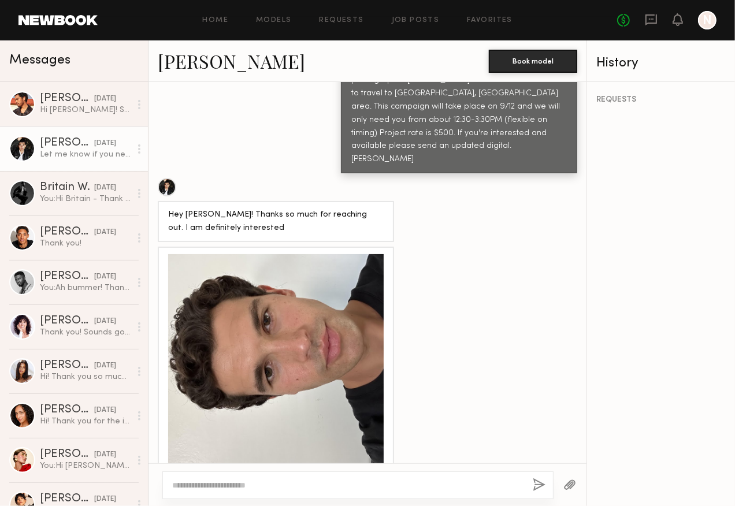
click at [251, 463] on textarea at bounding box center [347, 486] width 351 height 12
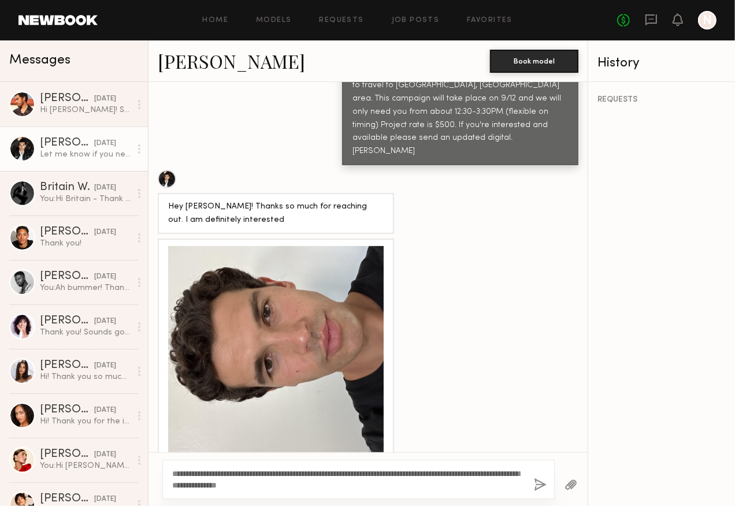
scroll to position [696, 0]
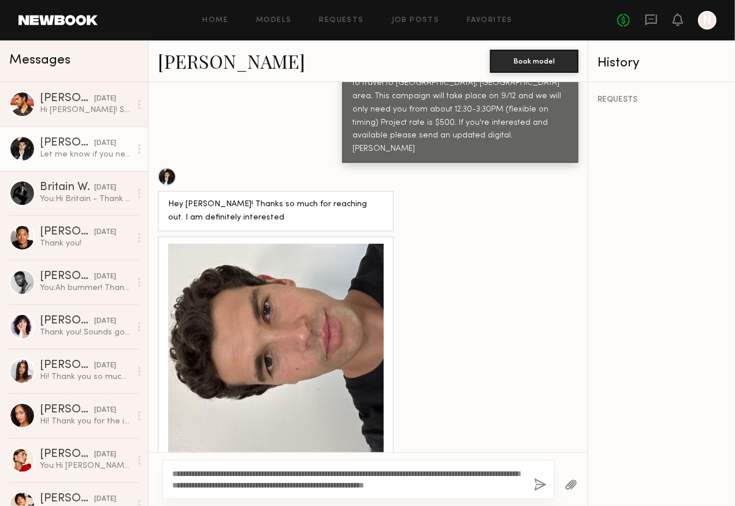
type textarea "**********"
click at [538, 463] on button "button" at bounding box center [540, 486] width 13 height 14
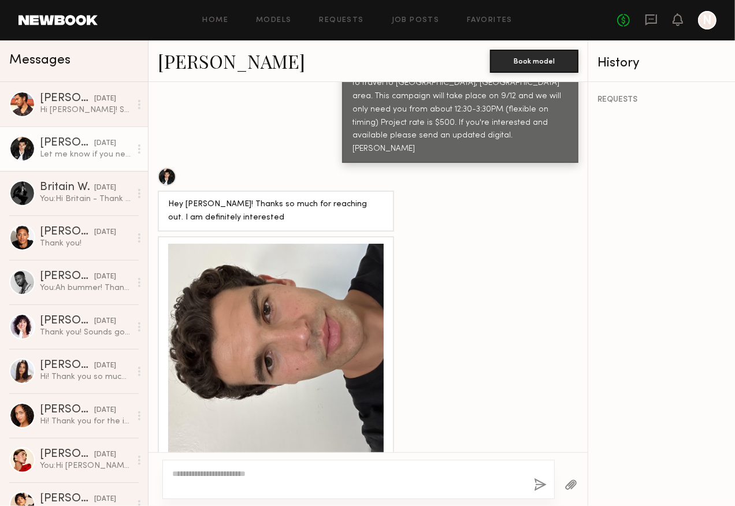
scroll to position [935, 0]
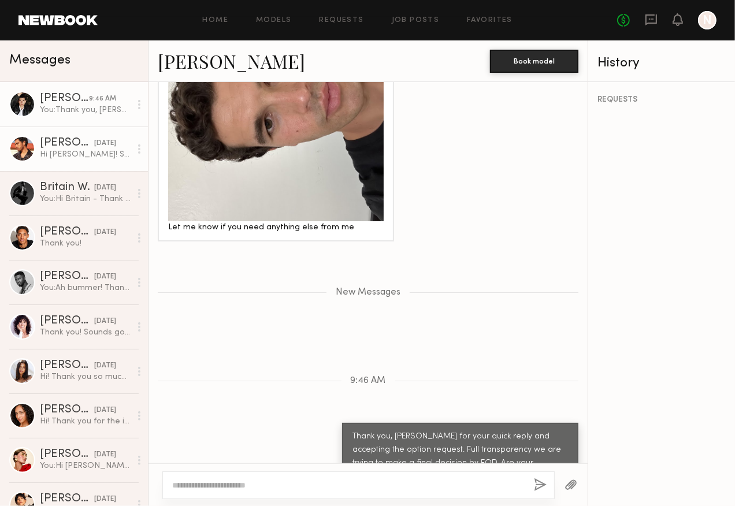
click at [87, 153] on div "Hi Nicole! Sounds like a blast. I am available and I’m in! Looking forward to h…" at bounding box center [85, 154] width 91 height 11
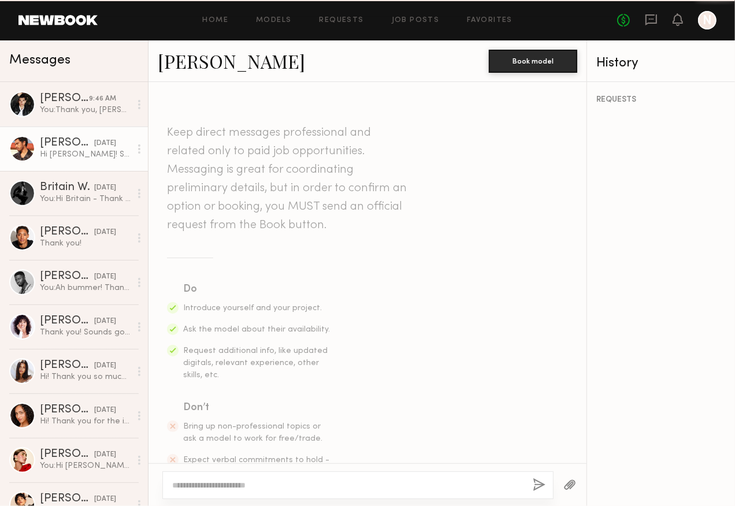
scroll to position [481, 0]
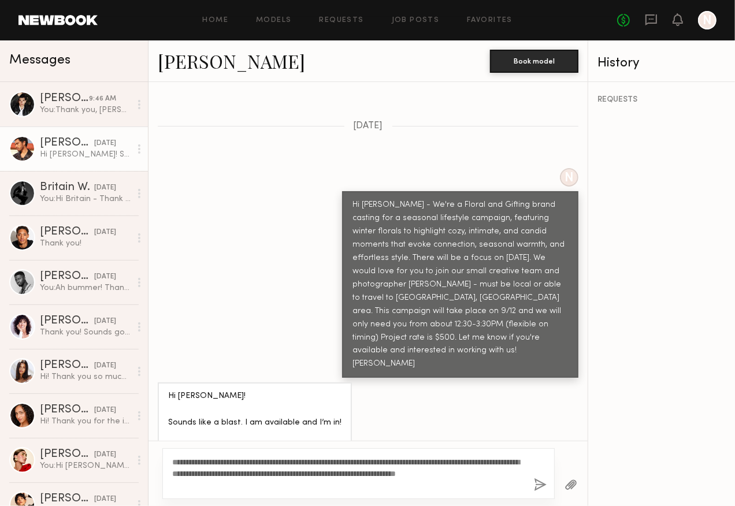
click at [386, 463] on textarea "**********" at bounding box center [348, 474] width 353 height 35
click at [186, 463] on textarea "**********" at bounding box center [348, 474] width 353 height 35
type textarea "**********"
click at [538, 463] on button "button" at bounding box center [540, 486] width 13 height 14
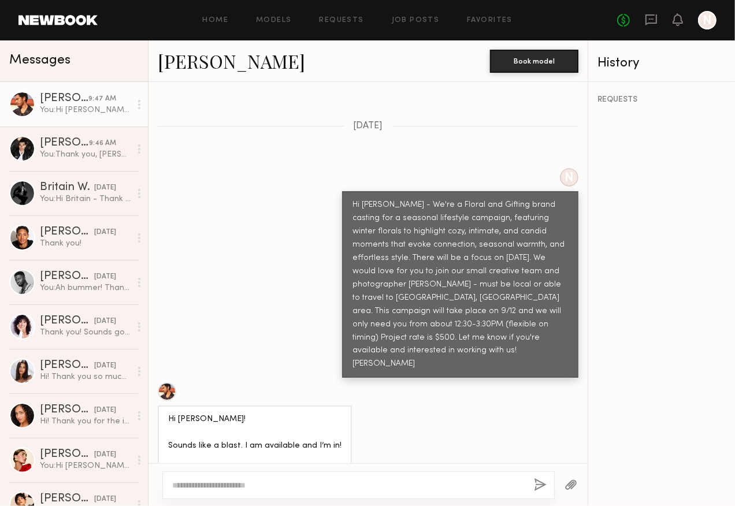
scroll to position [753, 0]
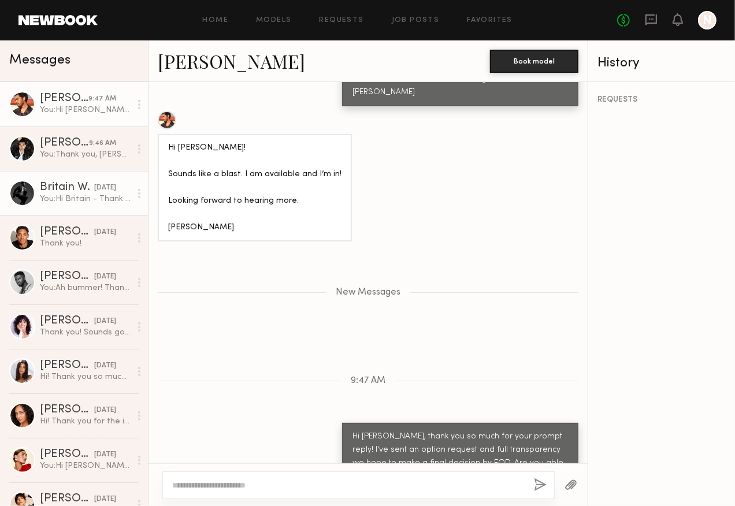
click at [90, 204] on div "You: Hi Britain - Thank you for the update on your current look — really apprec…" at bounding box center [85, 199] width 91 height 11
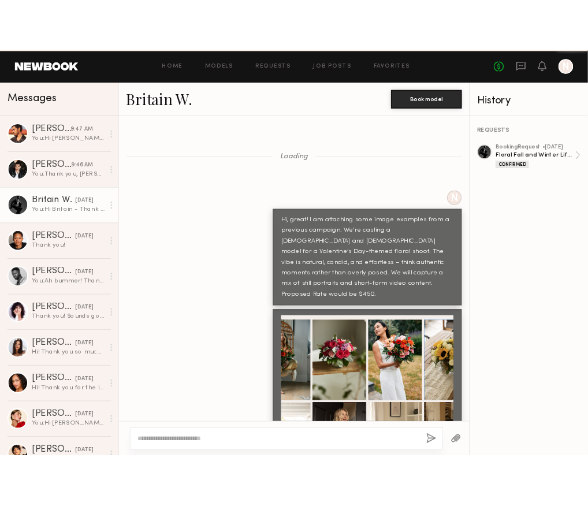
scroll to position [1426, 0]
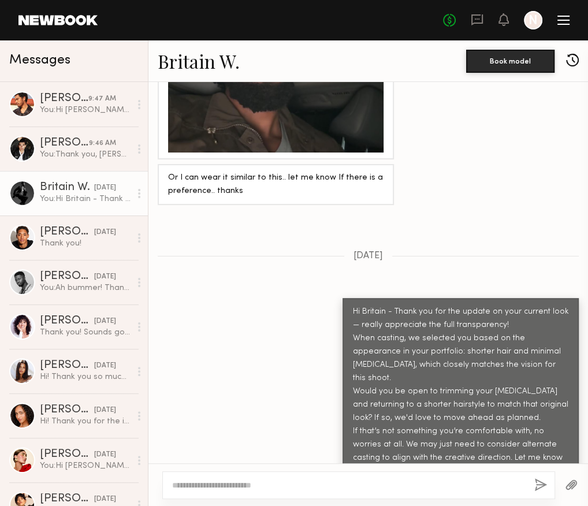
click at [538, 24] on div at bounding box center [564, 24] width 12 height 1
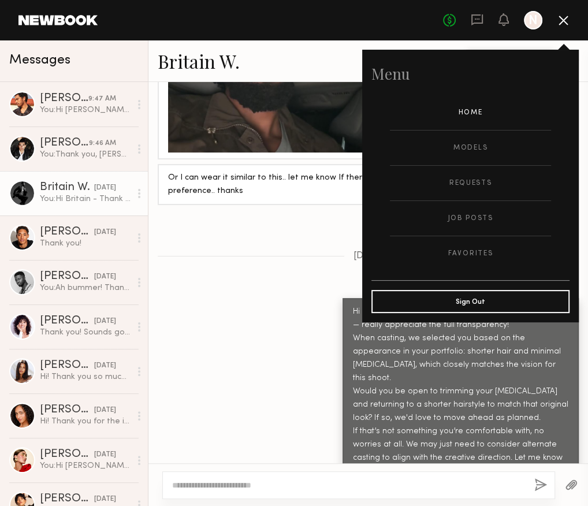
click at [469, 106] on link "Home" at bounding box center [470, 112] width 161 height 35
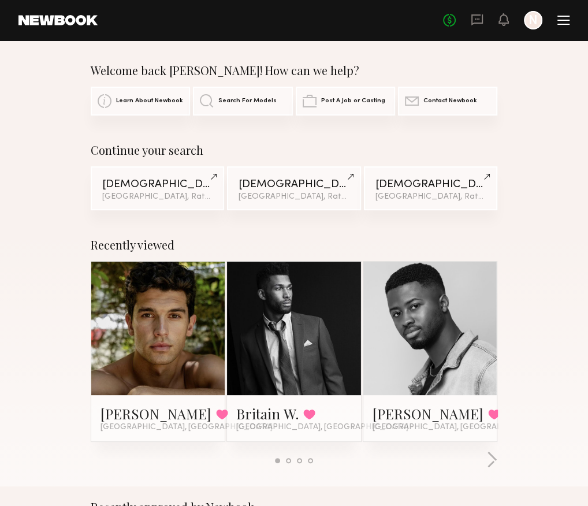
click at [129, 103] on span "Learn About Newbook" at bounding box center [149, 101] width 67 height 7
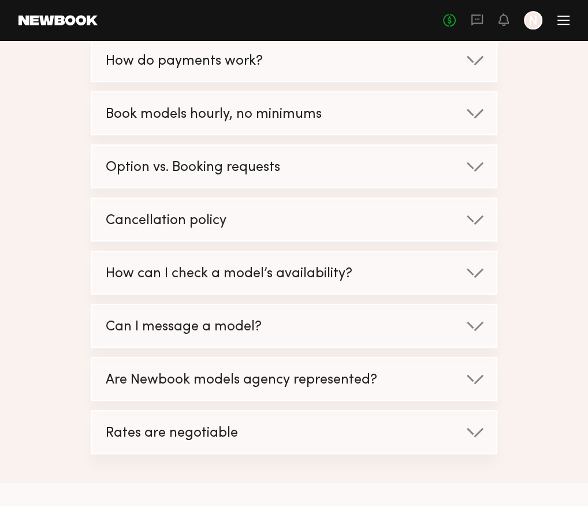
scroll to position [349, 0]
click at [307, 147] on div "Option vs. Booking requests" at bounding box center [282, 168] width 380 height 44
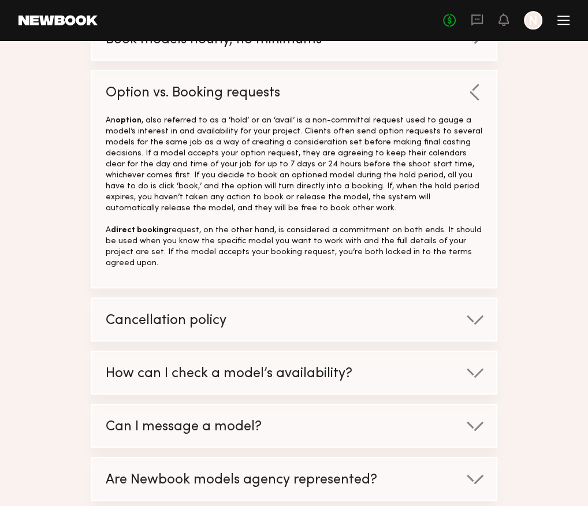
scroll to position [425, 0]
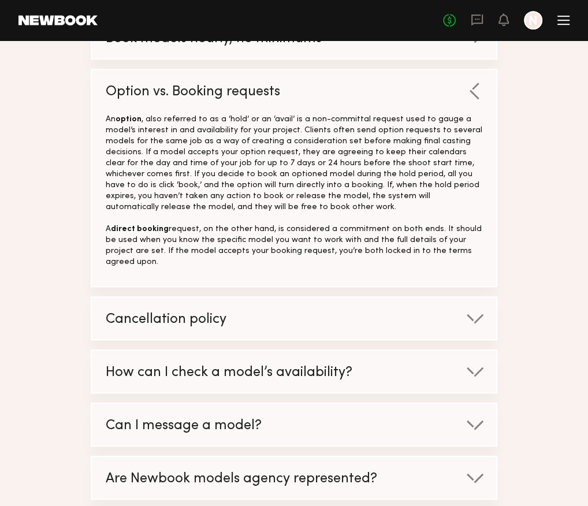
click at [440, 298] on div "Cancellation policy" at bounding box center [282, 320] width 380 height 44
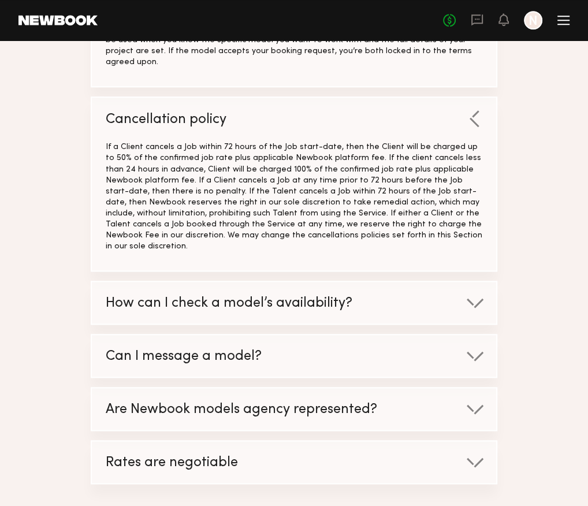
scroll to position [636, 0]
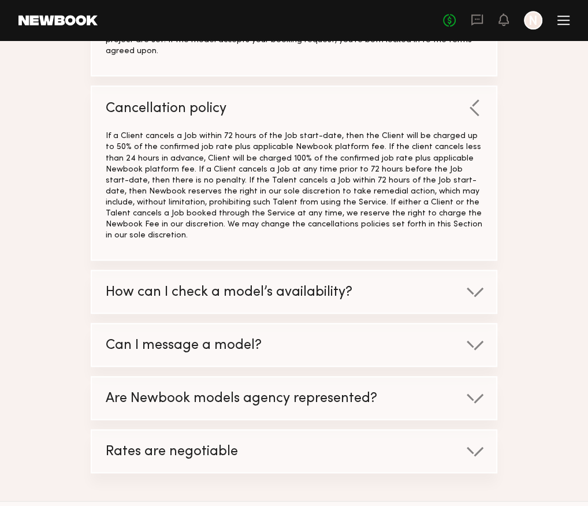
click at [227, 392] on span "Are Newbook models agency represented?" at bounding box center [242, 398] width 272 height 13
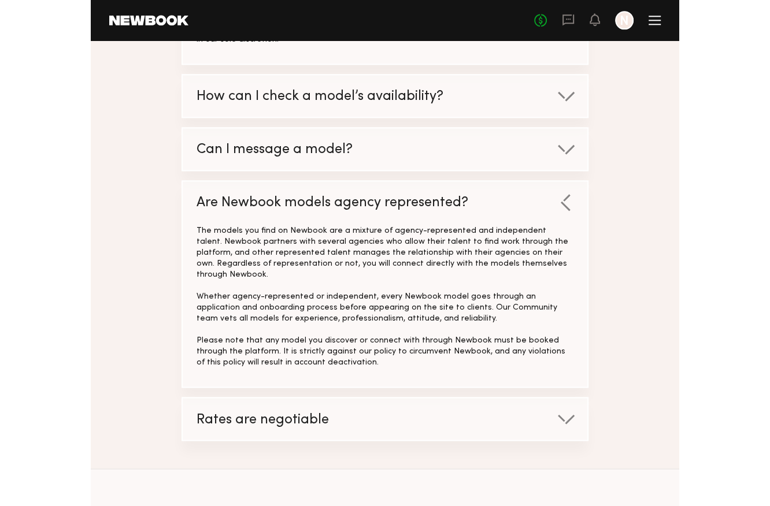
scroll to position [833, 0]
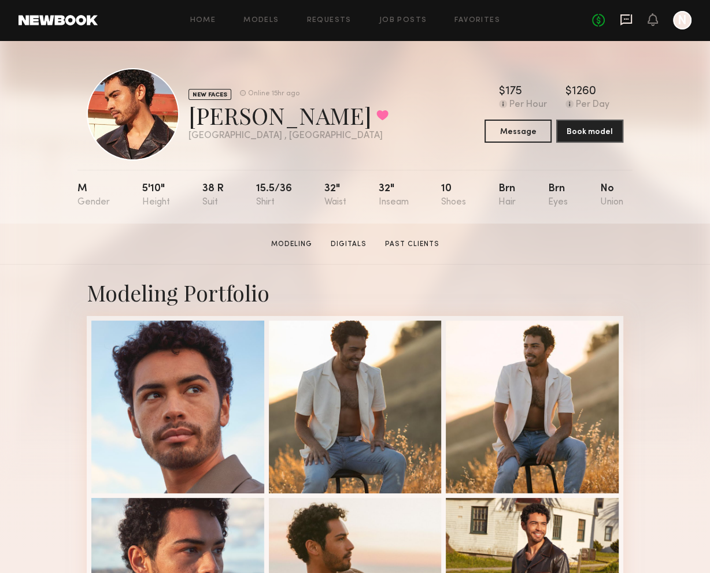
click at [629, 18] on icon at bounding box center [626, 19] width 13 height 13
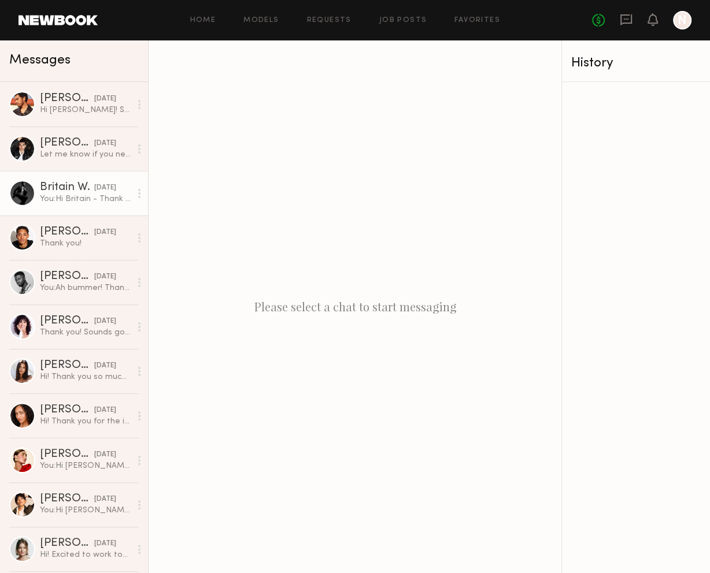
click at [79, 190] on div "Britain W." at bounding box center [67, 188] width 54 height 12
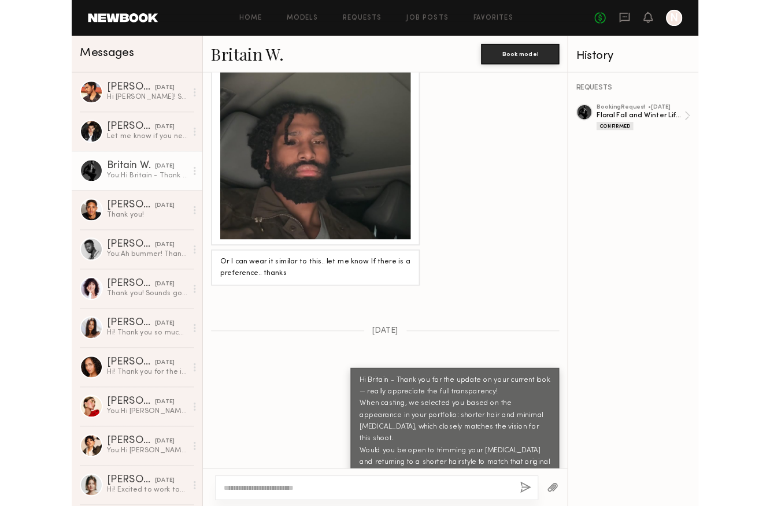
scroll to position [1359, 0]
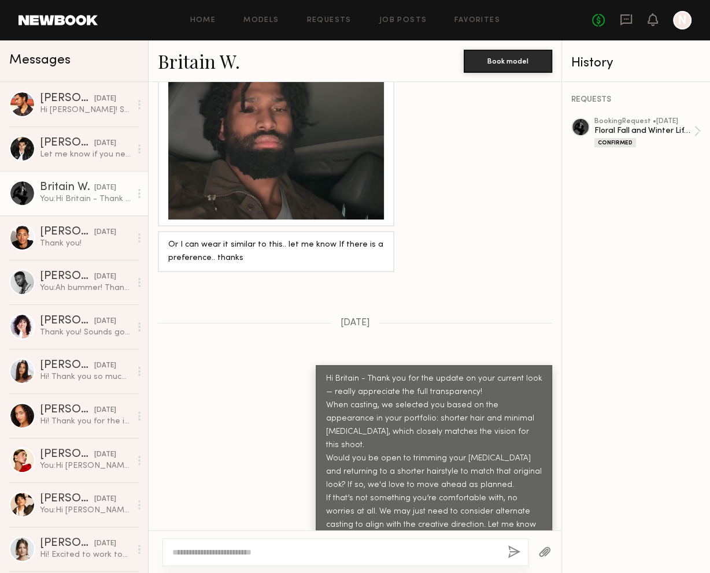
click at [202, 64] on link "Britain W." at bounding box center [199, 61] width 82 height 25
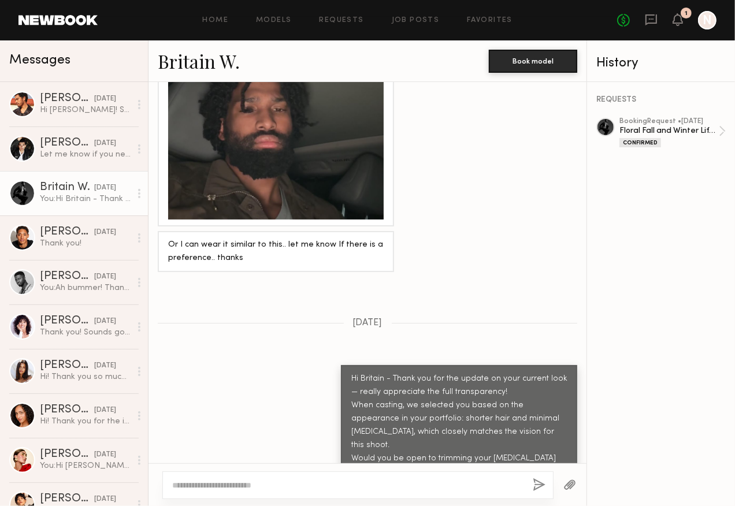
click at [685, 16] on div "1" at bounding box center [686, 13] width 3 height 6
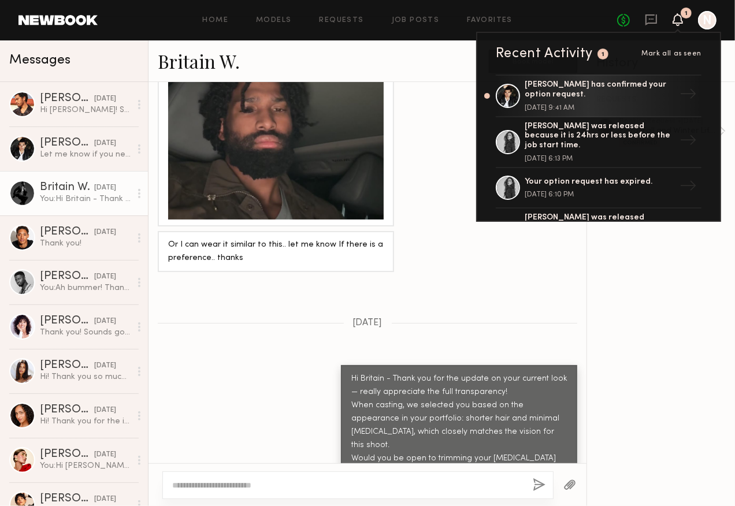
click at [680, 19] on icon at bounding box center [677, 19] width 9 height 8
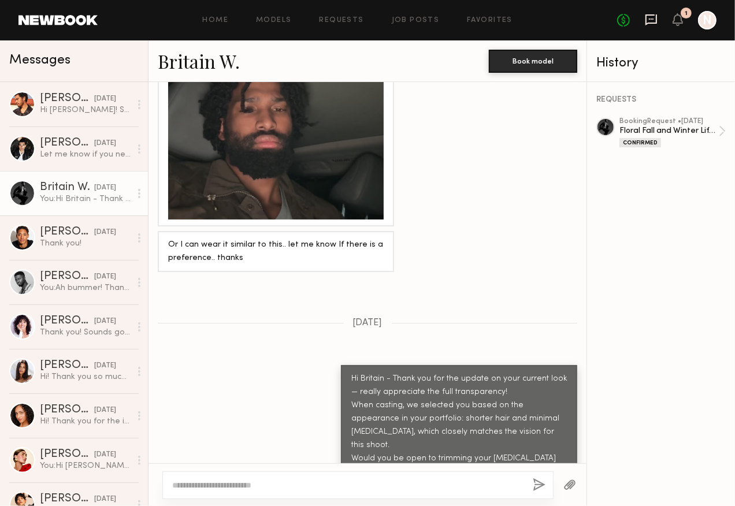
click at [653, 21] on icon at bounding box center [651, 19] width 13 height 13
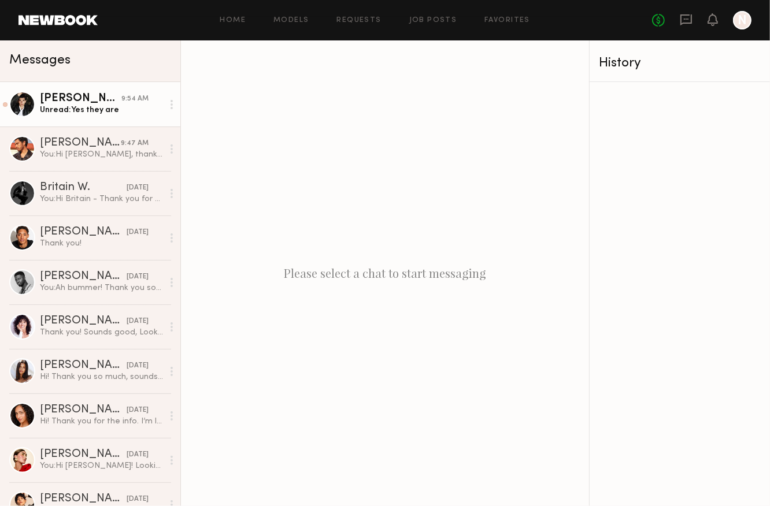
click at [65, 106] on div "Unread: Yes they are" at bounding box center [101, 110] width 123 height 11
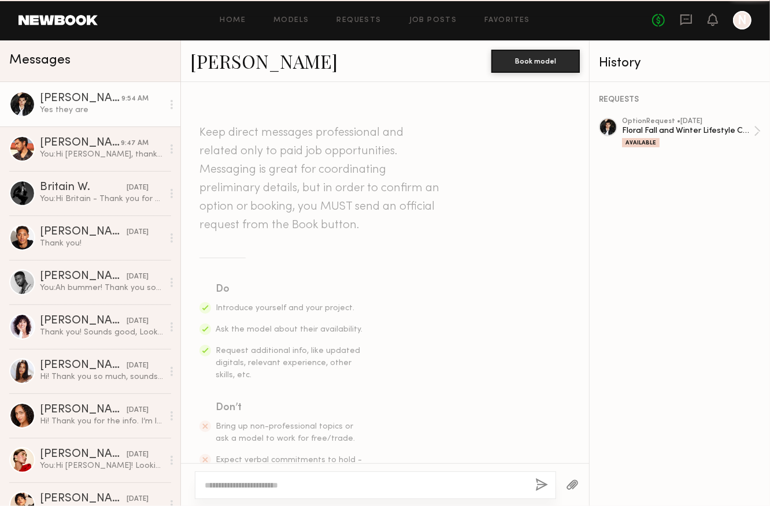
scroll to position [902, 0]
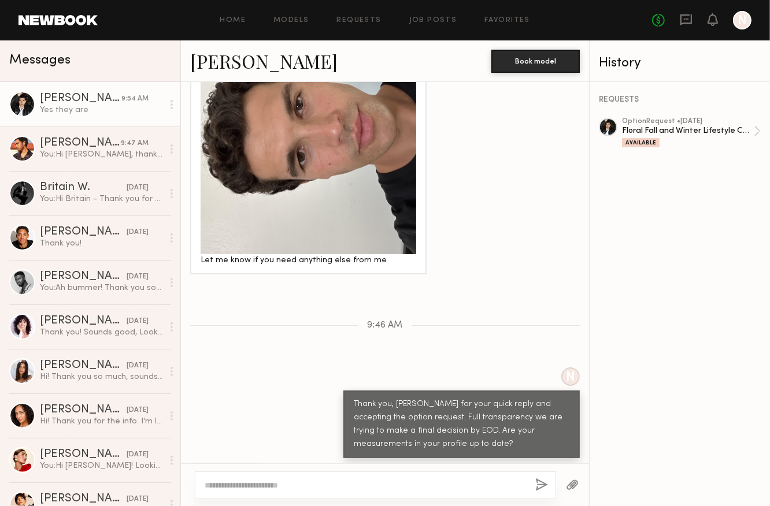
click at [288, 484] on textarea at bounding box center [365, 486] width 321 height 12
type textarea "**********"
click at [547, 485] on button "button" at bounding box center [542, 486] width 13 height 14
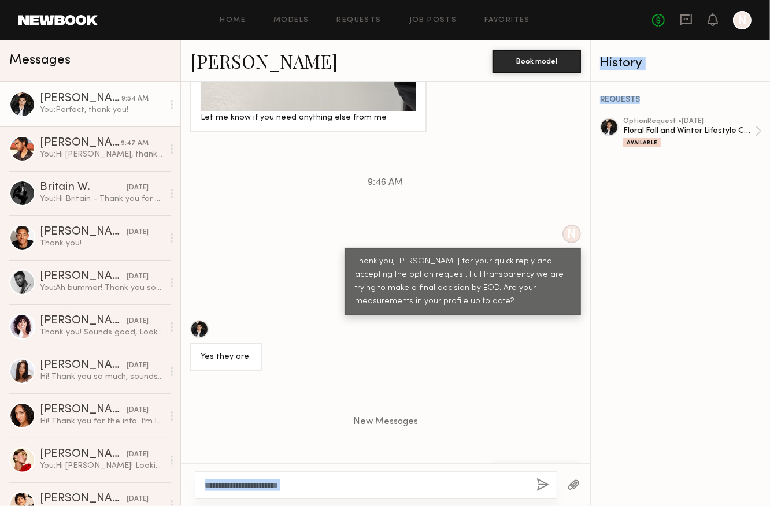
drag, startPoint x: 221, startPoint y: 491, endPoint x: 602, endPoint y: 331, distance: 412.9
click at [602, 331] on div "Messages Chris O. 9:54 AM You: Perfect, thank you! Jacob R. 9:47 AM You: Hi Jac…" at bounding box center [385, 273] width 770 height 466
click at [602, 331] on div "REQUESTS option Request • 09/08/2025 Floral Fall and Winter Lifestyle Campaign …" at bounding box center [681, 294] width 180 height 424
drag, startPoint x: 603, startPoint y: 308, endPoint x: 818, endPoint y: 380, distance: 226.8
click at [709, 380] on html "Home Models Requests Job Posts Favorites Sign Out No fees up to $5,000 N Messag…" at bounding box center [385, 253] width 770 height 506
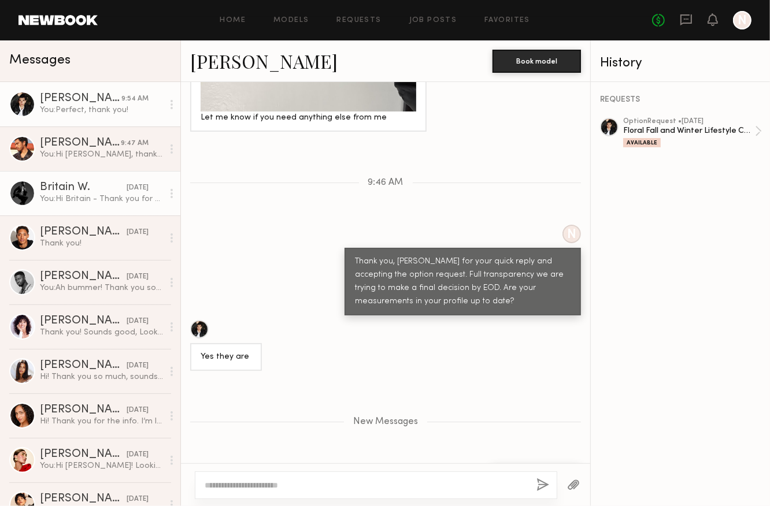
click at [74, 195] on div "You: Hi Britain - Thank you for the update on your current look — really apprec…" at bounding box center [101, 199] width 123 height 11
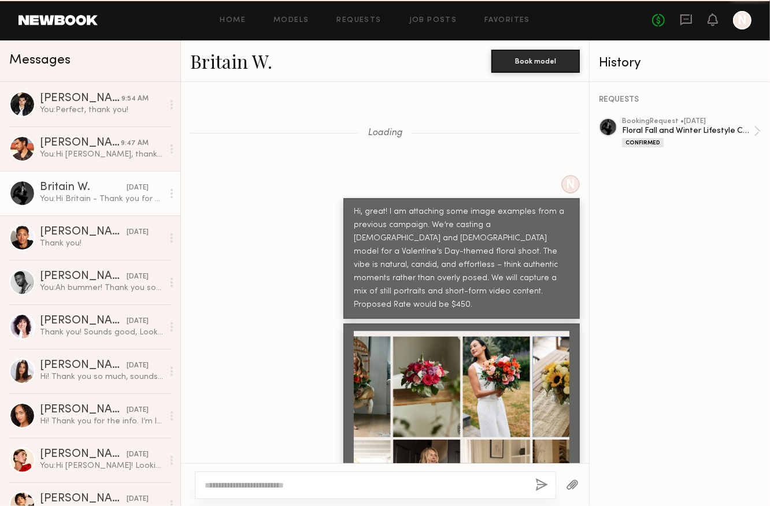
scroll to position [1426, 0]
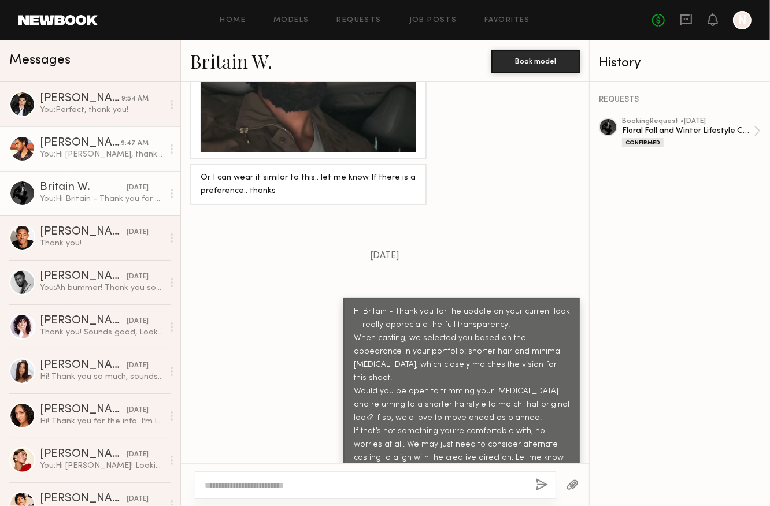
click at [69, 143] on div "Jacob R." at bounding box center [80, 144] width 81 height 12
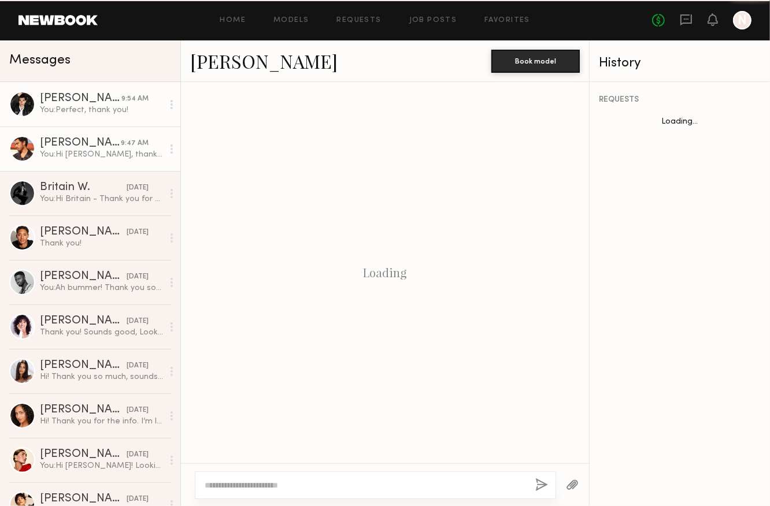
scroll to position [665, 0]
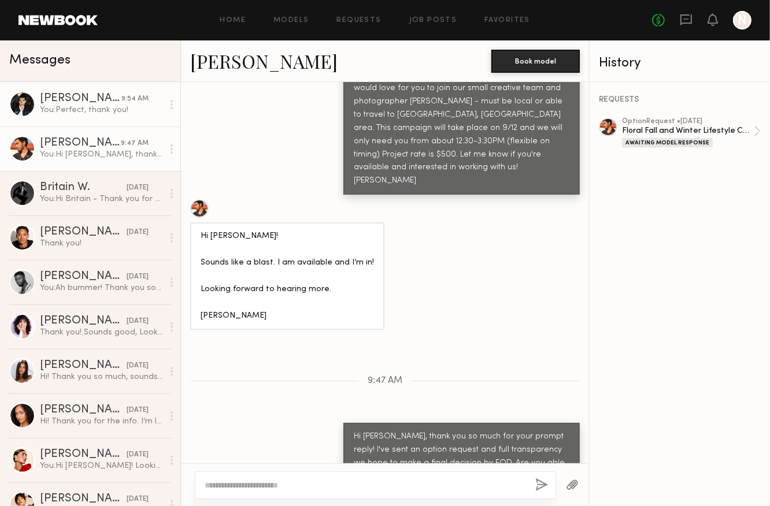
click at [68, 106] on div "You: Perfect, thank you!" at bounding box center [101, 110] width 123 height 11
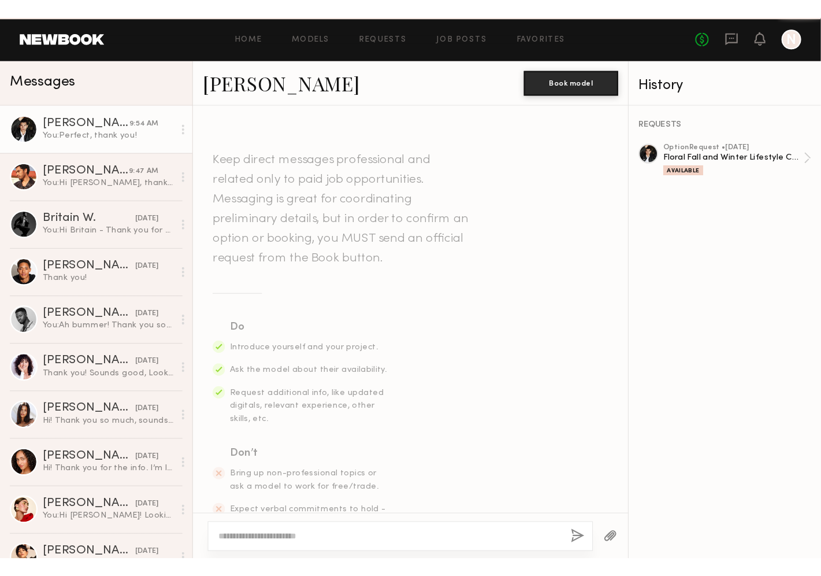
scroll to position [957, 0]
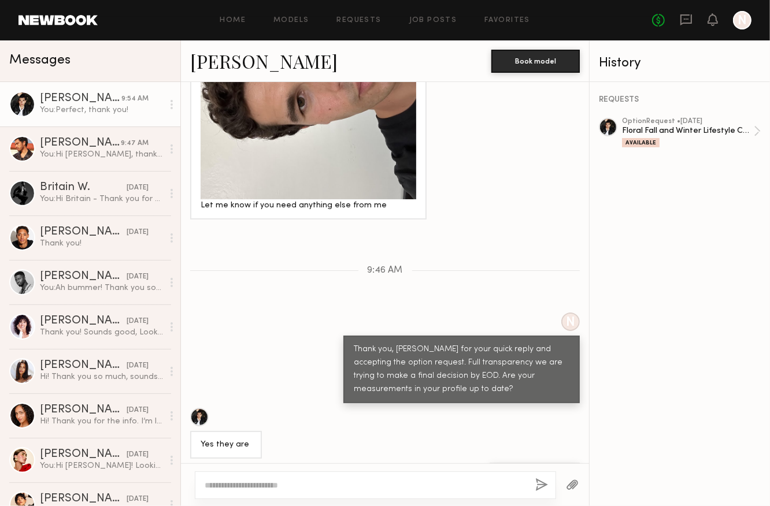
click at [225, 61] on link "Chris O." at bounding box center [263, 61] width 147 height 25
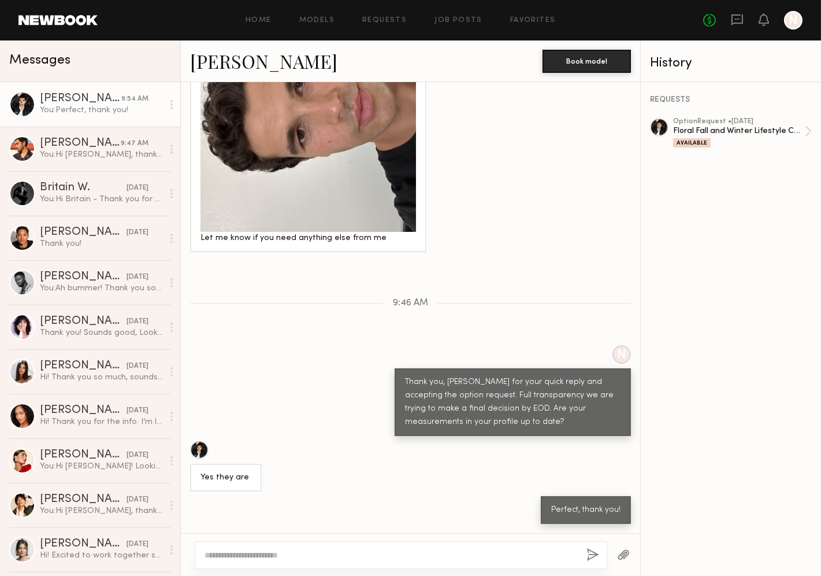
scroll to position [887, 0]
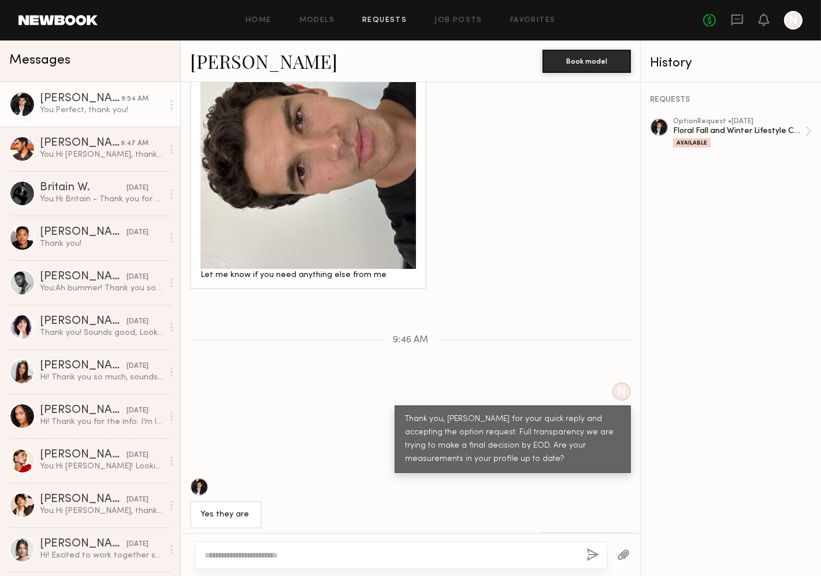
click at [387, 19] on link "Requests" at bounding box center [384, 21] width 45 height 8
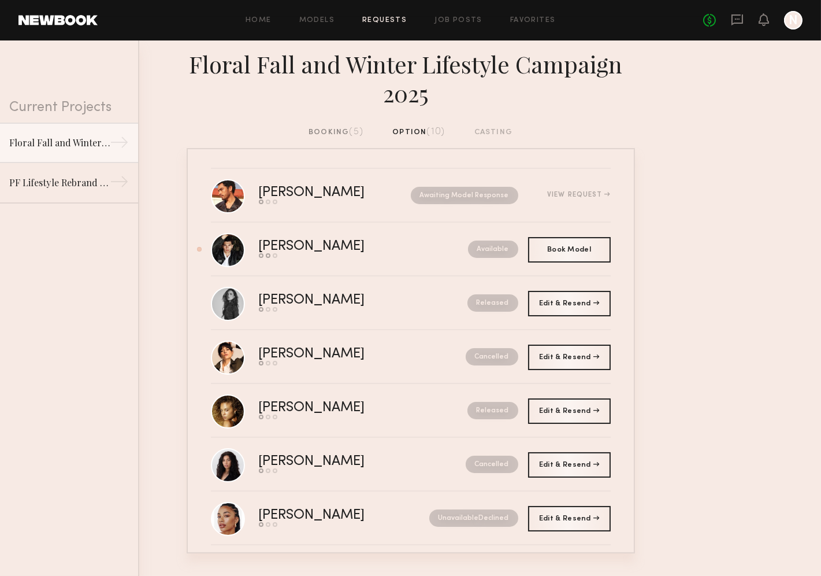
click at [338, 129] on div "booking (5)" at bounding box center [336, 132] width 55 height 13
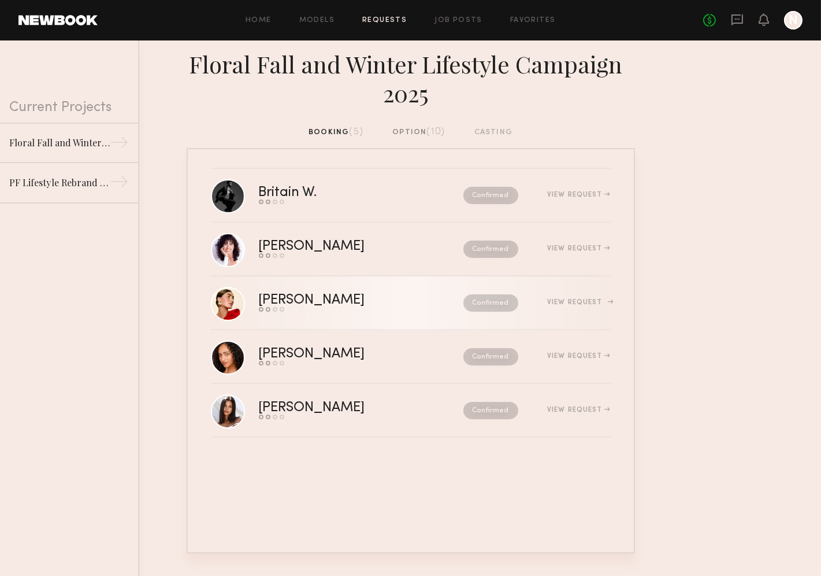
click at [288, 301] on div "Louise M." at bounding box center [336, 300] width 155 height 13
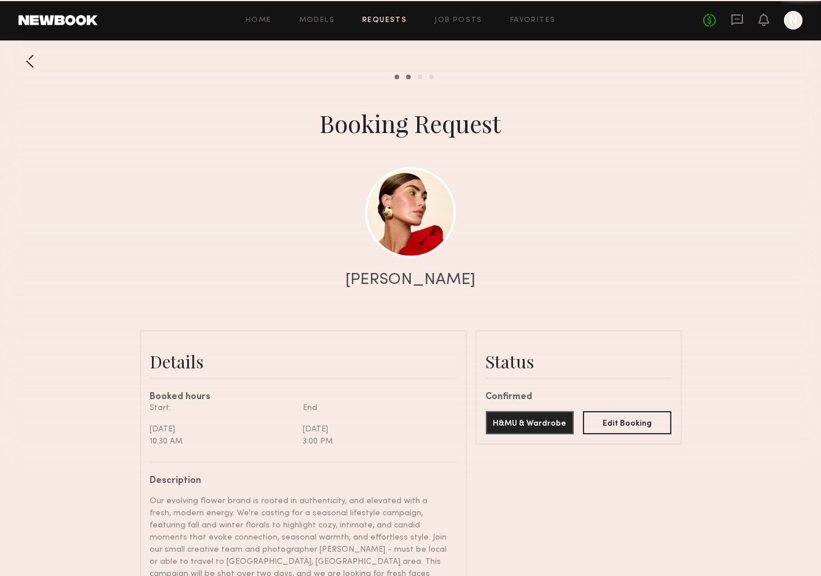
scroll to position [1460, 0]
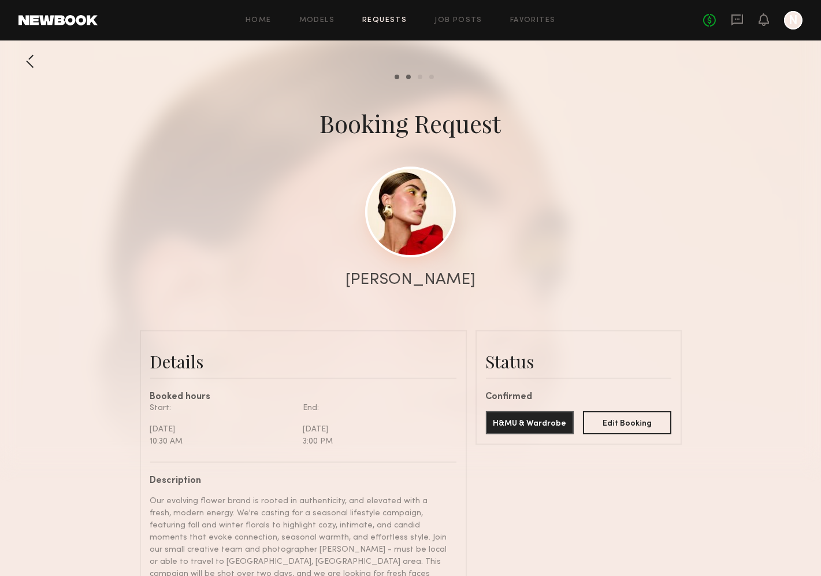
click at [391, 208] on link at bounding box center [410, 211] width 91 height 91
click at [392, 19] on link "Requests" at bounding box center [384, 21] width 45 height 8
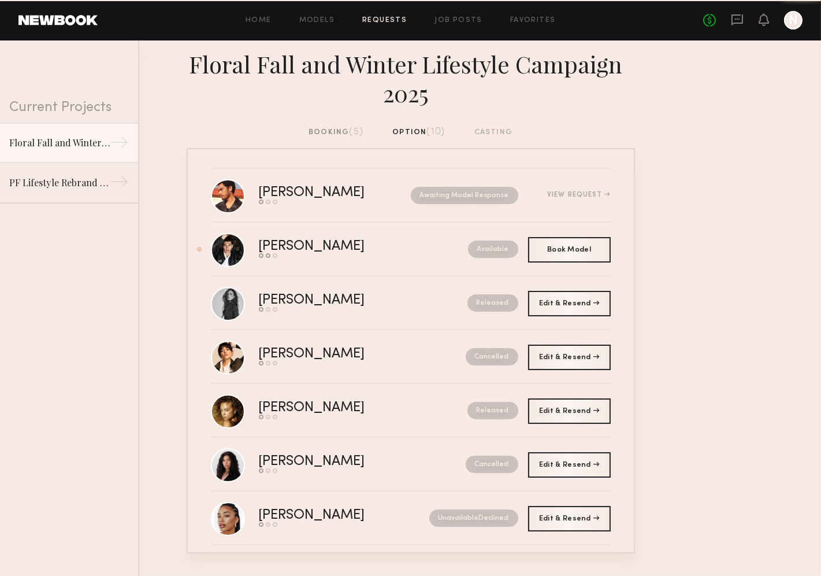
click at [336, 132] on div "booking (5)" at bounding box center [336, 132] width 55 height 13
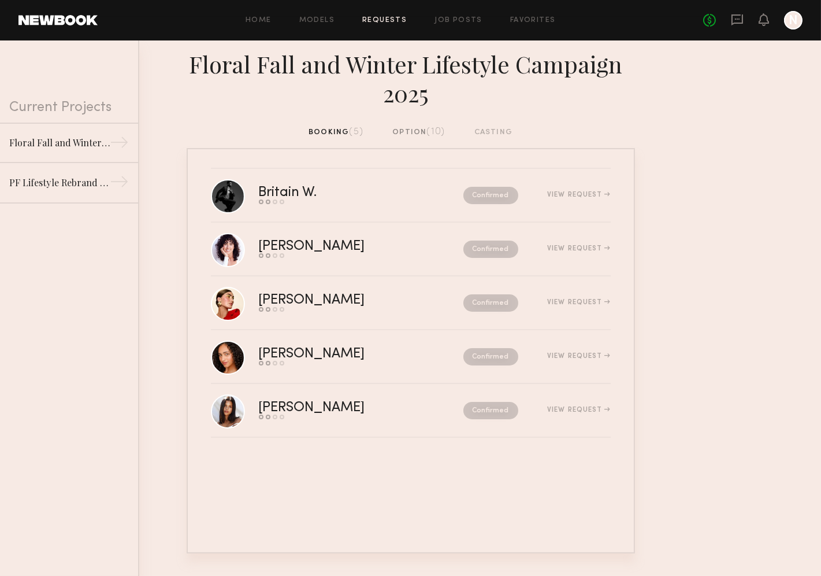
click at [406, 131] on div "option (10)" at bounding box center [418, 132] width 53 height 13
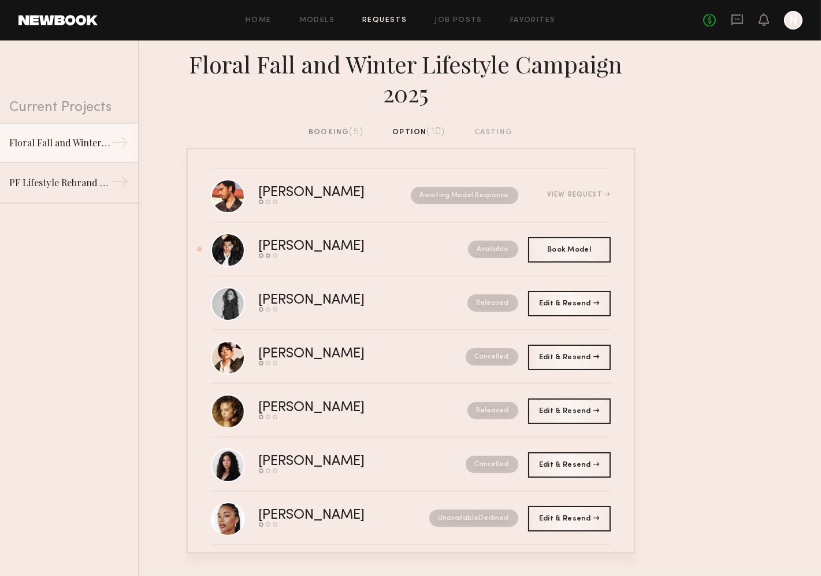
click at [343, 131] on div "booking (5)" at bounding box center [336, 132] width 55 height 13
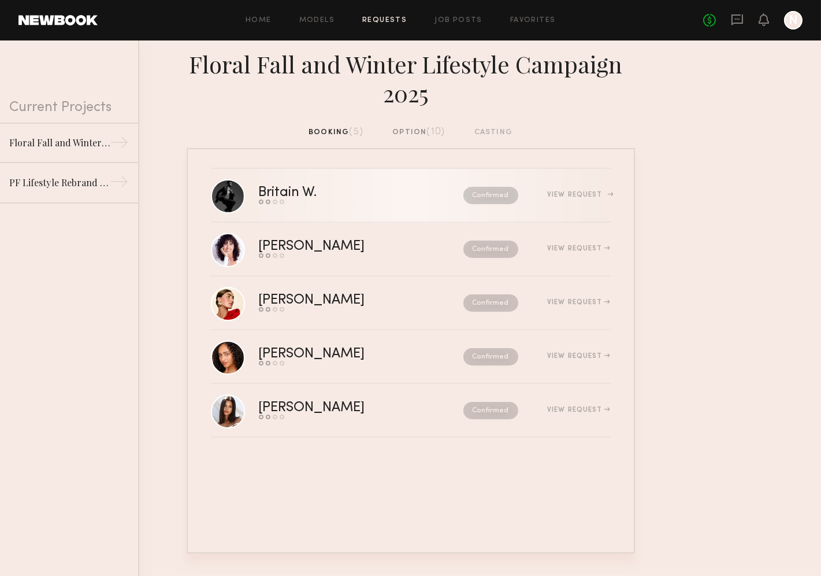
click at [568, 194] on div "View Request" at bounding box center [578, 194] width 63 height 7
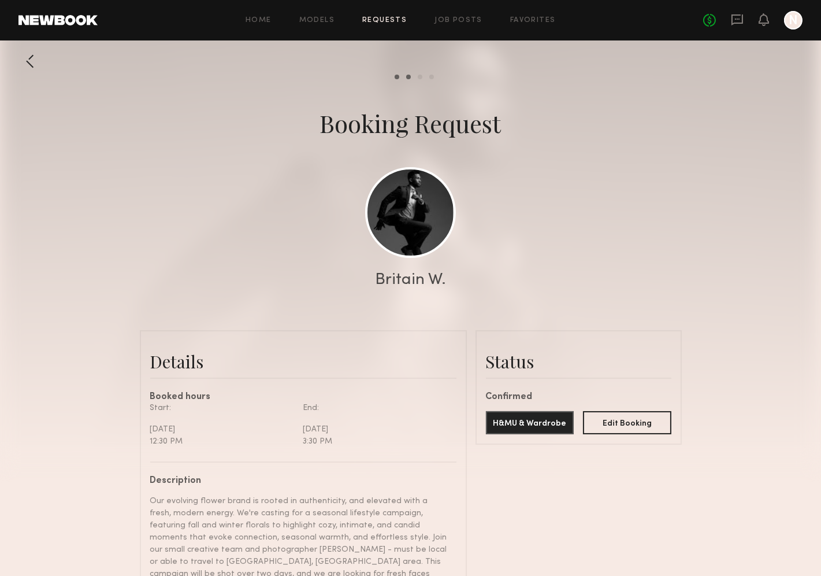
scroll to position [1428, 0]
click at [616, 425] on button "Edit Booking" at bounding box center [627, 421] width 88 height 23
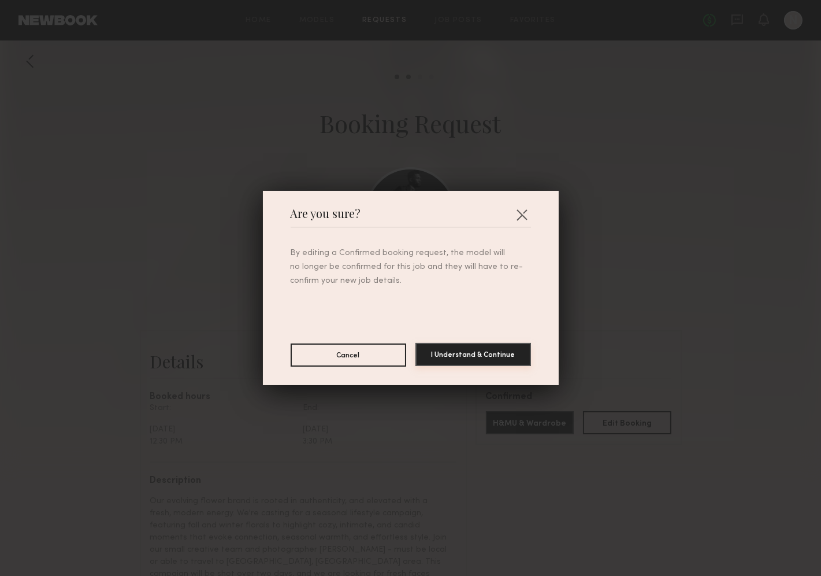
click at [505, 361] on button "I Understand & Continue" at bounding box center [474, 354] width 116 height 23
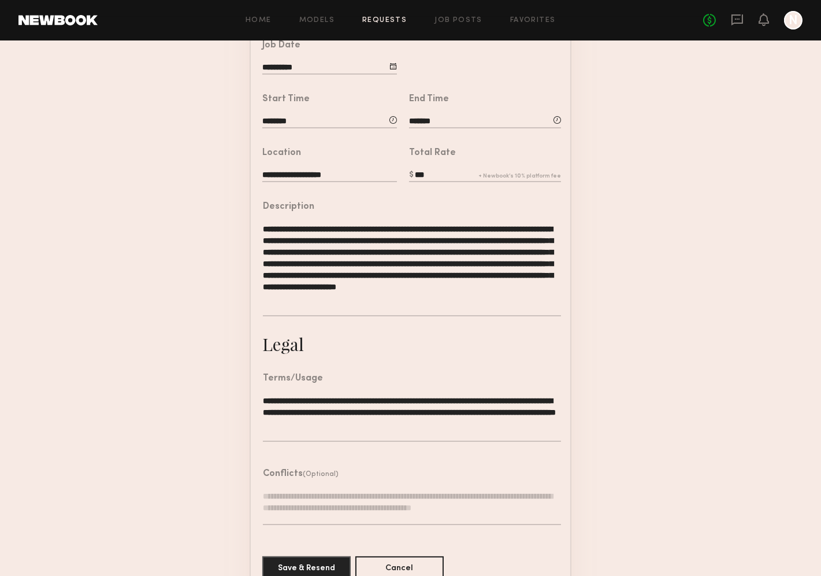
scroll to position [257, 0]
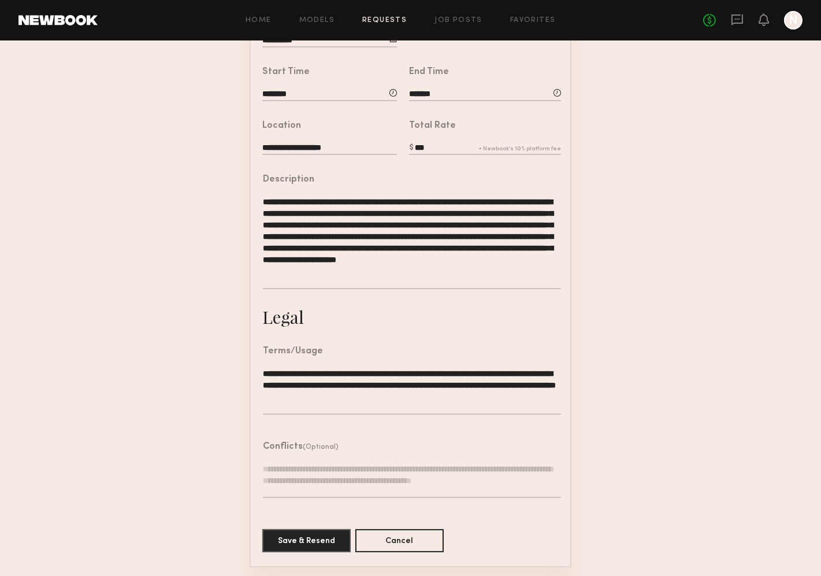
click at [380, 470] on textarea at bounding box center [412, 480] width 298 height 35
click at [401, 539] on button "Cancel" at bounding box center [399, 539] width 88 height 23
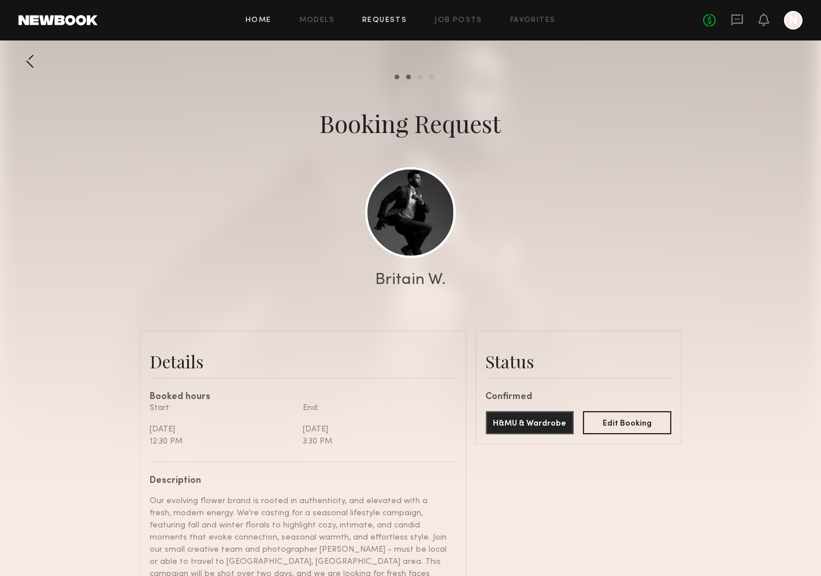
click at [268, 23] on link "Home" at bounding box center [259, 21] width 26 height 8
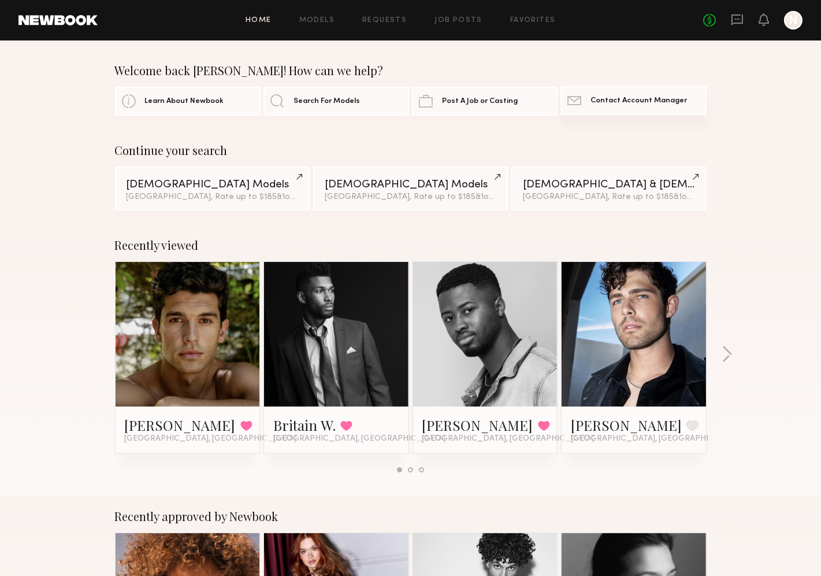
click at [603, 102] on span "Contact Account Manager" at bounding box center [639, 101] width 97 height 8
click at [664, 99] on span "Contact Account Manager" at bounding box center [639, 101] width 97 height 8
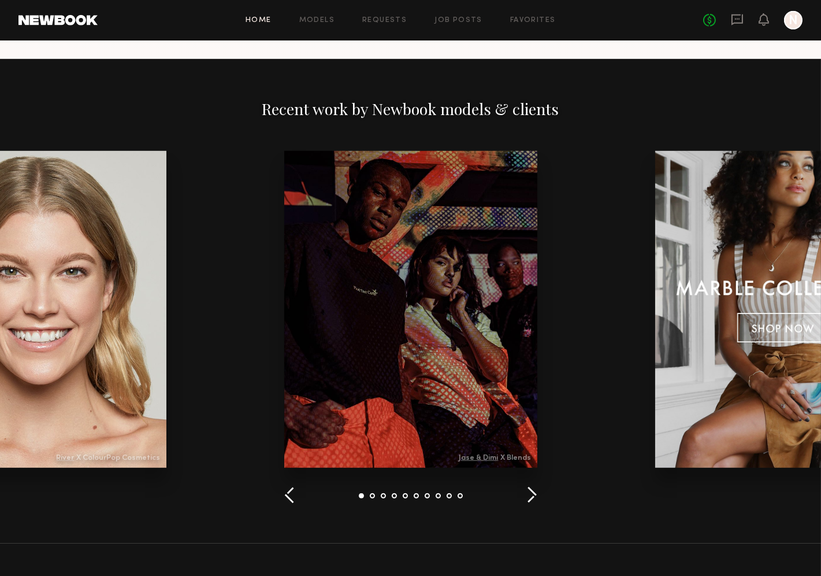
scroll to position [1530, 0]
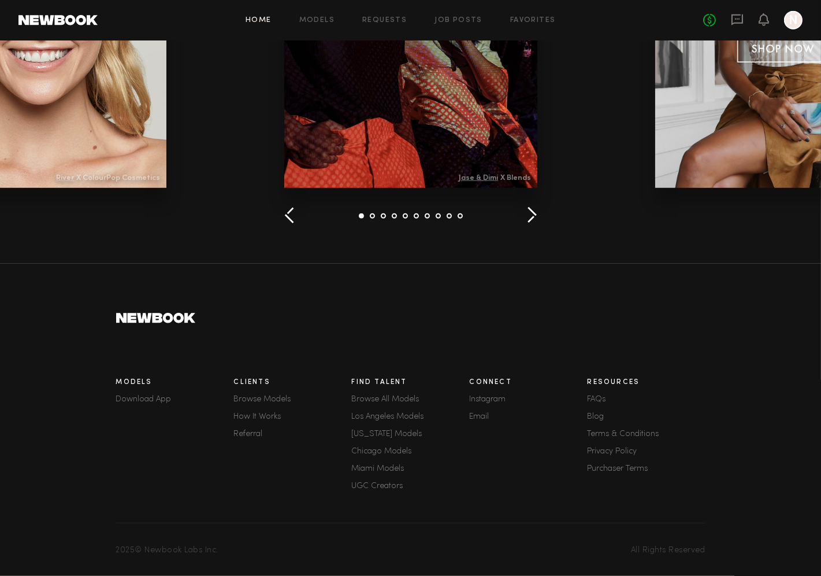
click at [270, 419] on link "How It Works" at bounding box center [293, 417] width 118 height 8
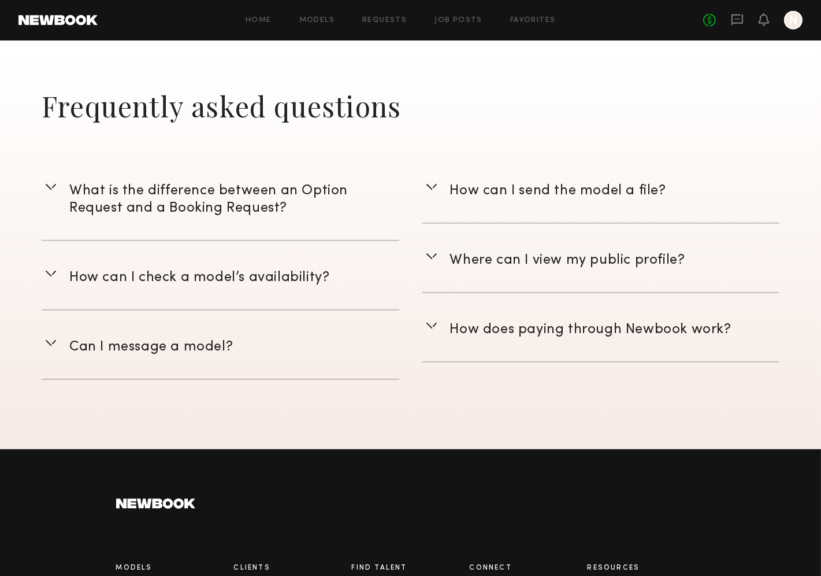
scroll to position [1589, 0]
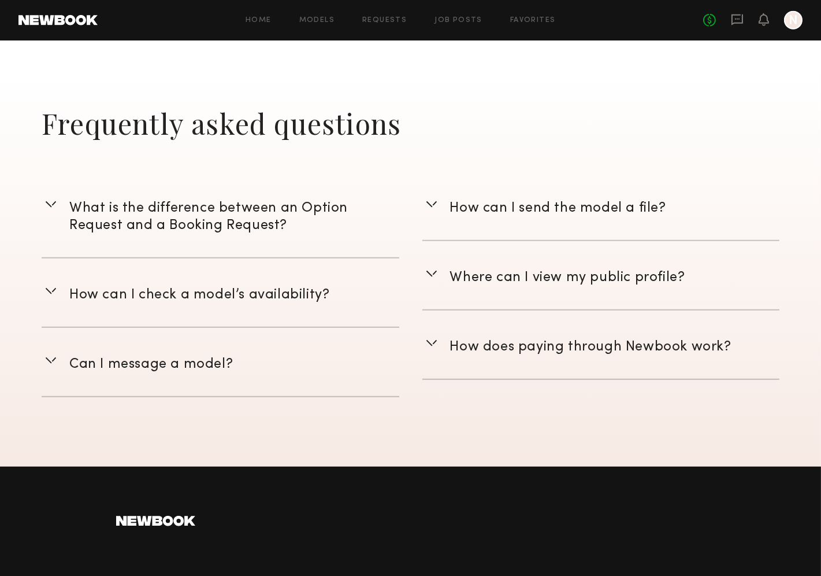
click at [293, 210] on span "What is the difference between an Option Request and a Booking Request?" at bounding box center [208, 217] width 279 height 30
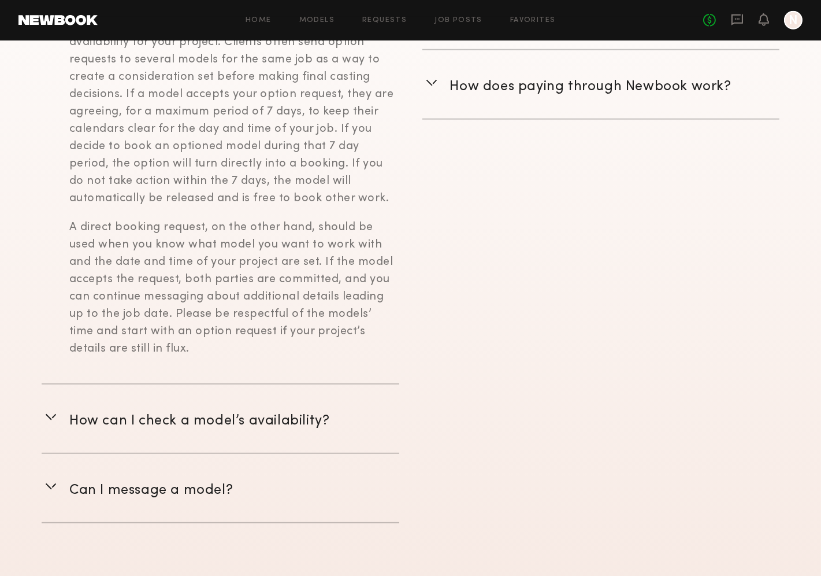
scroll to position [2178, 0]
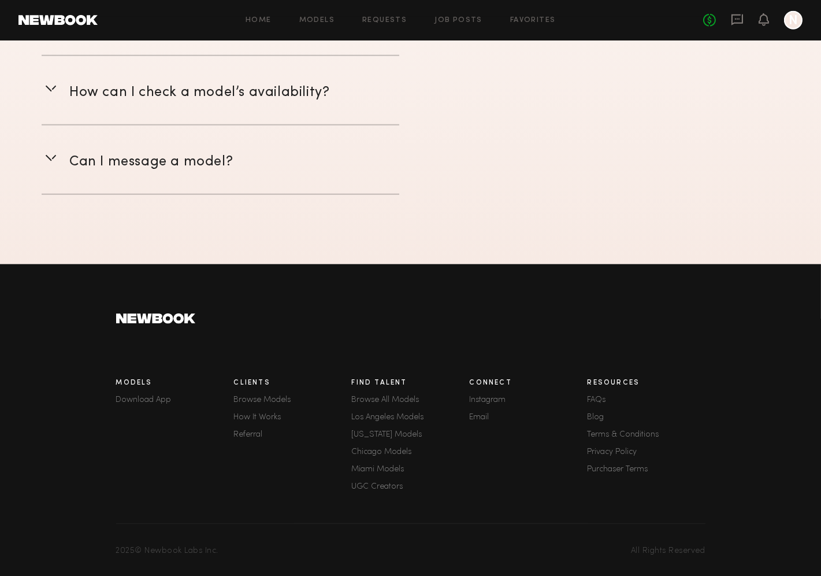
click at [595, 403] on div "Resources FAQs Blog Terms & Conditions Privacy Policy Purchaser Terms" at bounding box center [647, 436] width 118 height 128
click at [595, 399] on link "FAQs" at bounding box center [647, 400] width 118 height 8
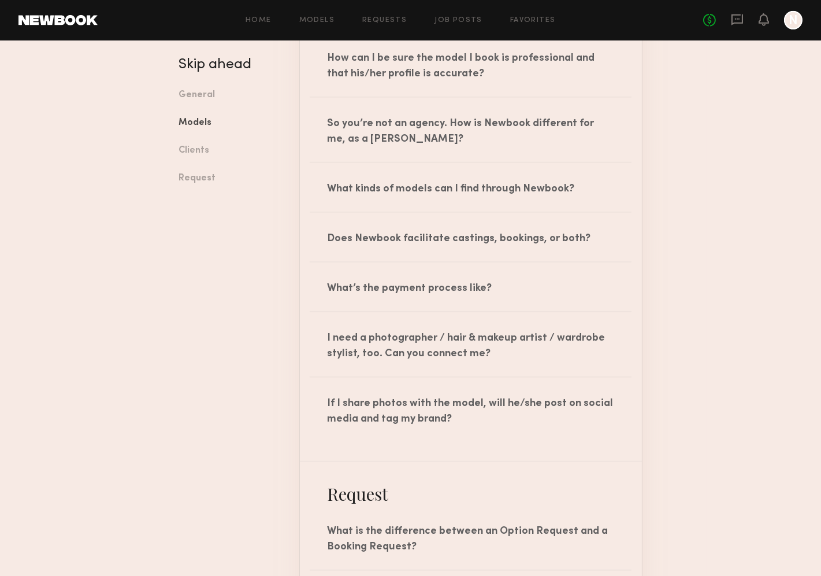
scroll to position [1337, 0]
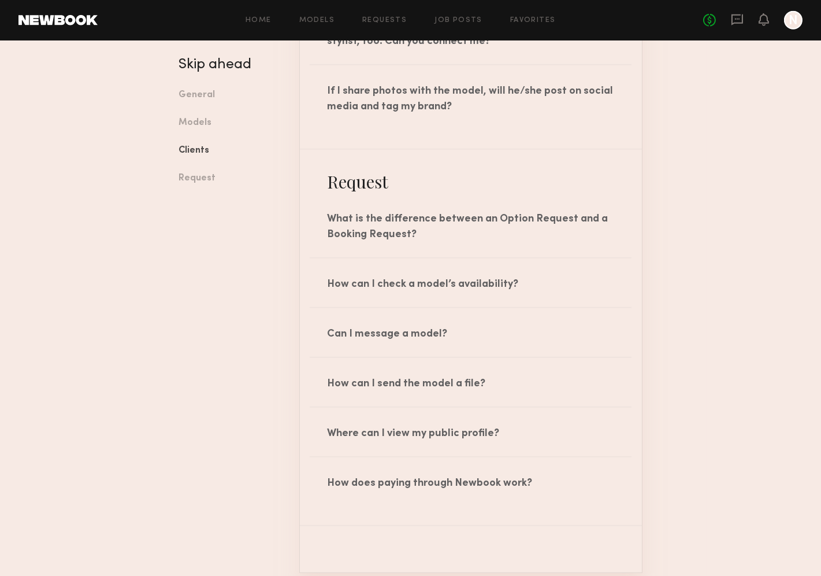
scroll to position [1568, 0]
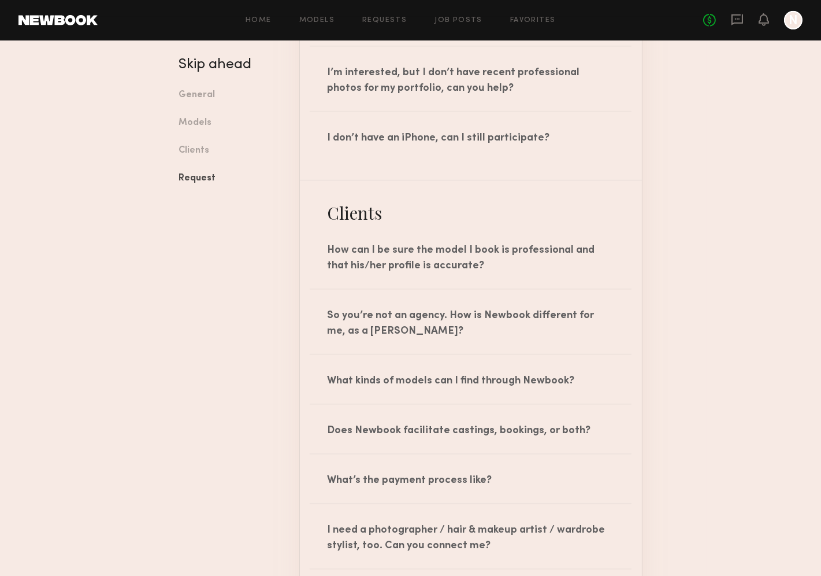
scroll to position [1078, 0]
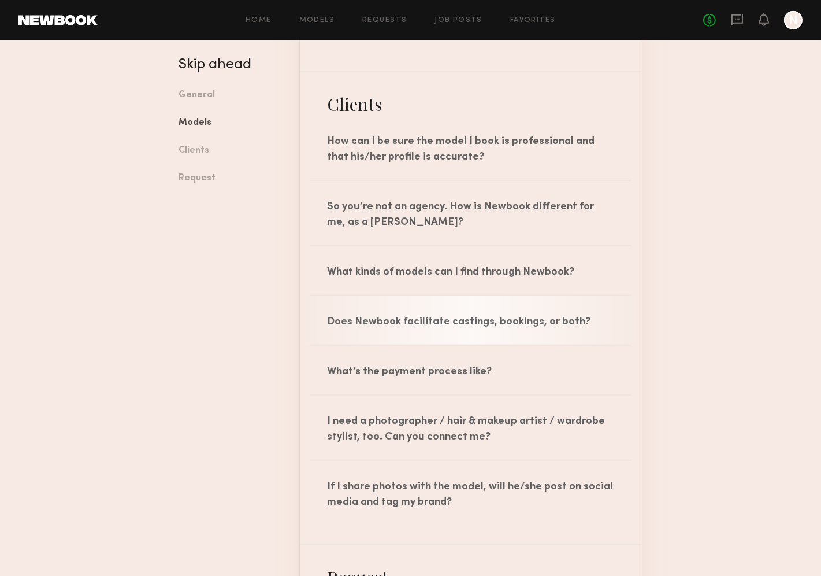
scroll to position [1201, 0]
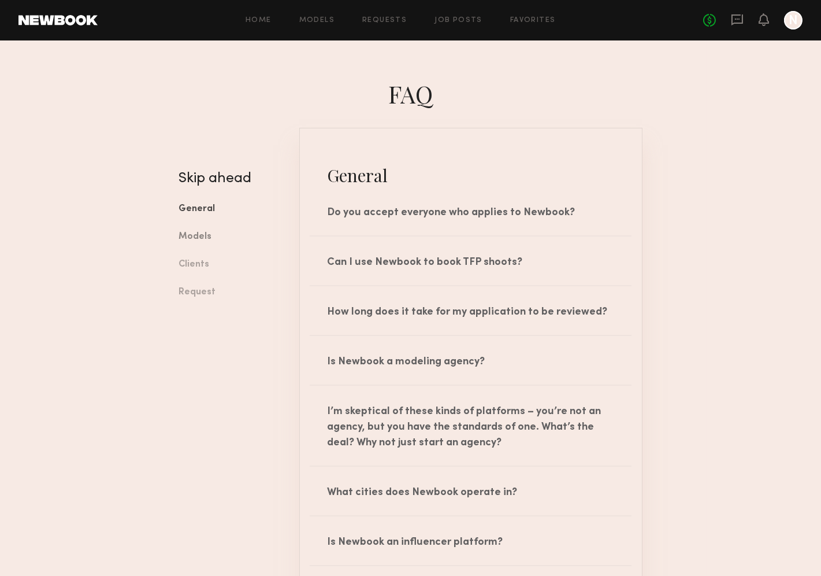
click at [197, 240] on link "Models" at bounding box center [230, 237] width 103 height 28
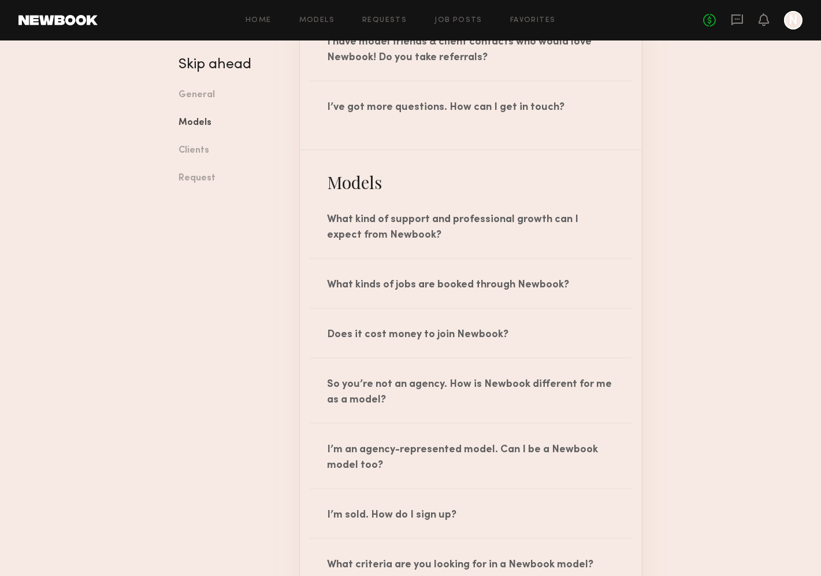
scroll to position [660, 0]
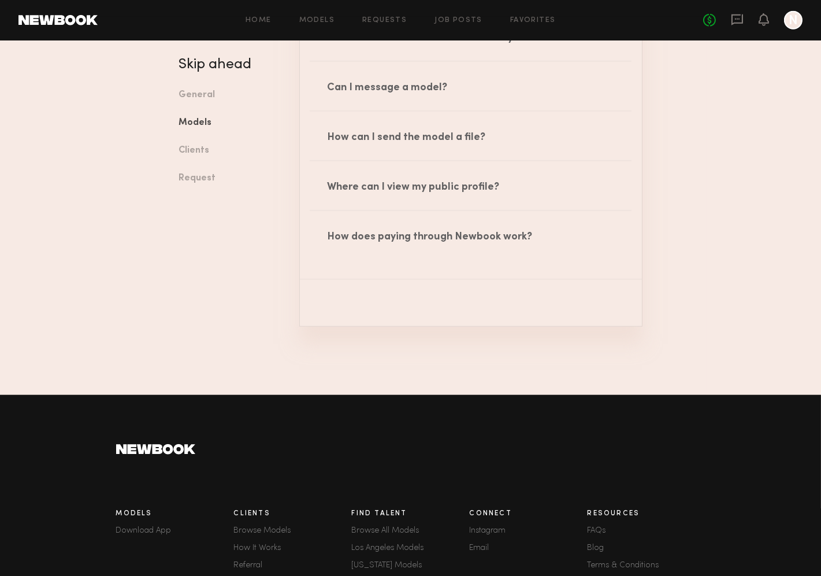
scroll to position [1967, 0]
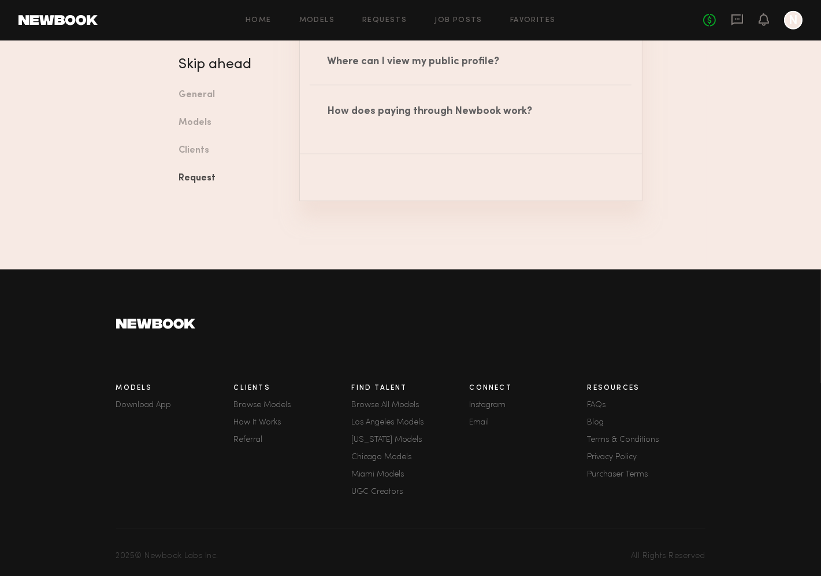
click at [256, 418] on link "How It Works" at bounding box center [293, 422] width 118 height 8
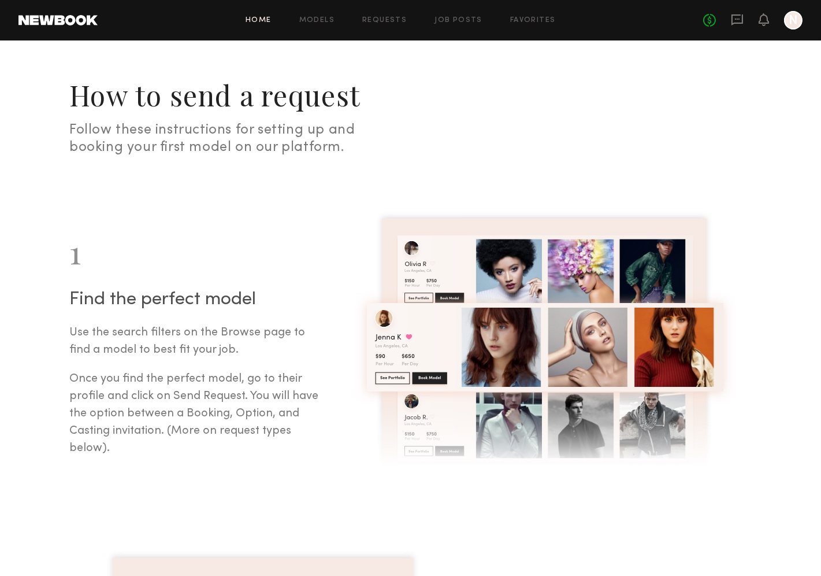
click at [269, 20] on link "Home" at bounding box center [259, 21] width 26 height 8
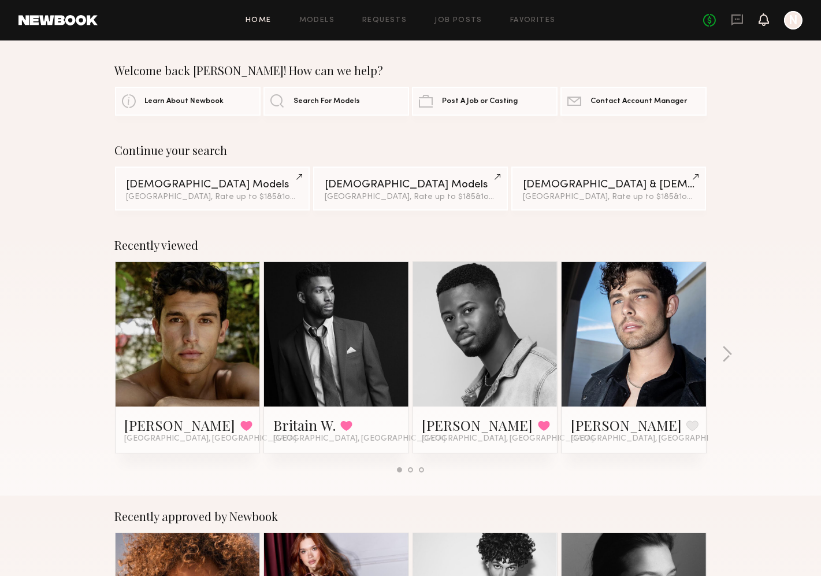
click at [709, 20] on icon at bounding box center [763, 19] width 9 height 8
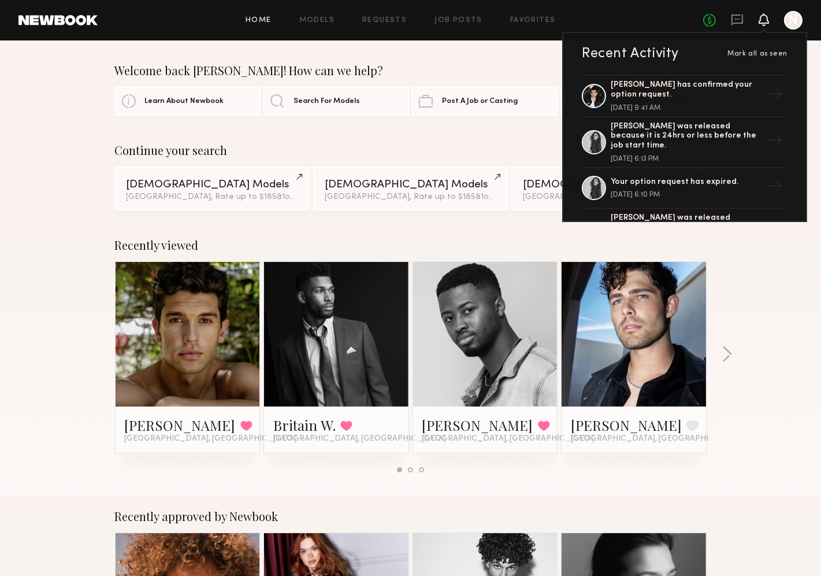
click at [709, 20] on icon at bounding box center [763, 19] width 9 height 8
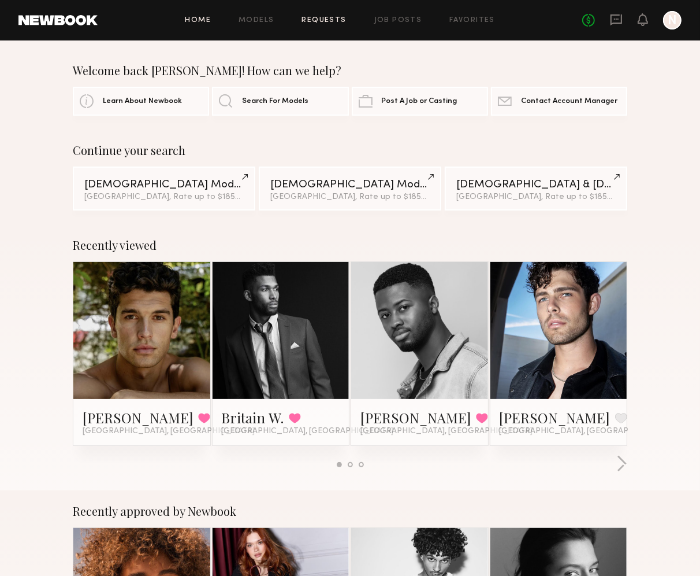
click at [330, 18] on link "Requests" at bounding box center [324, 21] width 45 height 8
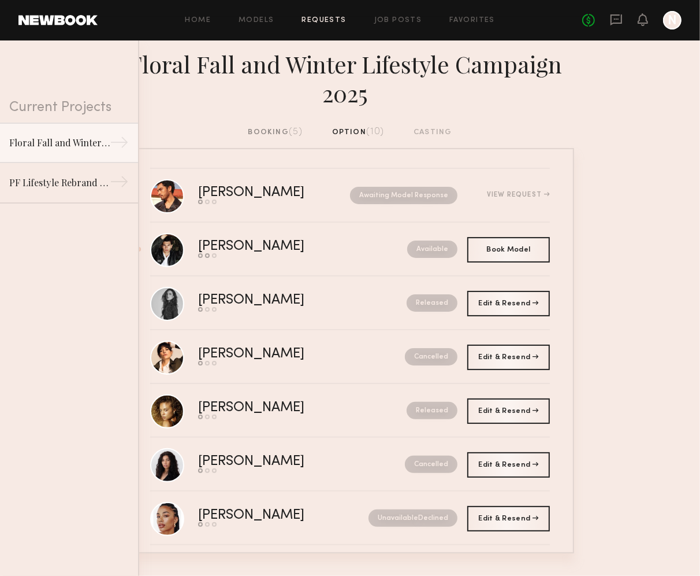
click at [270, 131] on div "booking (5)" at bounding box center [276, 132] width 55 height 13
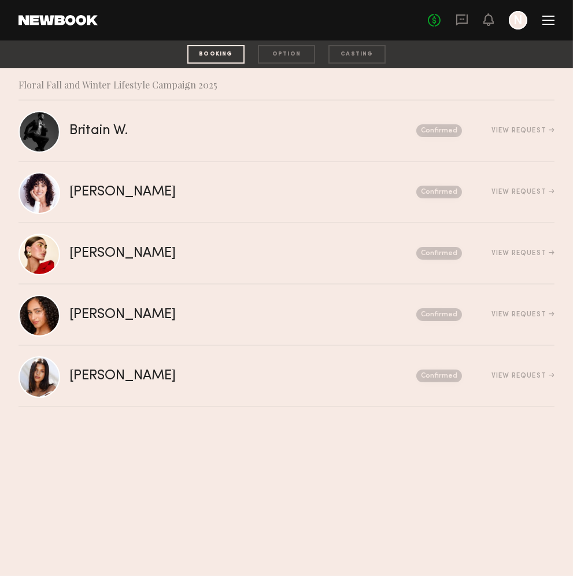
click at [70, 24] on link at bounding box center [57, 20] width 79 height 10
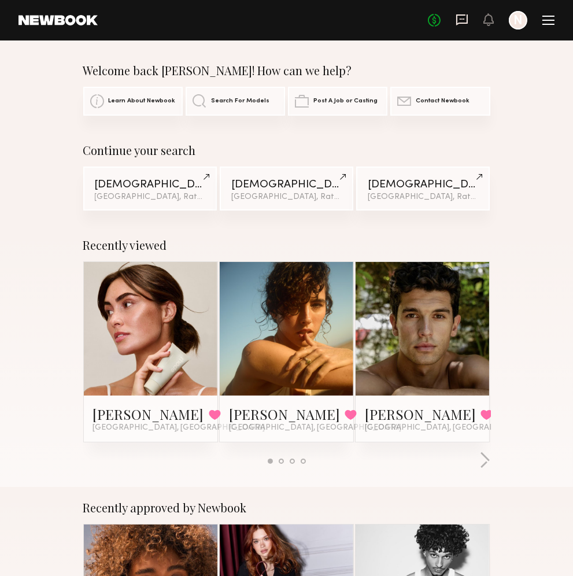
click at [458, 18] on icon at bounding box center [461, 19] width 13 height 13
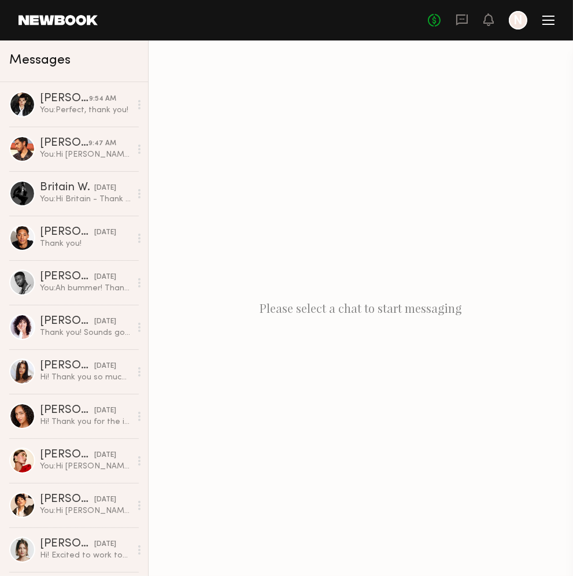
click at [84, 25] on link at bounding box center [57, 20] width 79 height 10
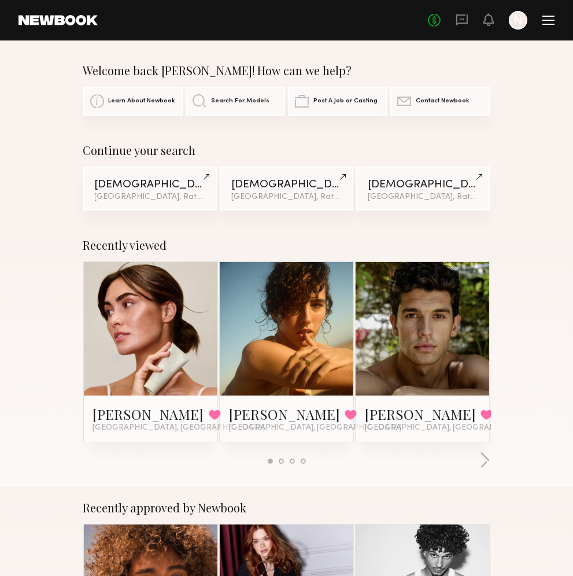
click at [553, 18] on div at bounding box center [548, 20] width 12 height 9
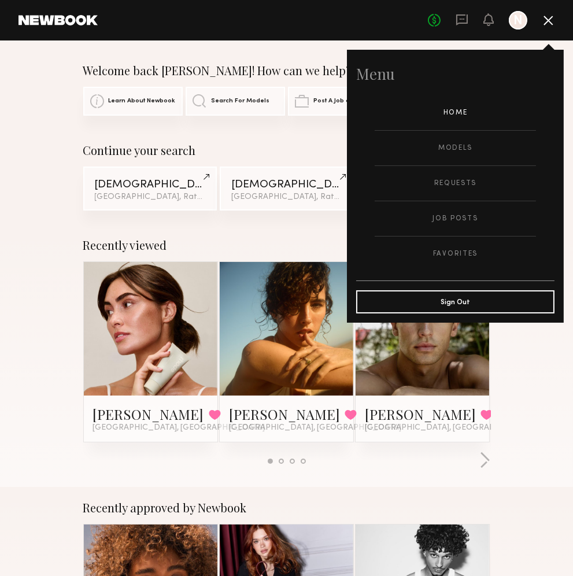
click at [529, 366] on div "Recently viewed Louise M. Favorited Los Angeles, CA Gia Z. Favorited Los Angele…" at bounding box center [286, 355] width 573 height 262
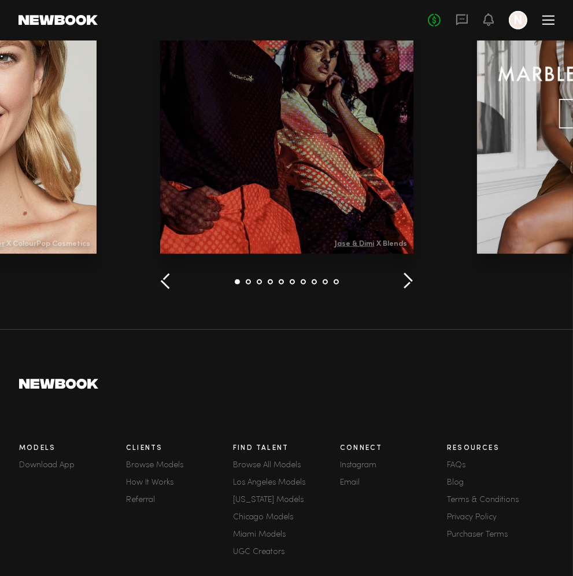
scroll to position [1501, 0]
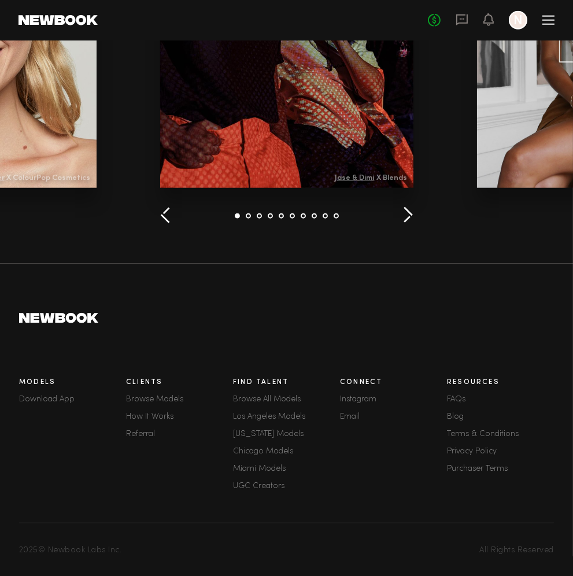
click at [492, 436] on link "Terms & Conditions" at bounding box center [500, 434] width 107 height 8
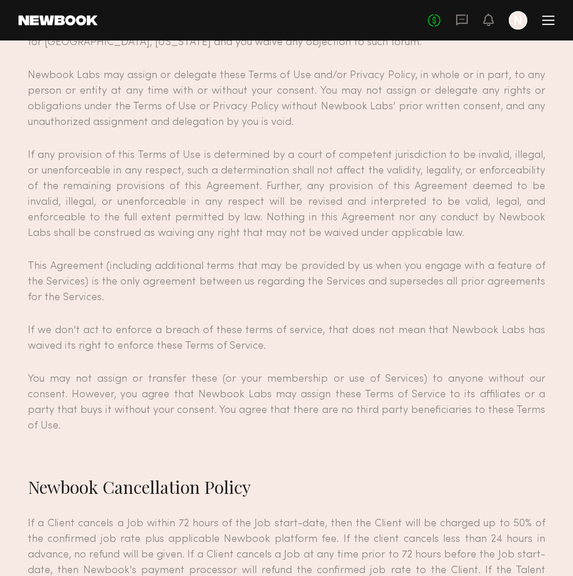
scroll to position [10028, 0]
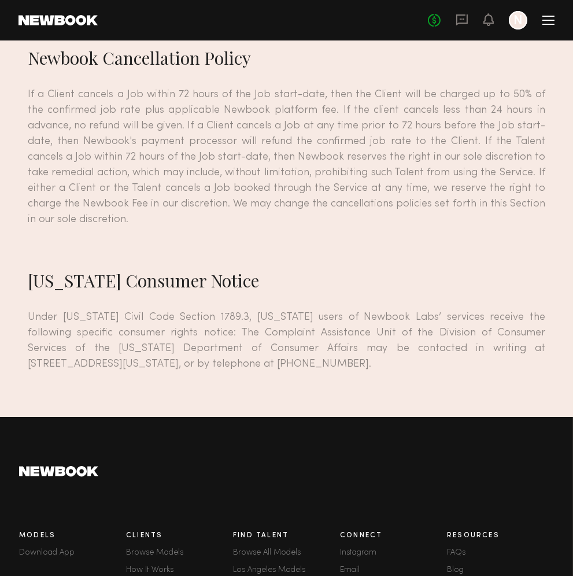
click at [458, 548] on link "FAQs" at bounding box center [500, 552] width 107 height 8
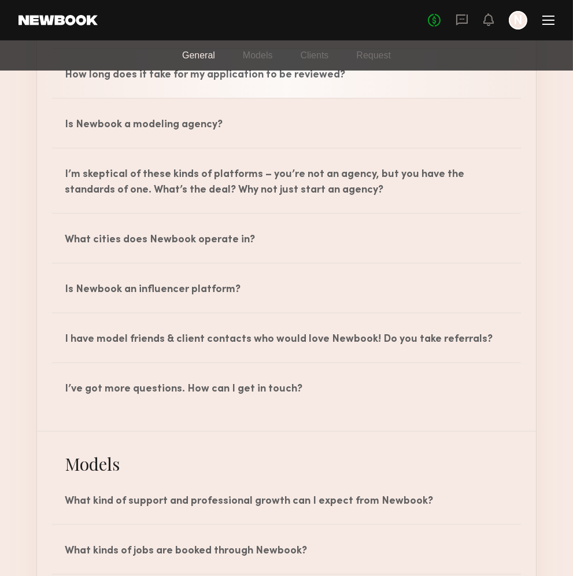
scroll to position [241, 0]
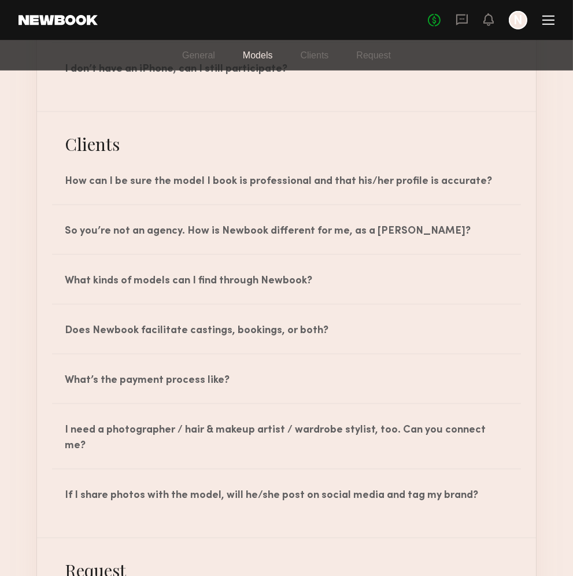
scroll to position [1070, 0]
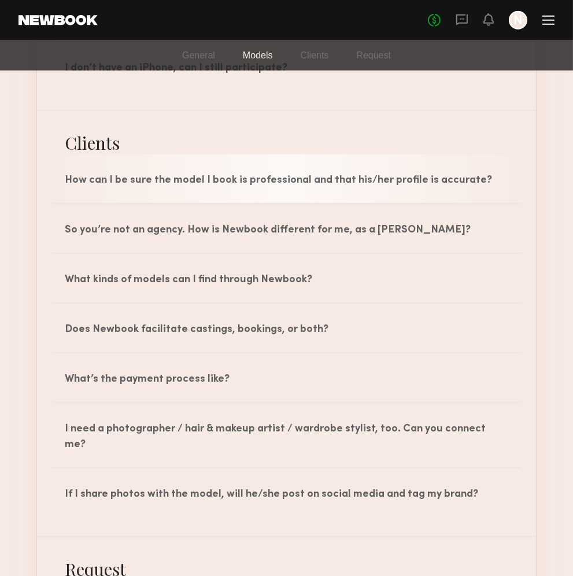
click at [301, 180] on div "How can I be sure the model I book is professional and that his/her profile is …" at bounding box center [286, 178] width 499 height 49
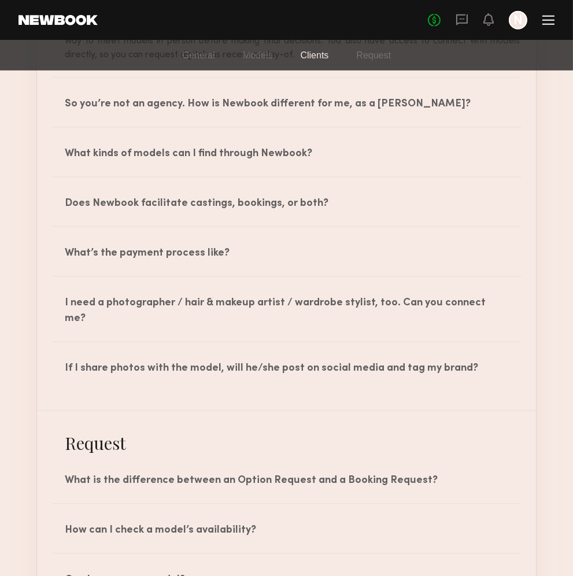
scroll to position [1302, 0]
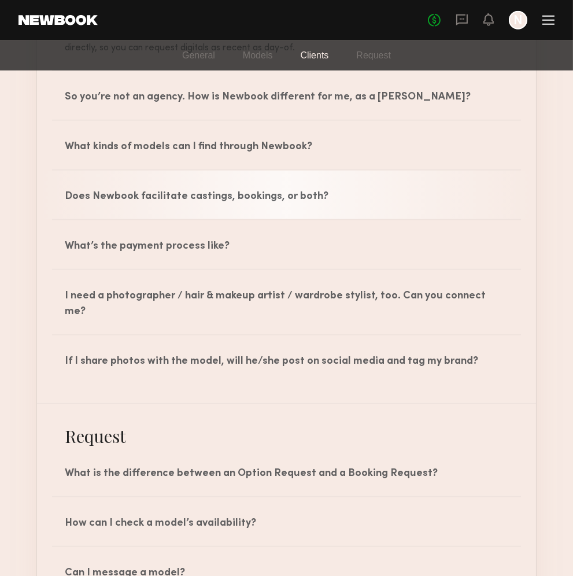
click at [298, 205] on div "Does Newbook facilitate castings, bookings, or both?" at bounding box center [286, 195] width 499 height 49
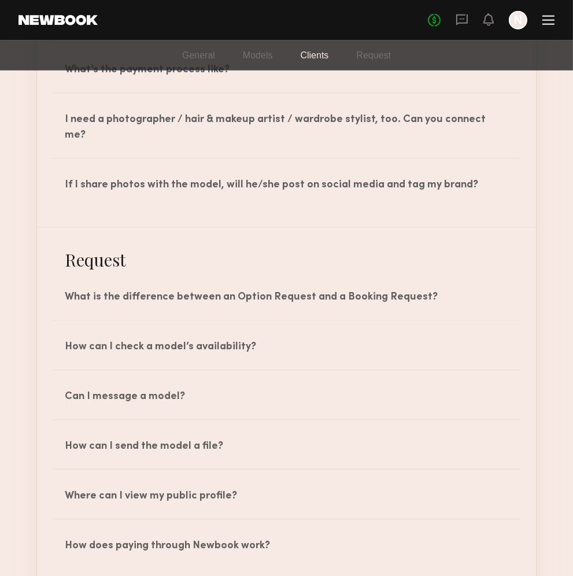
scroll to position [1535, 0]
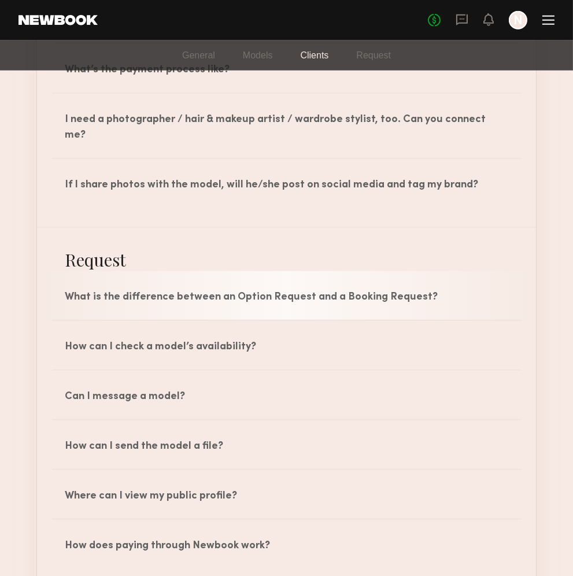
click at [283, 272] on div "What is the difference between an Option Request and a Booking Request?" at bounding box center [286, 295] width 499 height 49
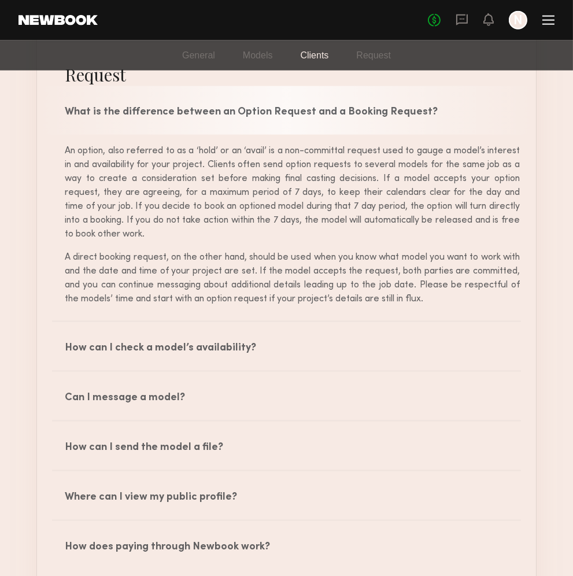
scroll to position [1725, 0]
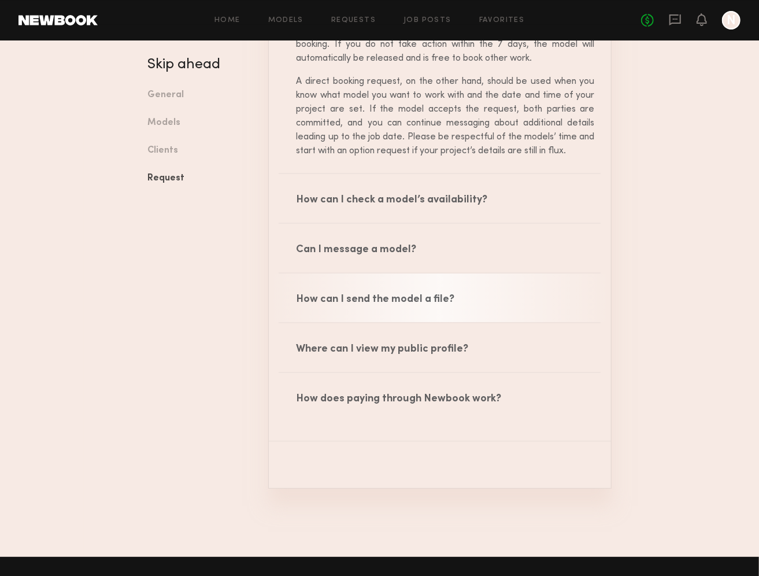
scroll to position [2151, 0]
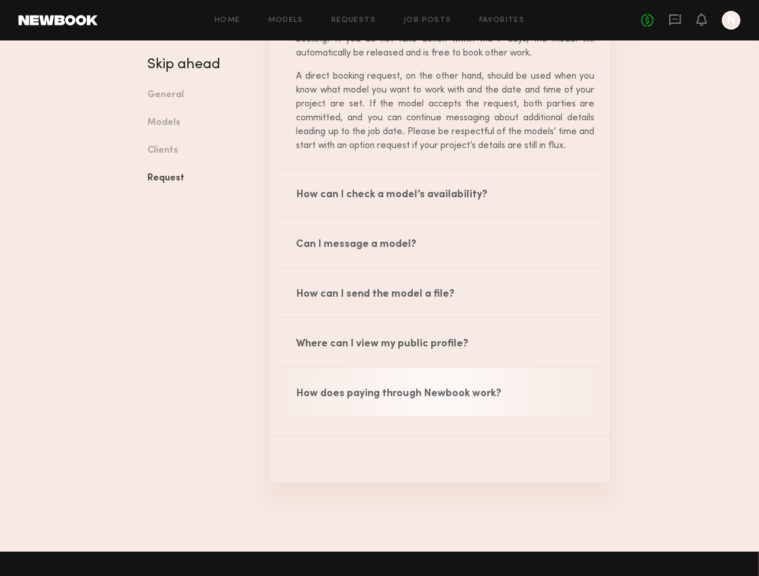
click at [368, 390] on div "How does paying through Newbook work?" at bounding box center [440, 392] width 342 height 49
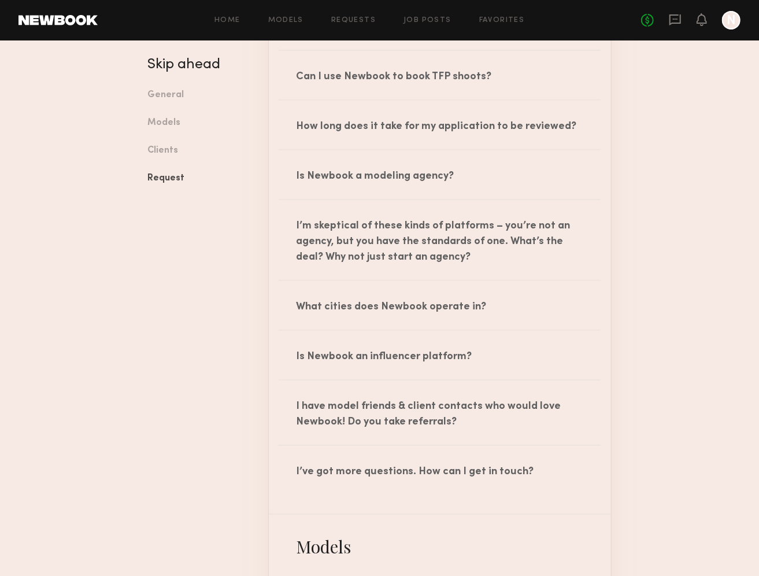
scroll to position [0, 0]
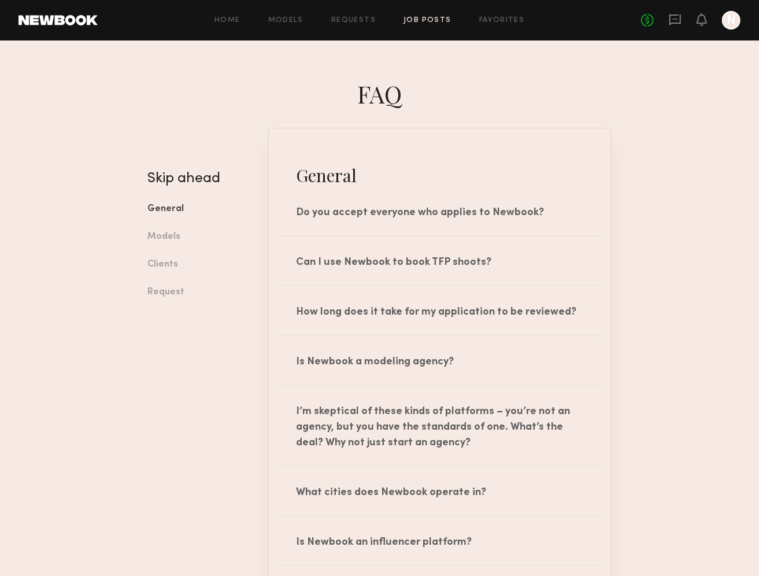
click at [417, 17] on link "Job Posts" at bounding box center [427, 21] width 48 height 8
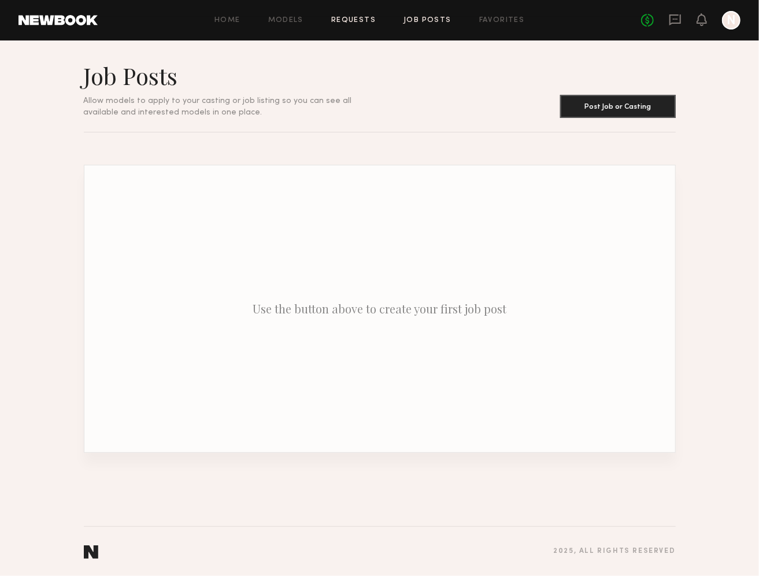
click at [355, 17] on link "Requests" at bounding box center [353, 21] width 45 height 8
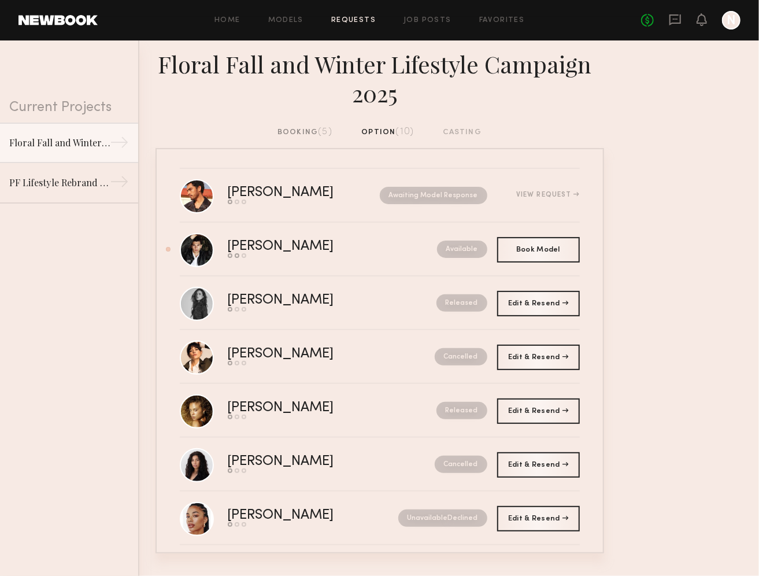
click at [301, 132] on div "booking (5)" at bounding box center [304, 132] width 55 height 13
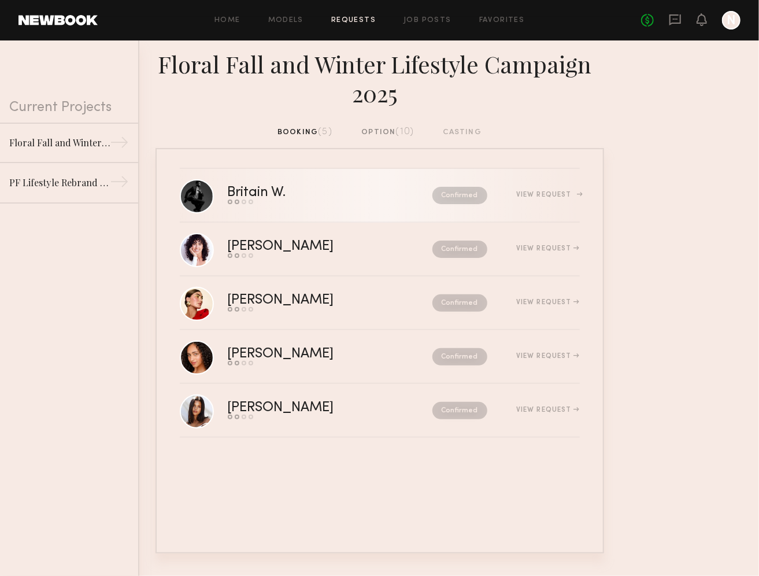
click at [535, 194] on div "View Request" at bounding box center [547, 194] width 63 height 7
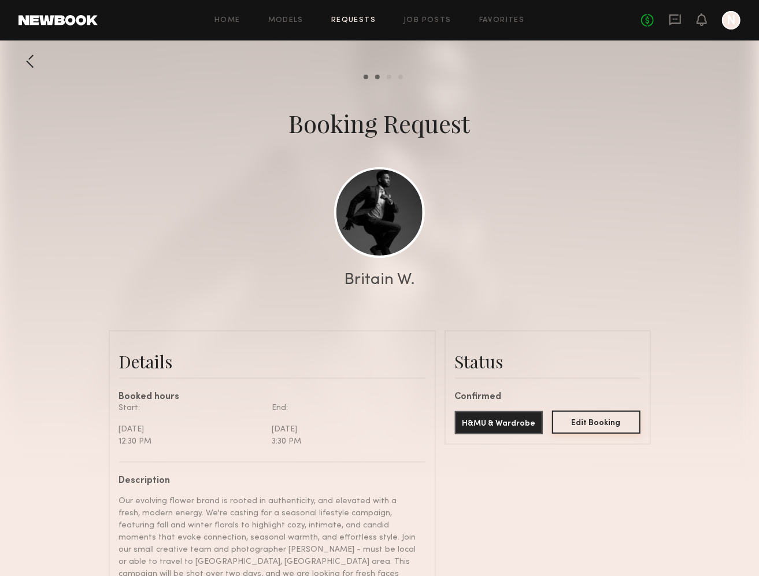
click at [594, 424] on button "Edit Booking" at bounding box center [596, 421] width 88 height 23
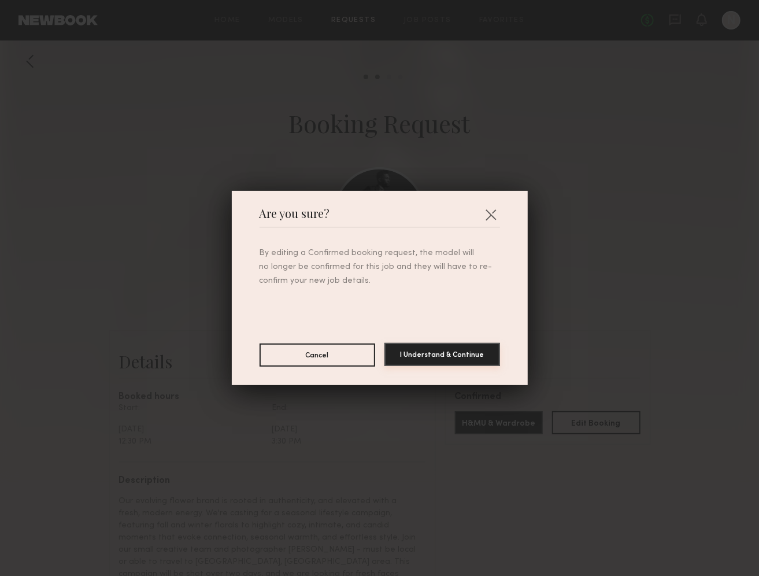
click at [454, 361] on button "I Understand & Continue" at bounding box center [442, 354] width 116 height 23
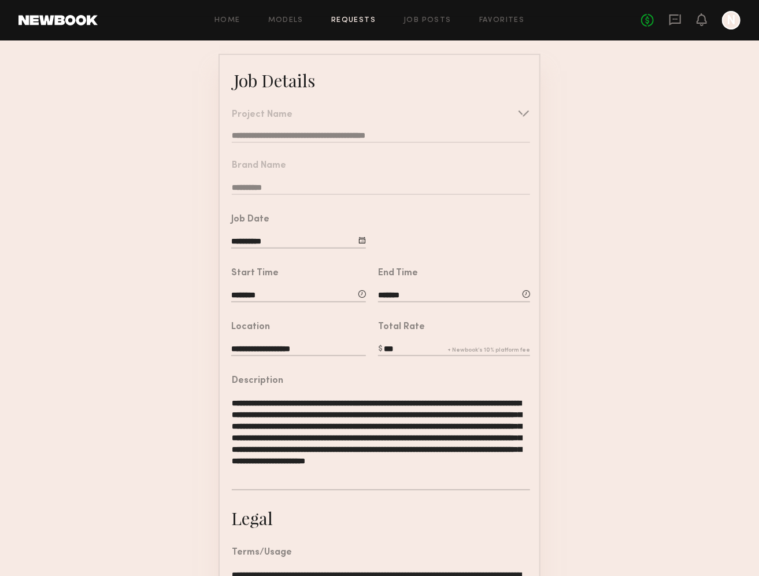
scroll to position [257, 0]
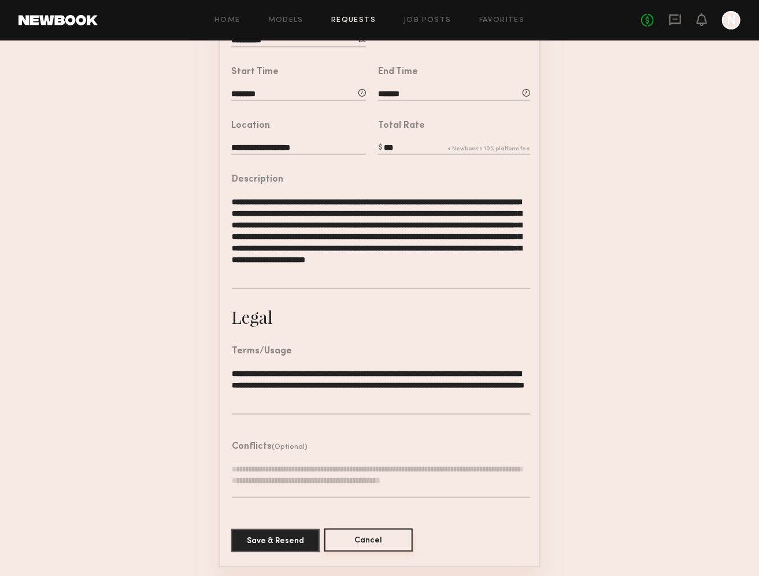
click at [369, 540] on button "Cancel" at bounding box center [368, 539] width 88 height 23
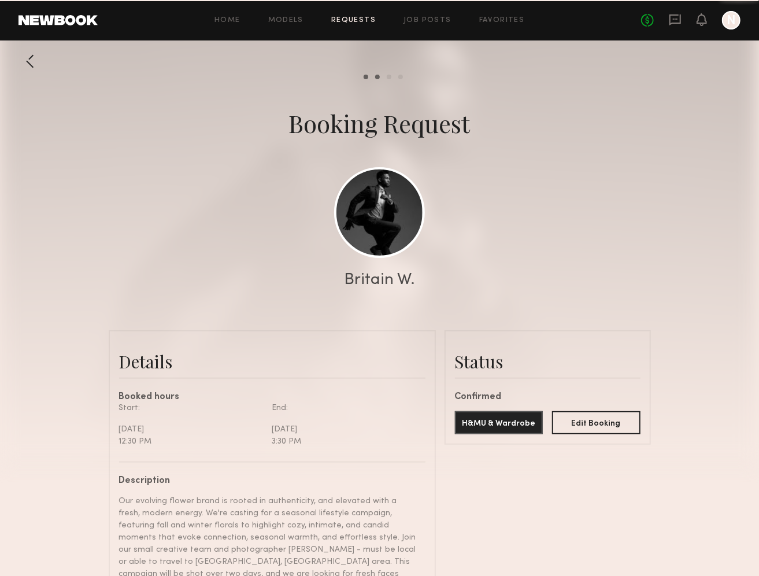
scroll to position [2247, 0]
click at [427, 21] on link "Job Posts" at bounding box center [427, 21] width 48 height 8
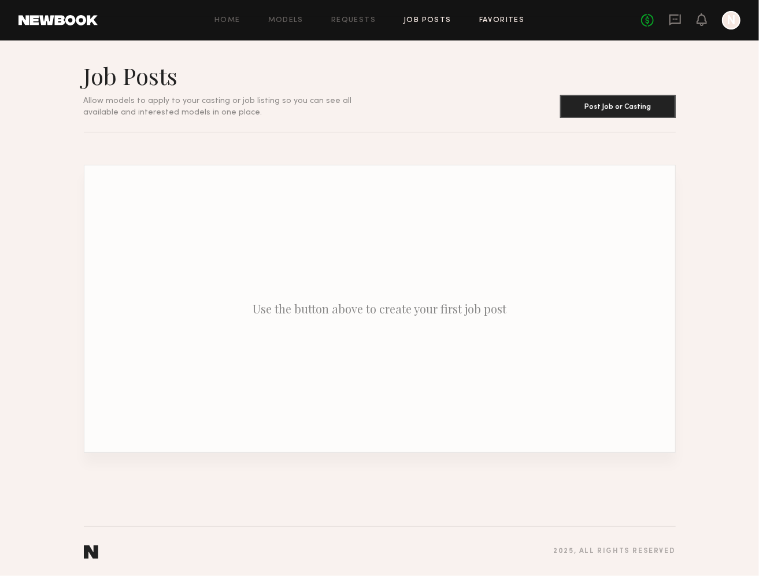
click at [492, 23] on link "Favorites" at bounding box center [502, 21] width 46 height 8
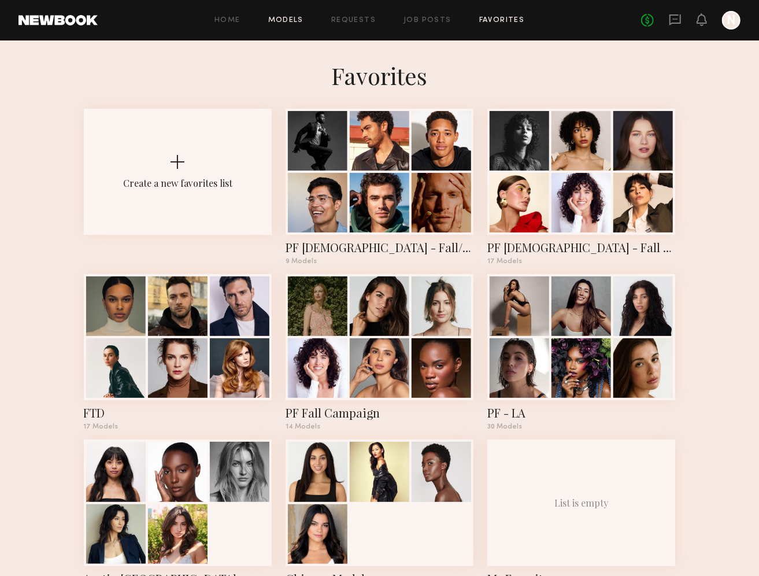
click at [300, 18] on link "Models" at bounding box center [285, 21] width 35 height 8
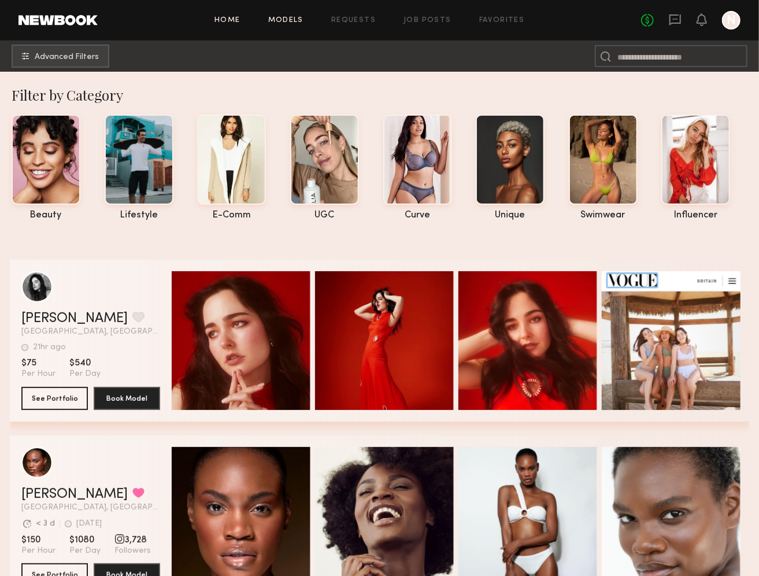
click at [231, 21] on link "Home" at bounding box center [227, 21] width 26 height 8
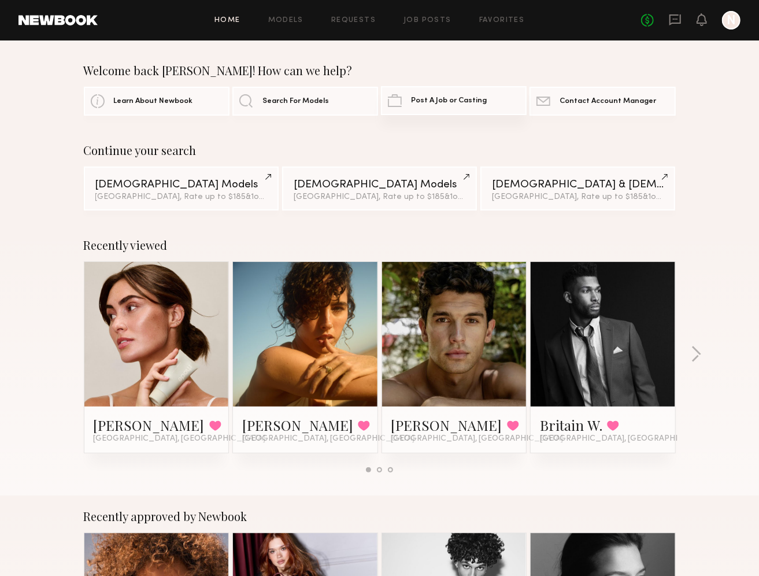
click at [429, 99] on span "Post A Job or Casting" at bounding box center [449, 101] width 76 height 8
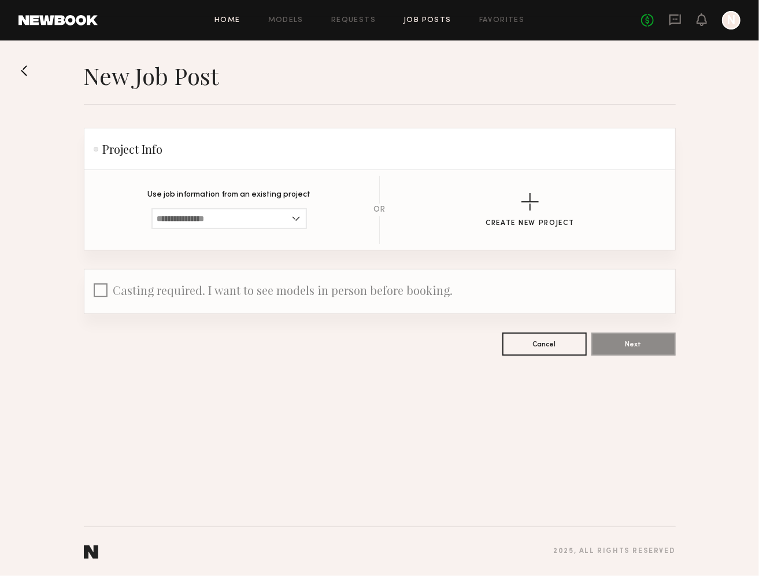
click at [232, 17] on link "Home" at bounding box center [227, 21] width 26 height 8
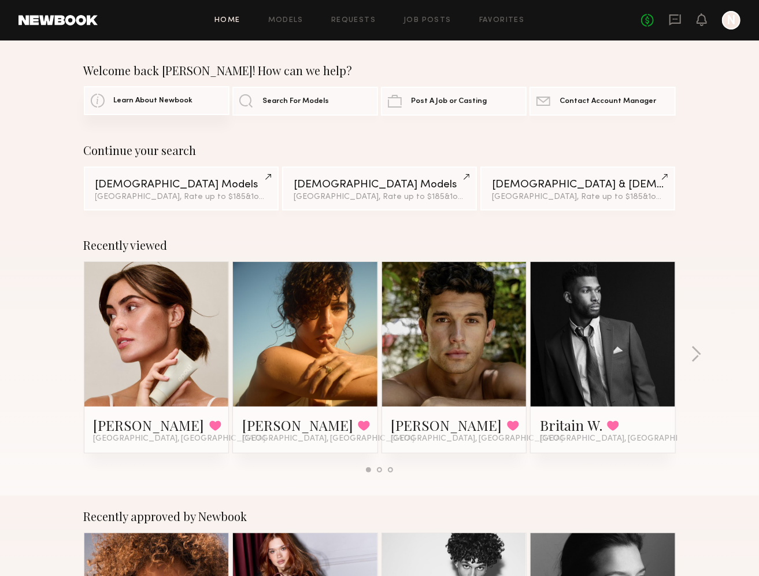
click at [164, 103] on span "Learn About Newbook" at bounding box center [153, 101] width 79 height 8
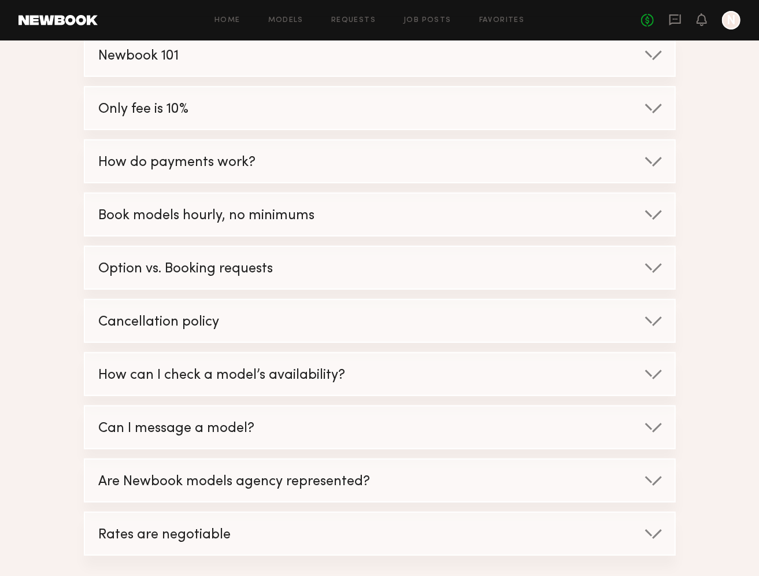
scroll to position [197, 0]
click at [155, 319] on div "Cancellation policy" at bounding box center [367, 321] width 565 height 44
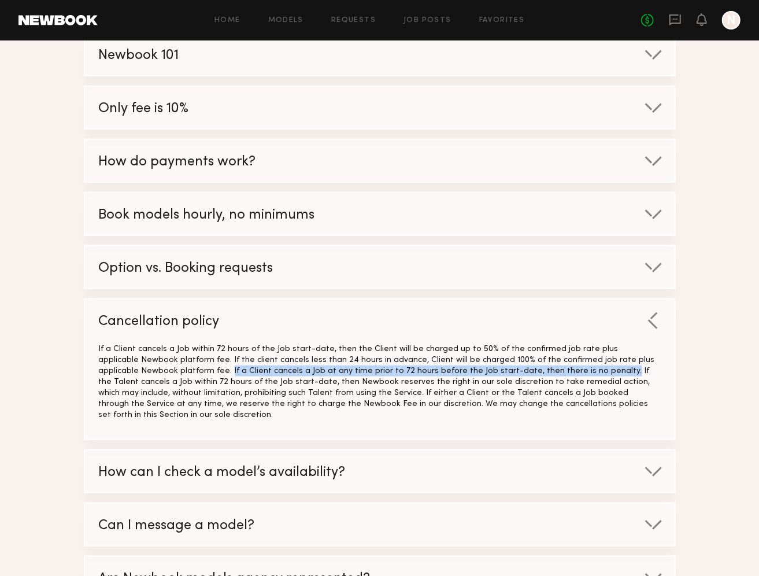
drag, startPoint x: 490, startPoint y: 377, endPoint x: 114, endPoint y: 382, distance: 375.7
click at [114, 382] on div "If a Client cancels a Job within 72 hours of the Job start-date, then the Clien…" at bounding box center [380, 381] width 562 height 77
copy div "If a Client cancels a Job at any time prior to 72 hours before the Job start-da…"
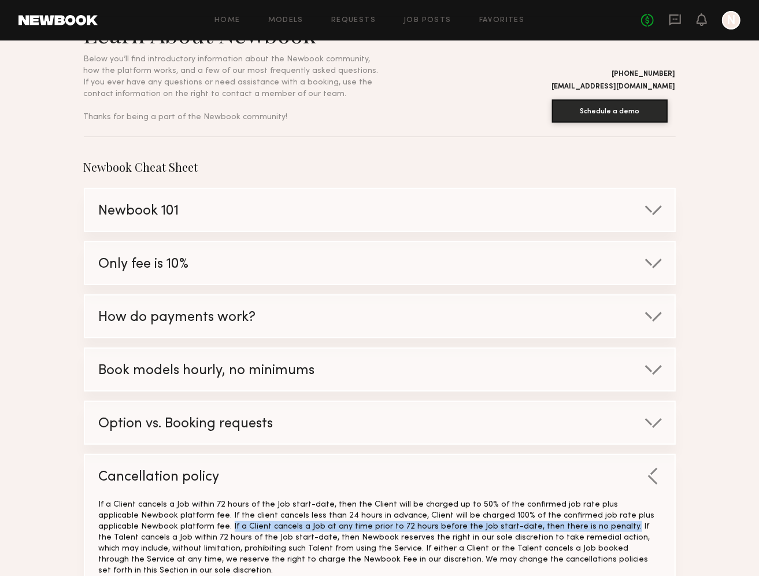
scroll to position [0, 0]
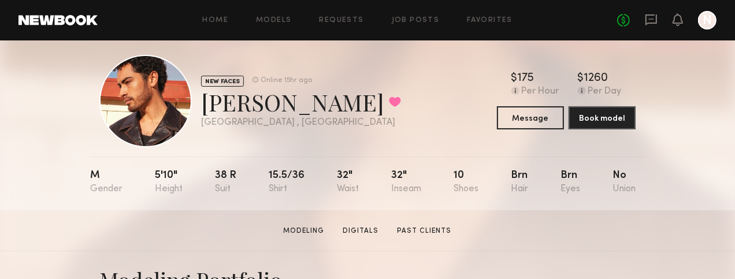
scroll to position [10, 0]
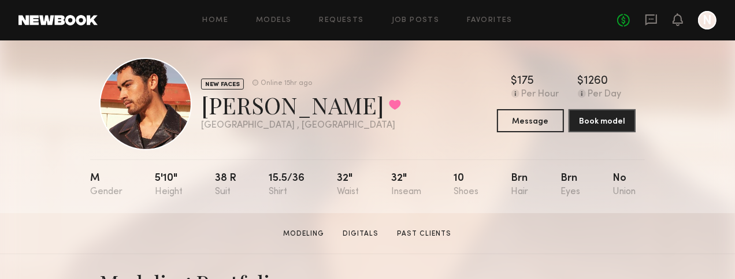
click at [37, 165] on div "NEW FACES Online 15hr ago Jacob R. Favorited Los Angeles , CA Online 15hr ago $…" at bounding box center [367, 121] width 735 height 183
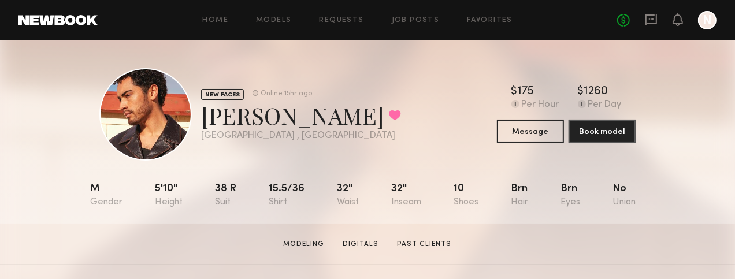
drag, startPoint x: 35, startPoint y: 165, endPoint x: 21, endPoint y: 172, distance: 15.5
click at [20, 173] on div "NEW FACES Online 15hr ago Jacob R. Favorited Los Angeles , CA Online 15hr ago $…" at bounding box center [367, 131] width 735 height 183
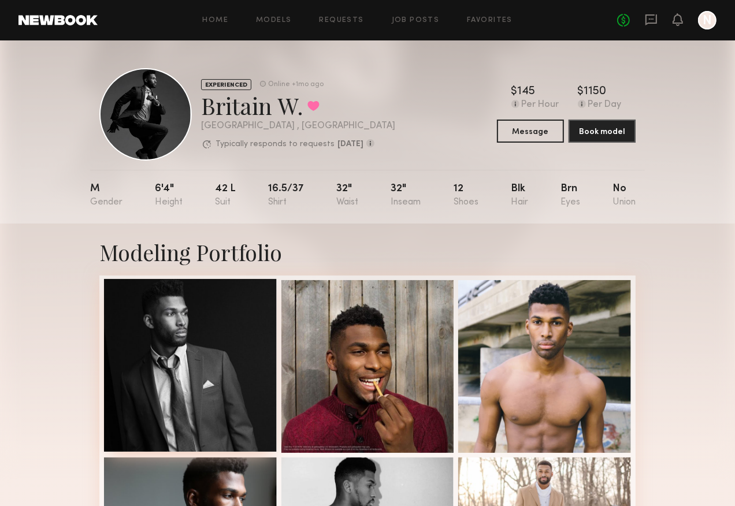
click at [224, 314] on div at bounding box center [190, 365] width 173 height 173
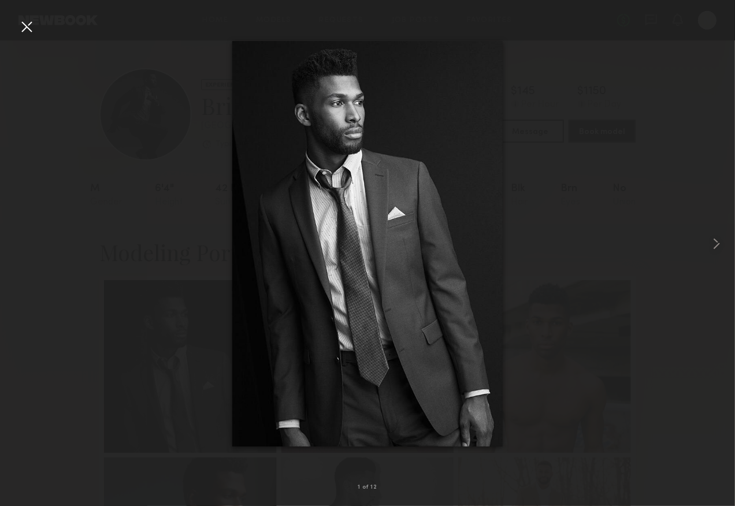
click at [28, 28] on div at bounding box center [26, 26] width 18 height 18
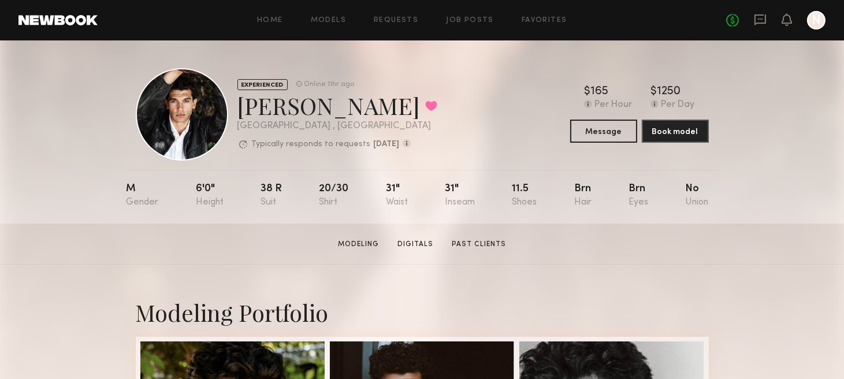
click at [449, 158] on div "EXPERIENCED Online 11hr ago [PERSON_NAME] Favorited [GEOGRAPHIC_DATA] , [GEOGRA…" at bounding box center [422, 114] width 573 height 92
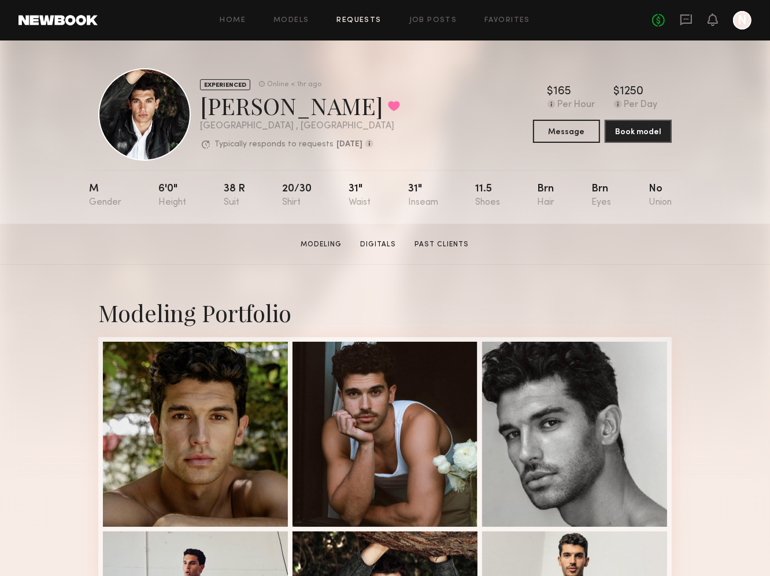
click at [351, 19] on link "Requests" at bounding box center [359, 21] width 45 height 8
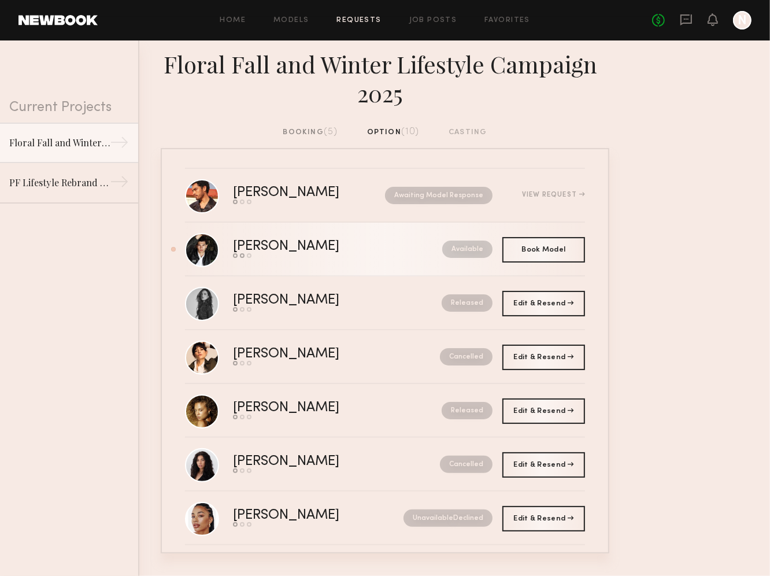
click at [260, 244] on div "Chris O." at bounding box center [312, 246] width 158 height 13
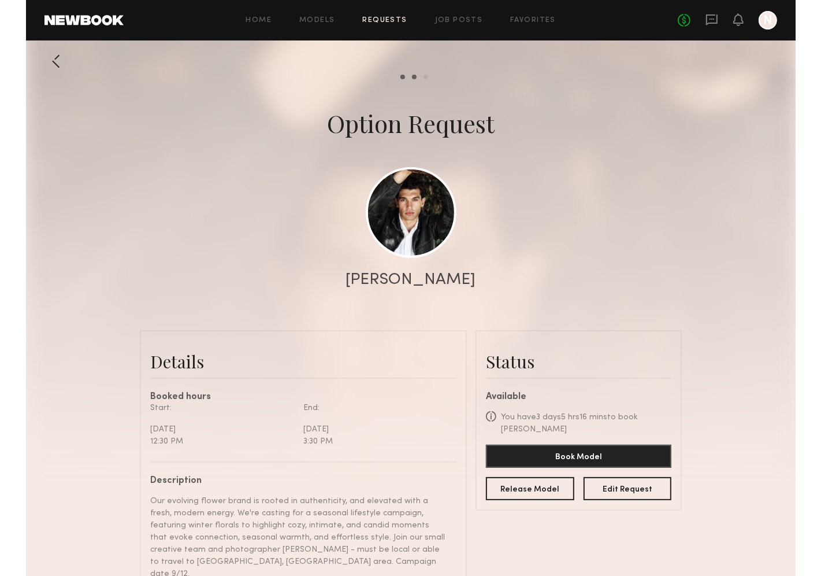
scroll to position [1114, 0]
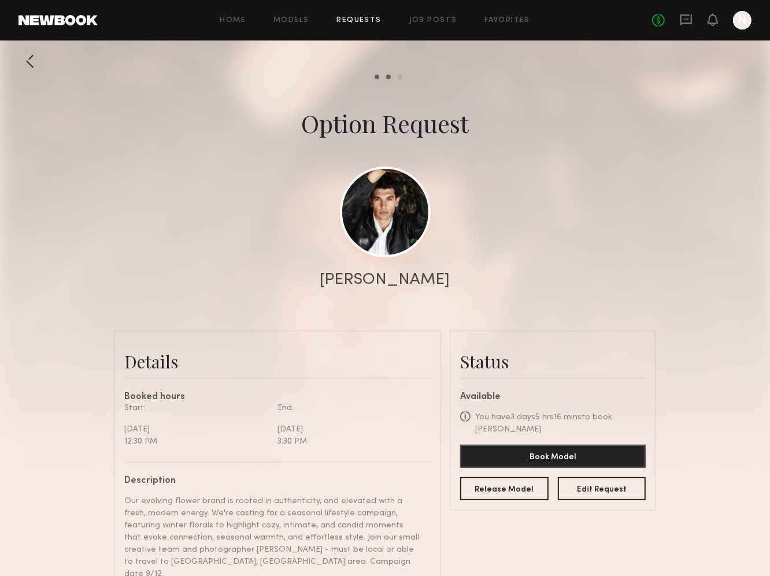
click at [388, 237] on link at bounding box center [385, 211] width 91 height 91
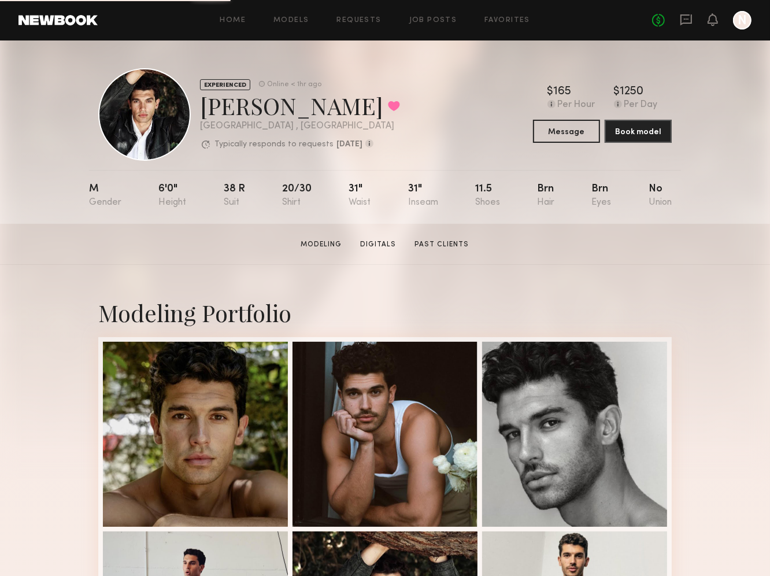
click at [428, 253] on section "[PERSON_NAME] Modeling Digitals Past Clients Message Book Model" at bounding box center [385, 244] width 770 height 41
click at [431, 243] on link "Past Clients" at bounding box center [442, 244] width 64 height 10
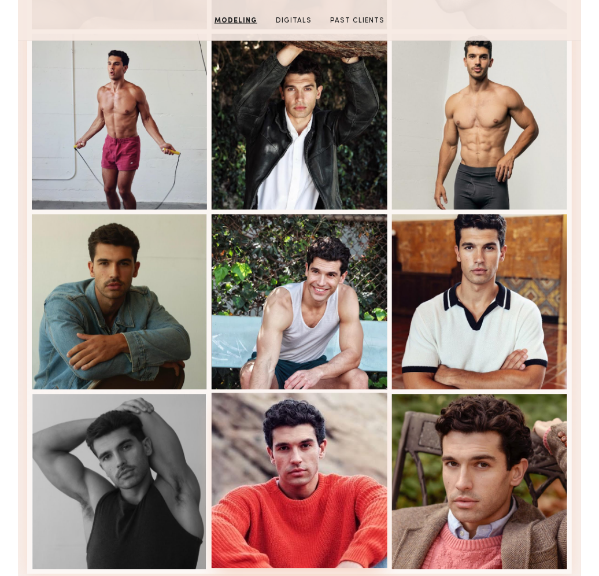
scroll to position [507, 0]
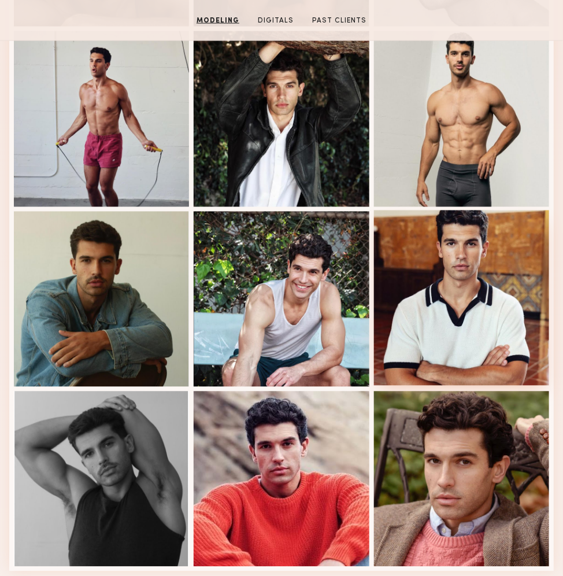
click at [481, 329] on div at bounding box center [461, 297] width 175 height 175
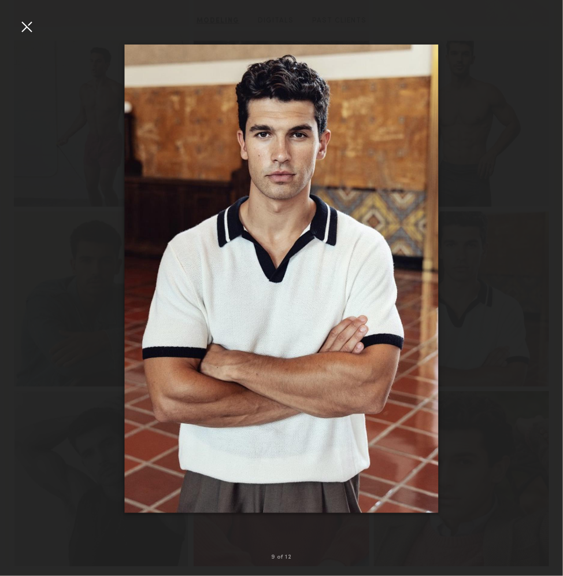
click at [30, 19] on div at bounding box center [26, 26] width 18 height 18
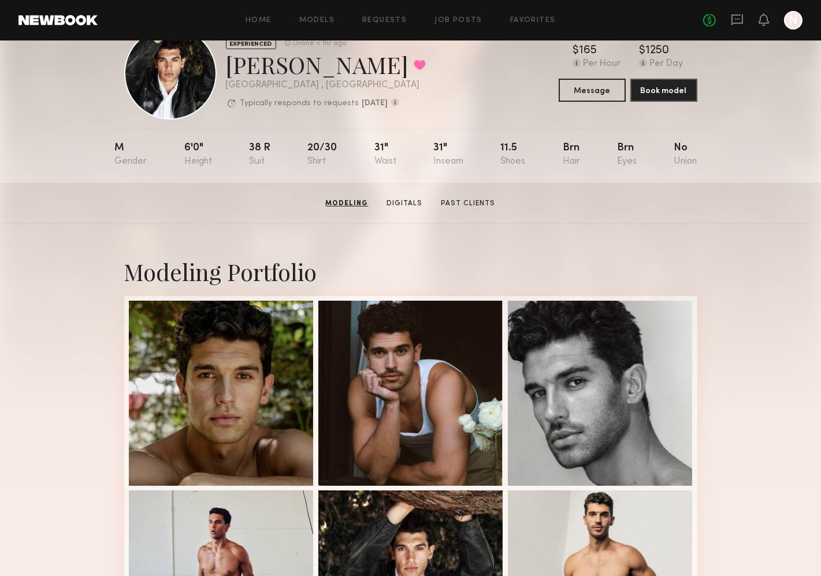
scroll to position [0, 0]
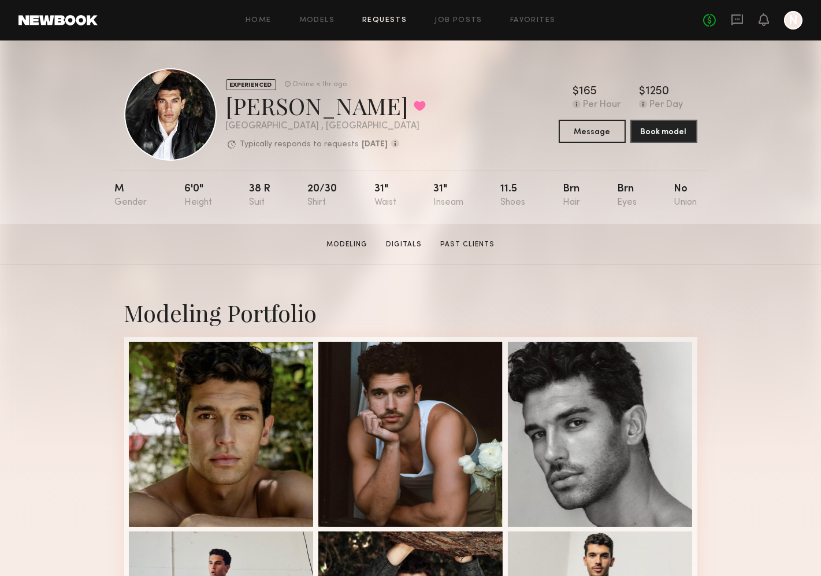
click at [374, 21] on link "Requests" at bounding box center [384, 21] width 45 height 8
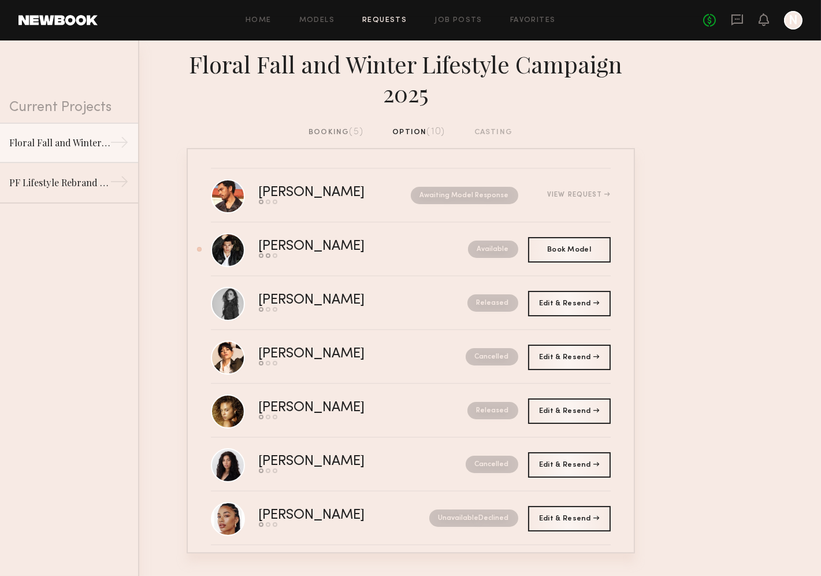
click at [333, 130] on div "booking (5)" at bounding box center [336, 132] width 55 height 13
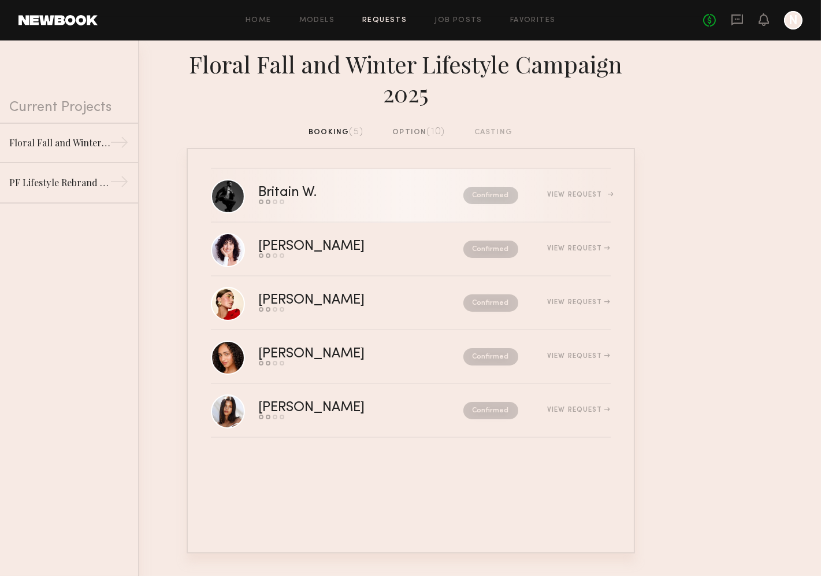
click at [290, 191] on div "Britain W." at bounding box center [325, 192] width 132 height 13
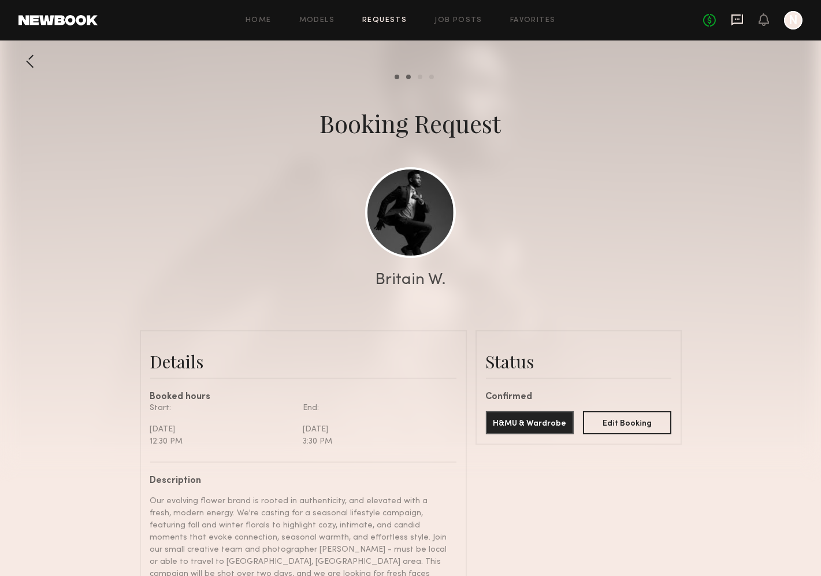
click at [737, 23] on icon at bounding box center [738, 19] width 12 height 11
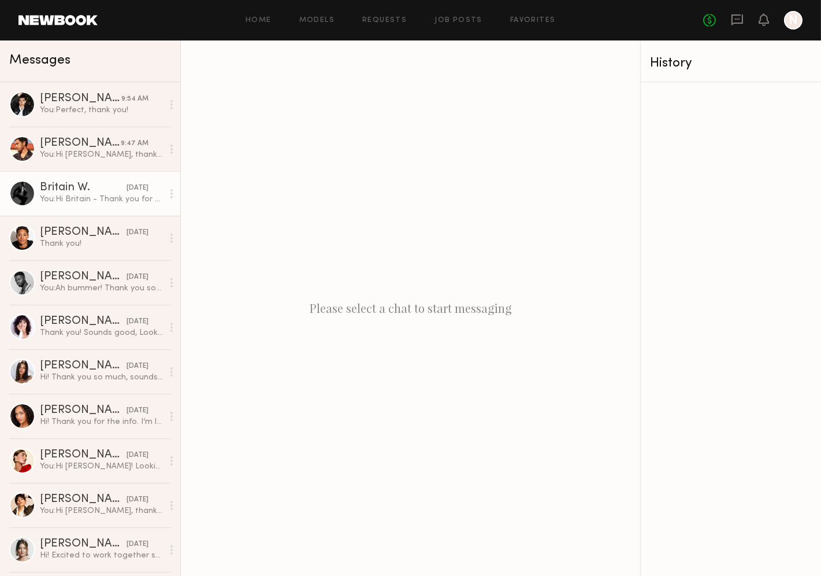
click at [102, 199] on div "You: Hi Britain - Thank you for the update on your current look — really apprec…" at bounding box center [101, 199] width 123 height 11
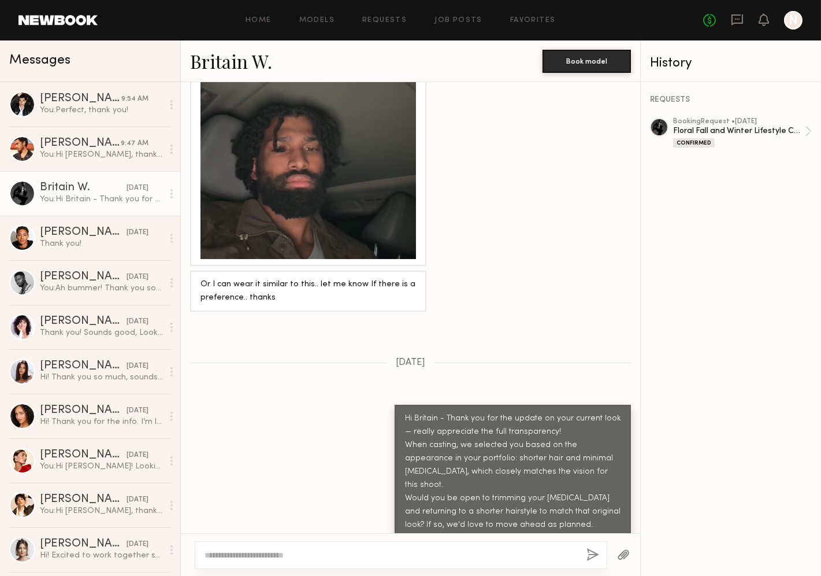
scroll to position [1357, 0]
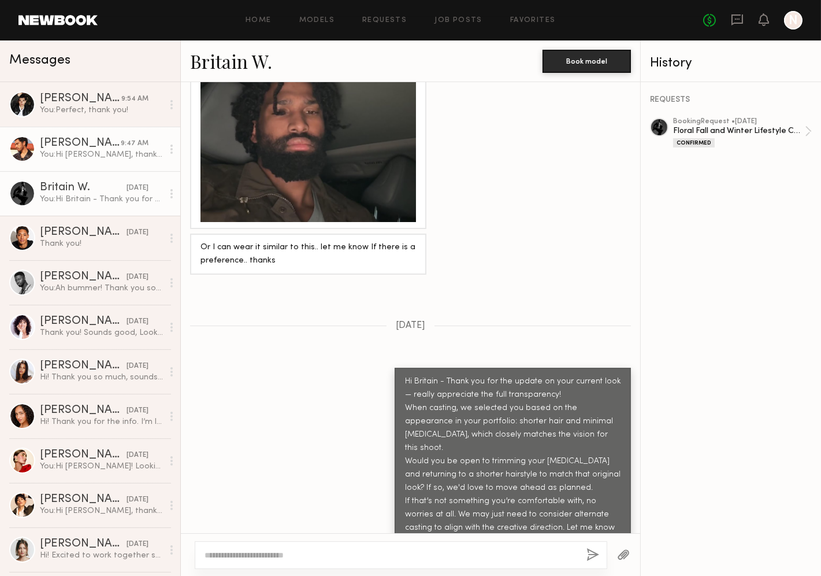
click at [75, 148] on div "[PERSON_NAME]" at bounding box center [80, 144] width 81 height 12
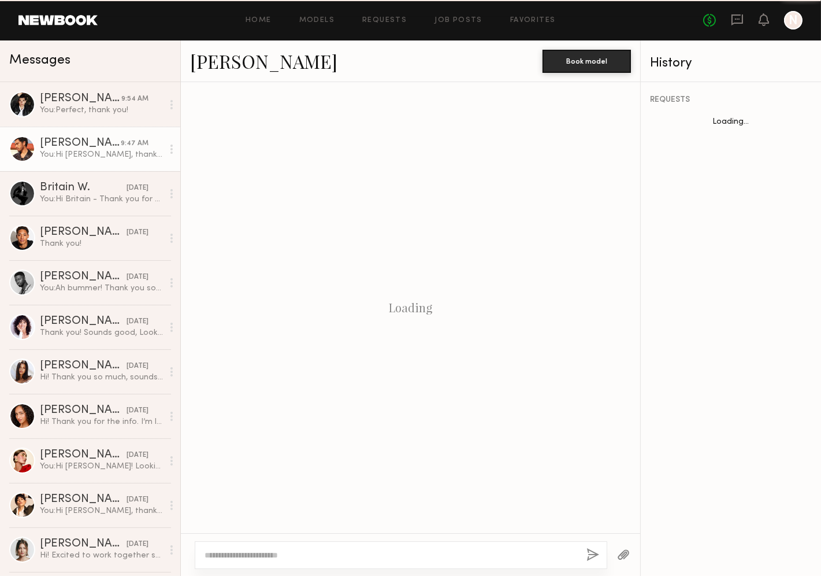
scroll to position [595, 0]
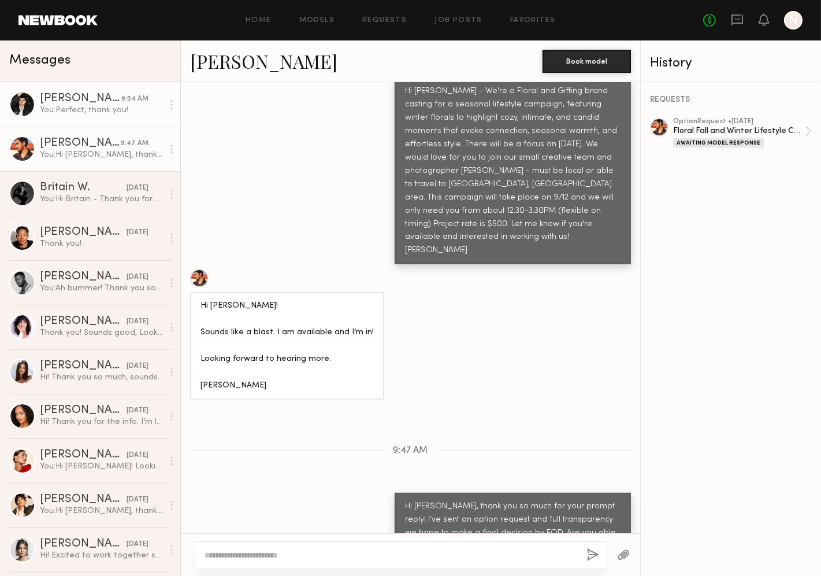
click at [75, 109] on div "You: Perfect, thank you!" at bounding box center [101, 110] width 123 height 11
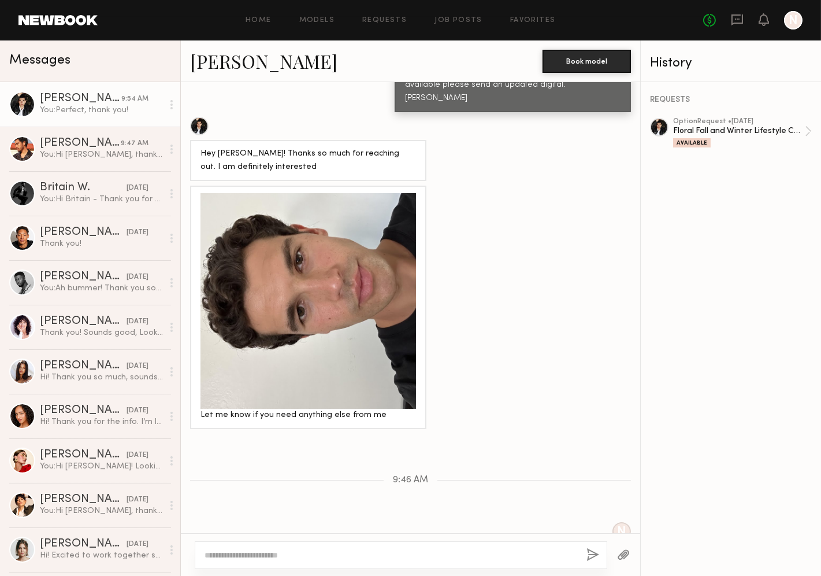
scroll to position [737, 0]
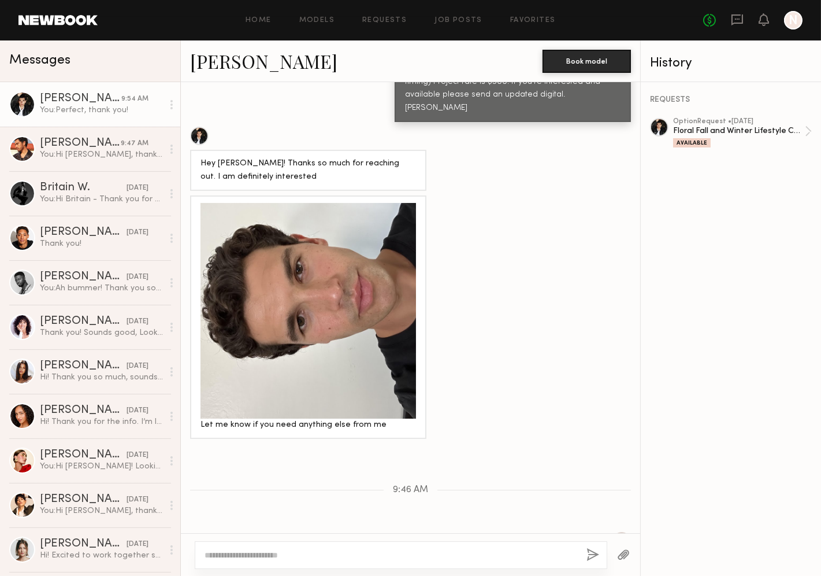
click at [230, 64] on link "[PERSON_NAME]" at bounding box center [263, 61] width 147 height 25
click at [320, 22] on link "Models" at bounding box center [316, 21] width 35 height 8
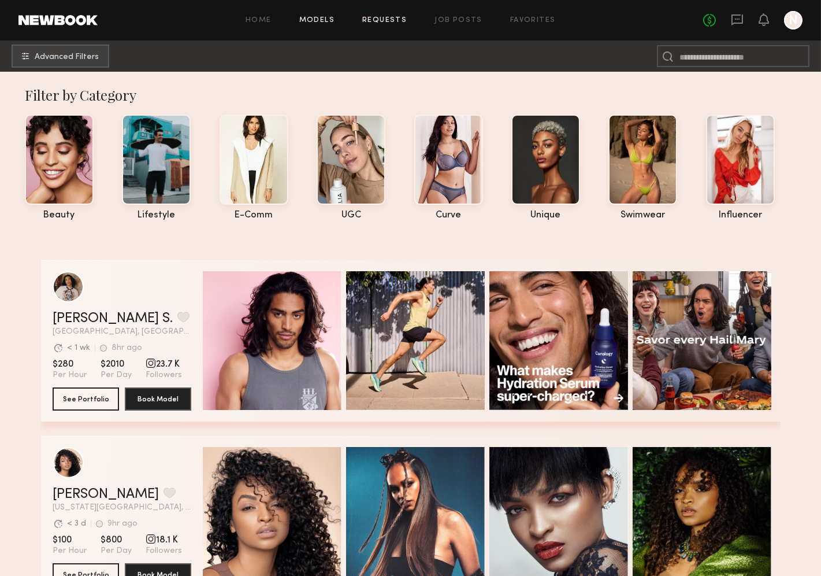
click at [386, 18] on link "Requests" at bounding box center [384, 21] width 45 height 8
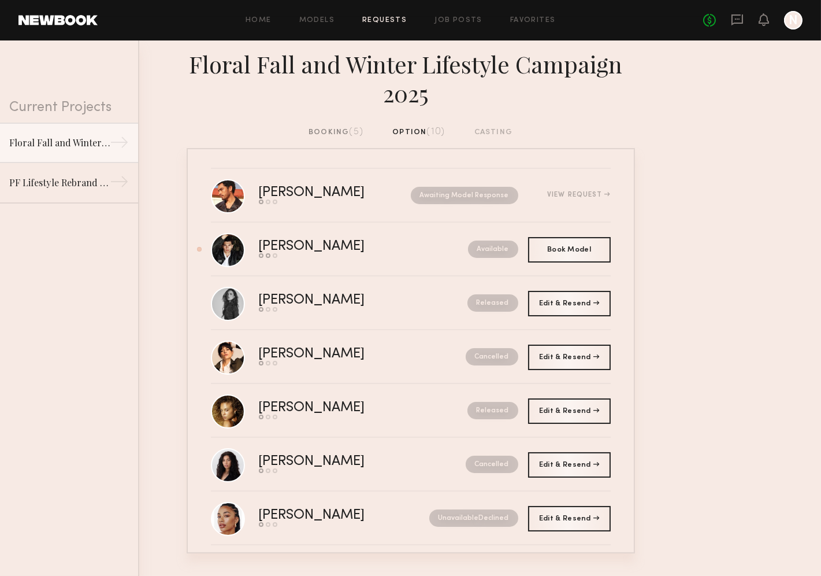
click at [327, 127] on div "booking (5)" at bounding box center [336, 132] width 55 height 13
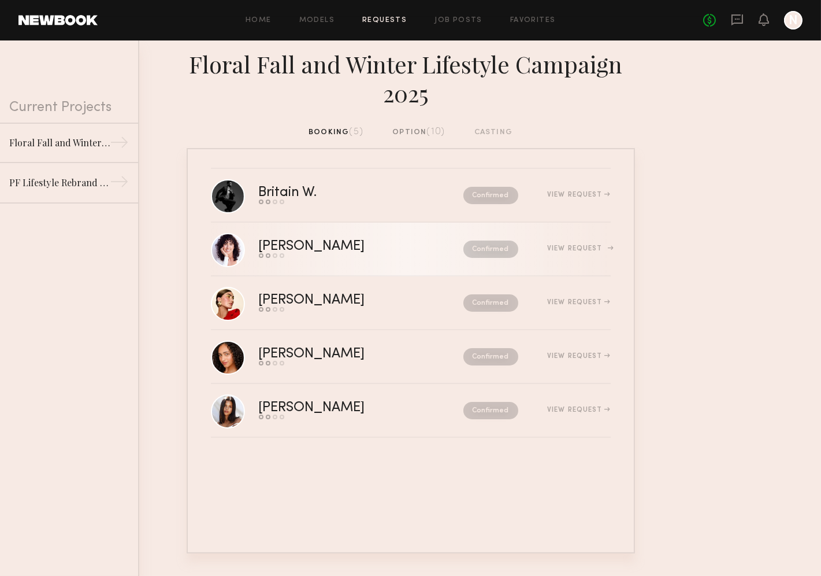
click at [267, 244] on div "[PERSON_NAME]" at bounding box center [336, 246] width 155 height 13
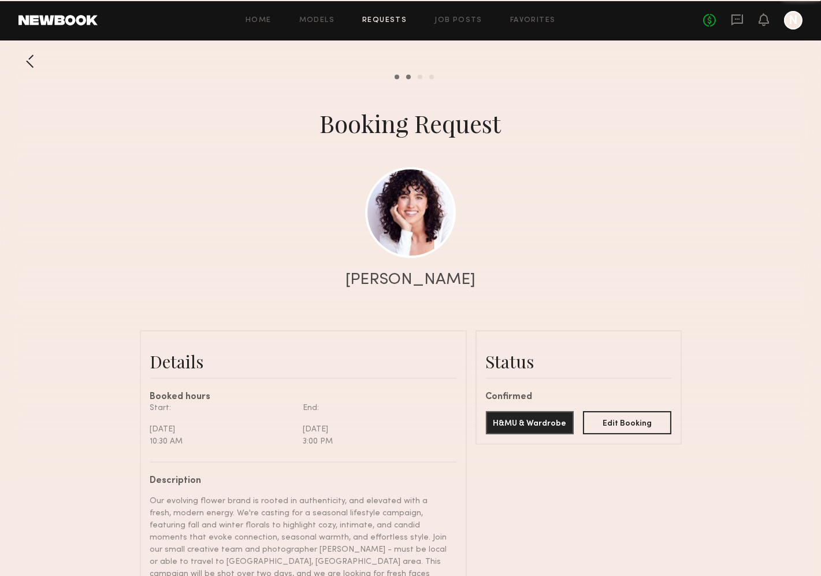
scroll to position [1037, 0]
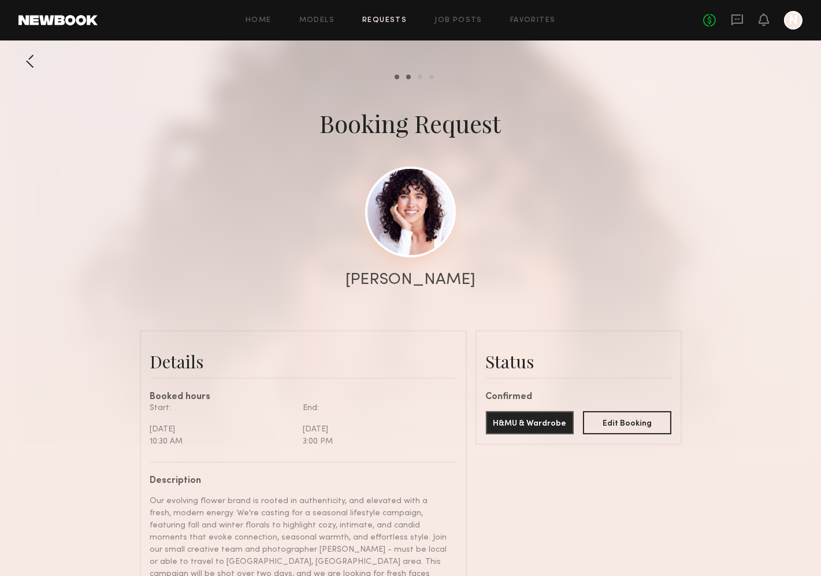
click at [412, 239] on link at bounding box center [410, 211] width 91 height 91
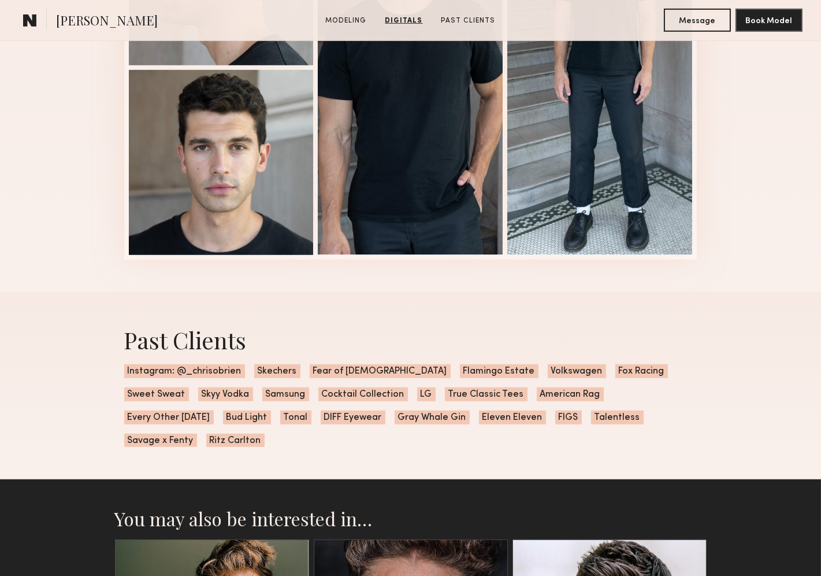
scroll to position [1362, 0]
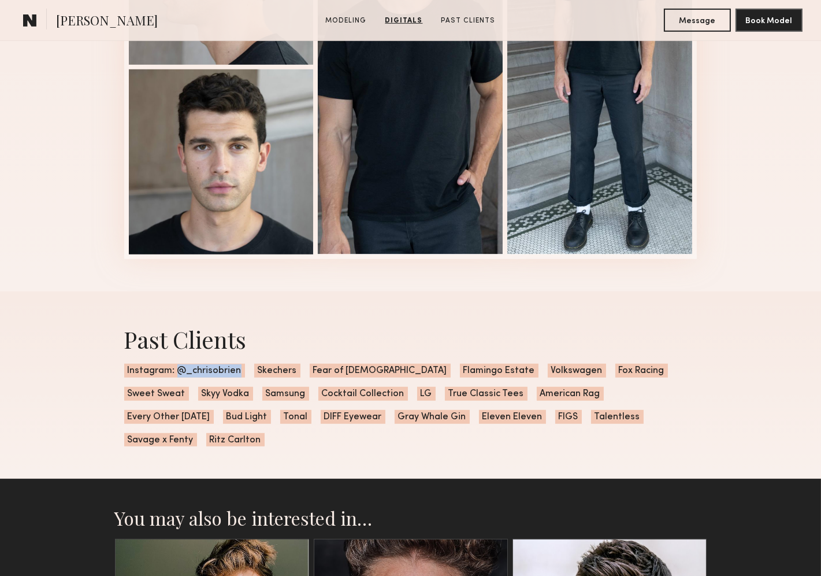
drag, startPoint x: 238, startPoint y: 372, endPoint x: 179, endPoint y: 372, distance: 59.5
click at [179, 372] on span "Instagram: @_chrisobrien" at bounding box center [184, 371] width 121 height 14
copy span "@_chrisobrien"
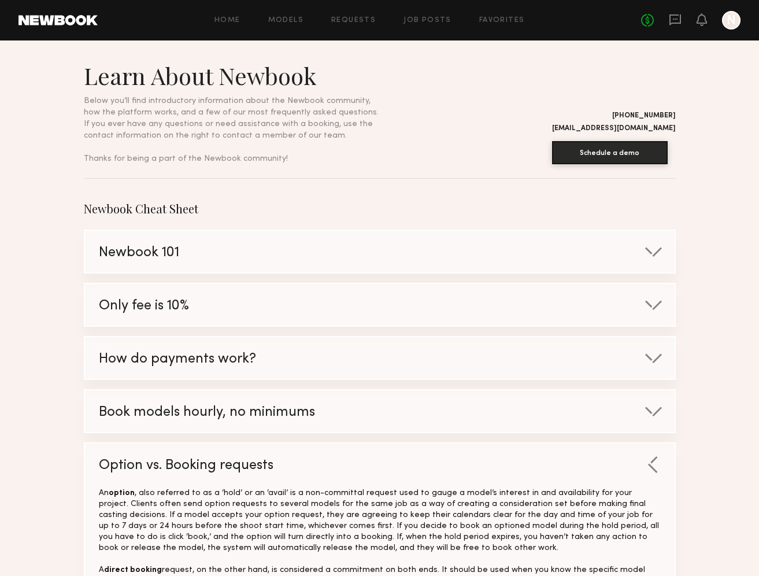
scroll to position [833, 0]
